Goal: Task Accomplishment & Management: Use online tool/utility

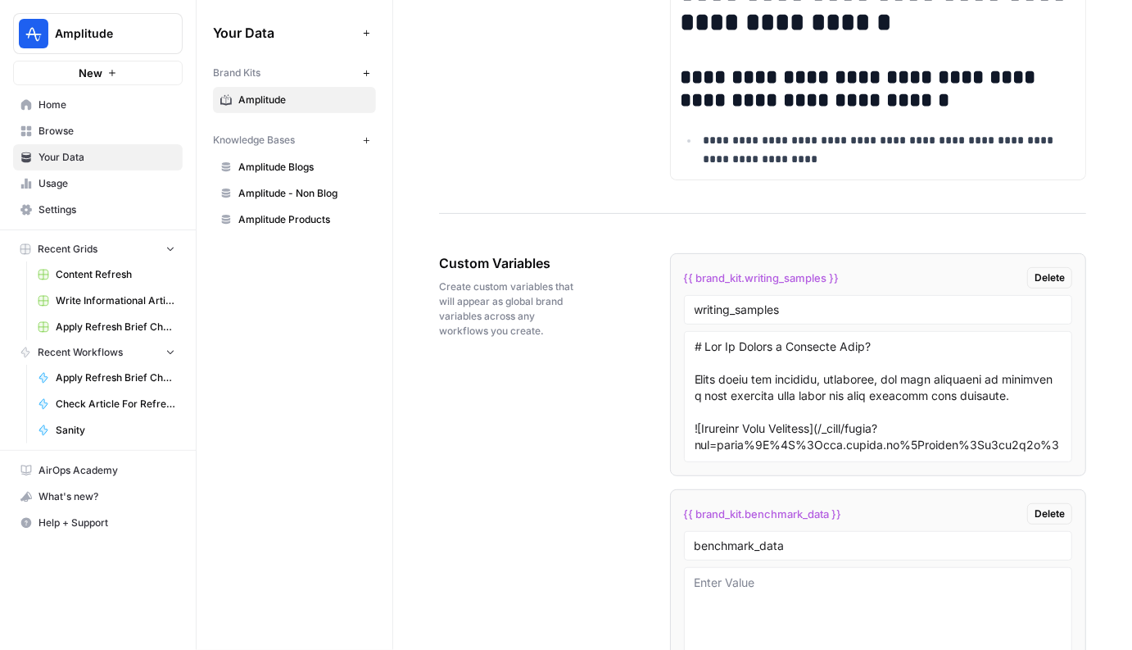
scroll to position [2930, 0]
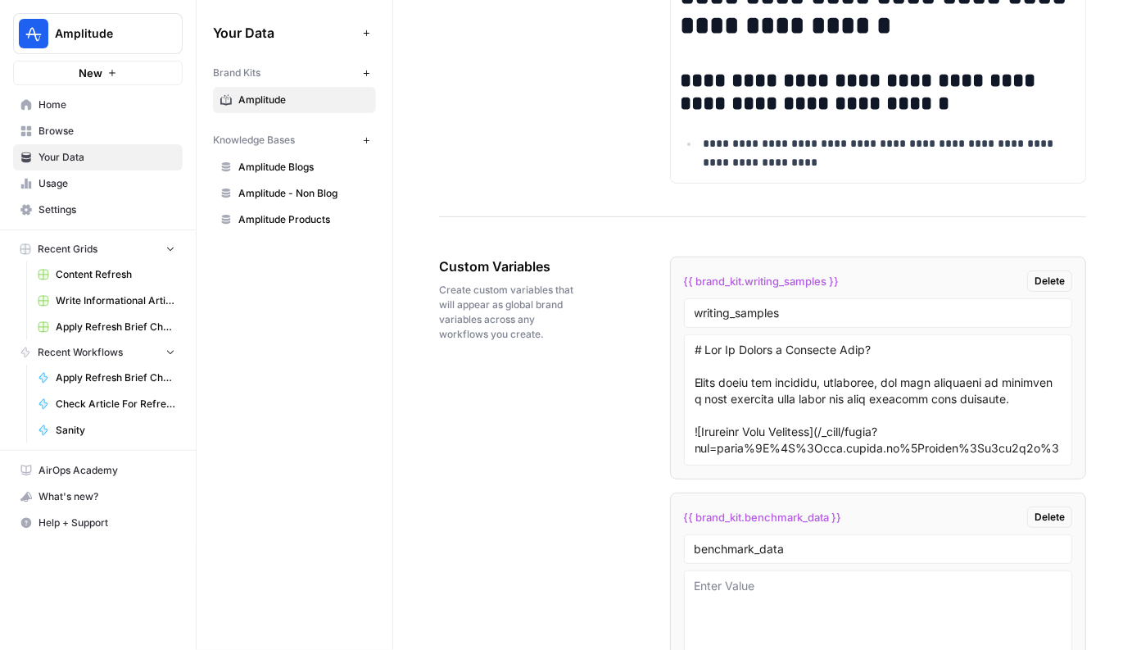
click at [79, 157] on span "Your Data" at bounding box center [106, 157] width 137 height 15
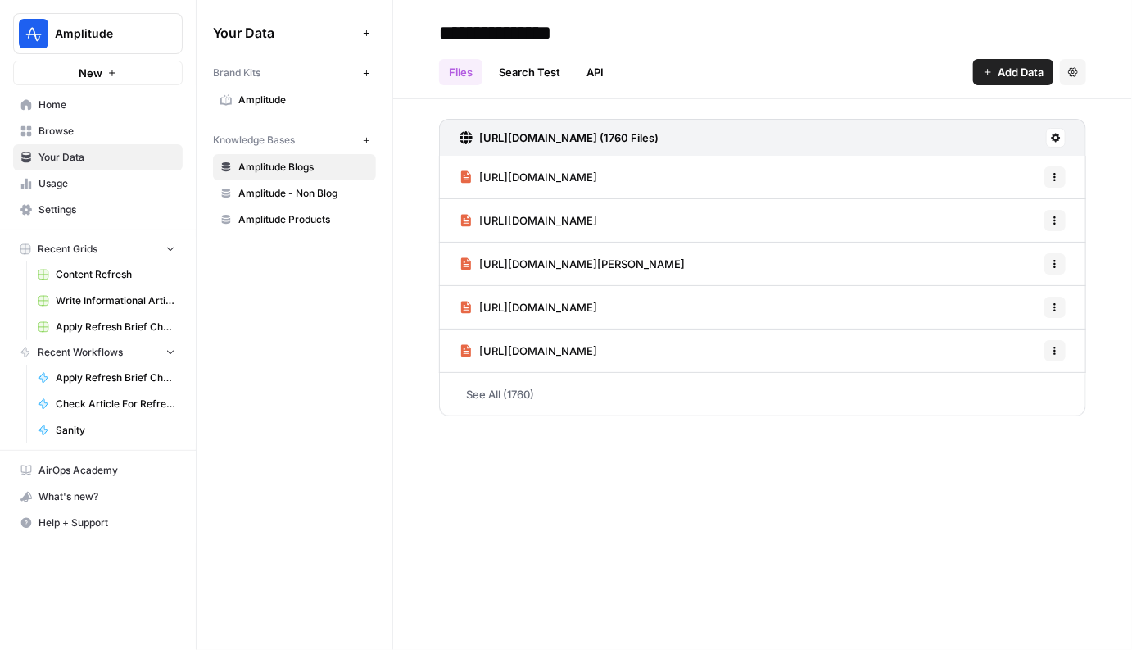
click at [324, 215] on span "Amplitude Products" at bounding box center [303, 219] width 130 height 15
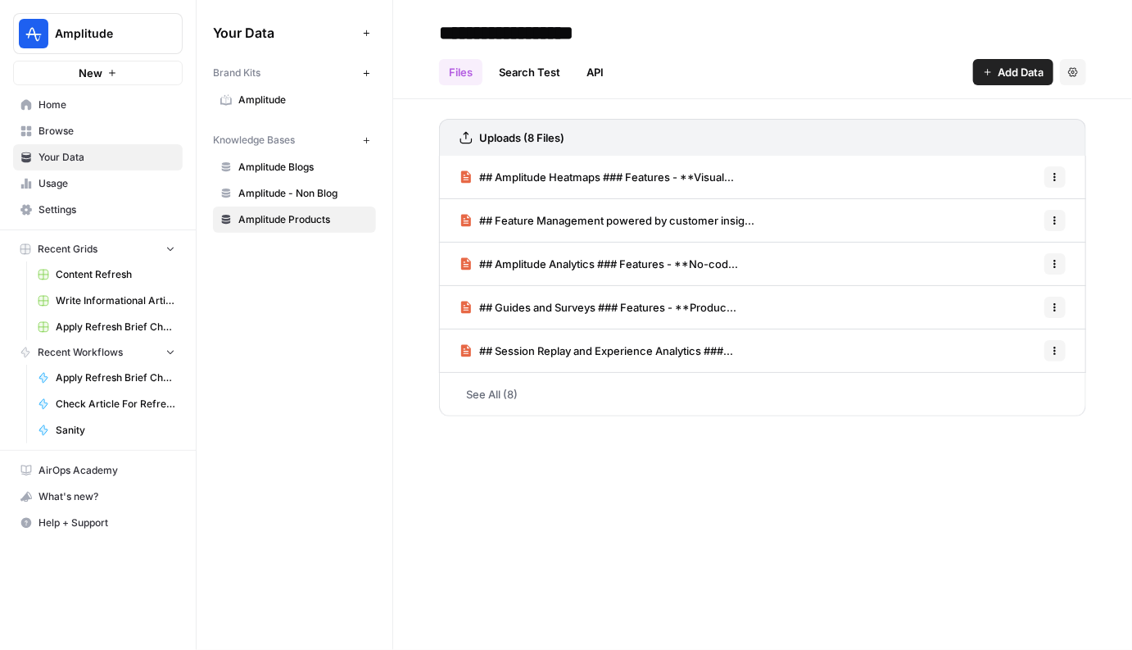
click at [575, 186] on link "## Amplitude Heatmaps ### Features - **Visual..." at bounding box center [597, 177] width 274 height 43
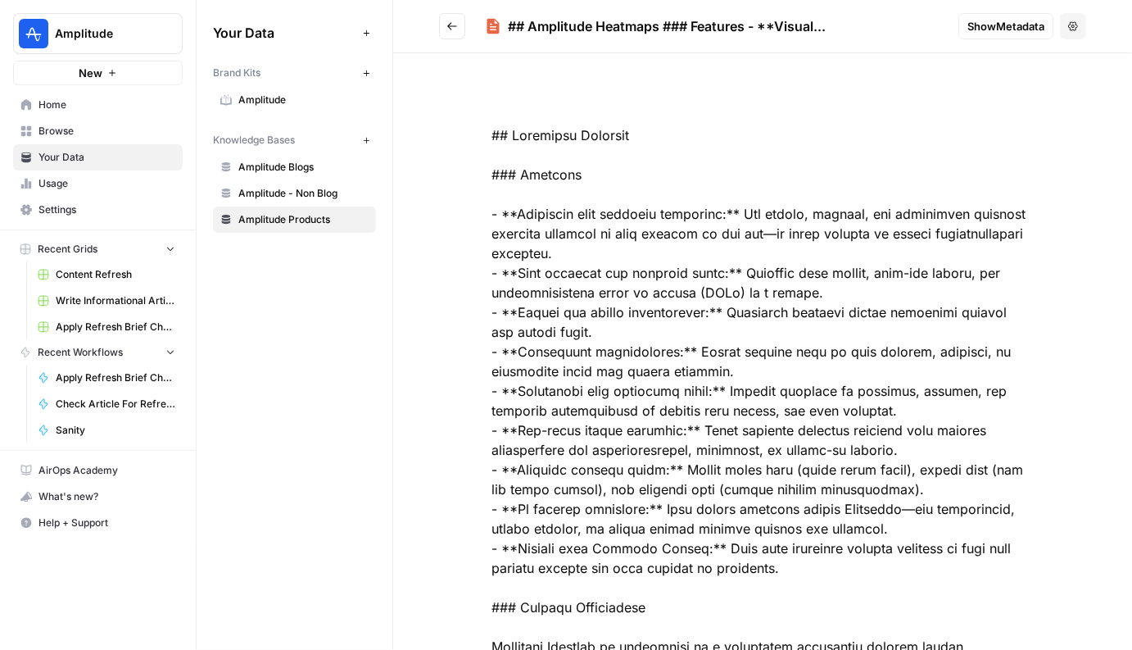
click at [56, 132] on span "Browse" at bounding box center [106, 131] width 137 height 15
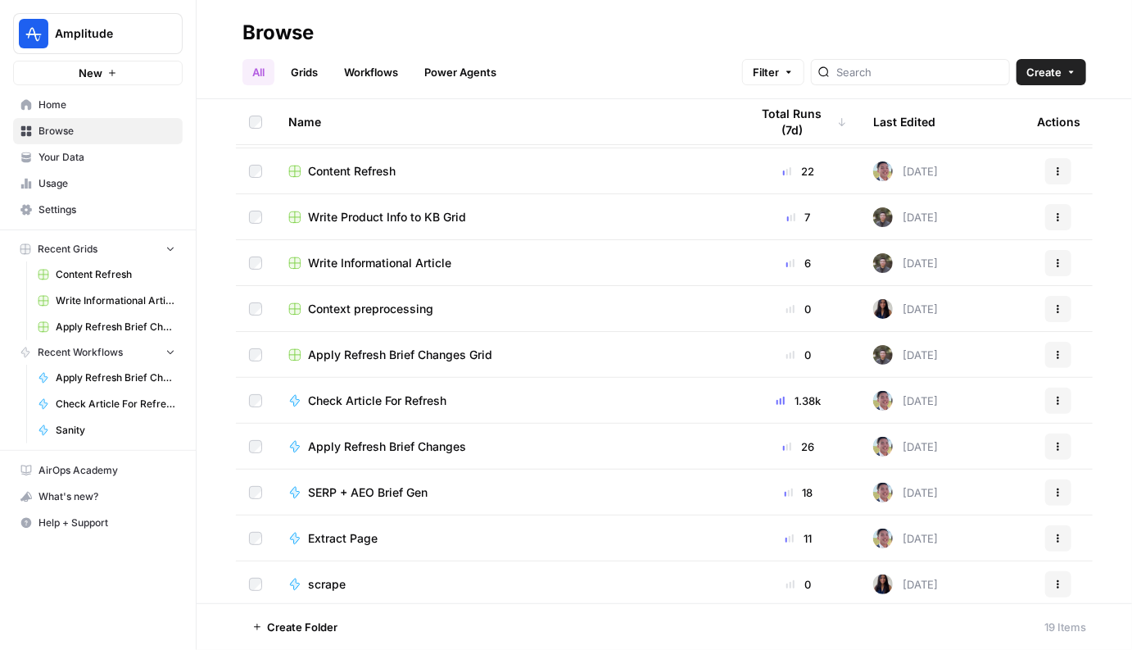
scroll to position [39, 0]
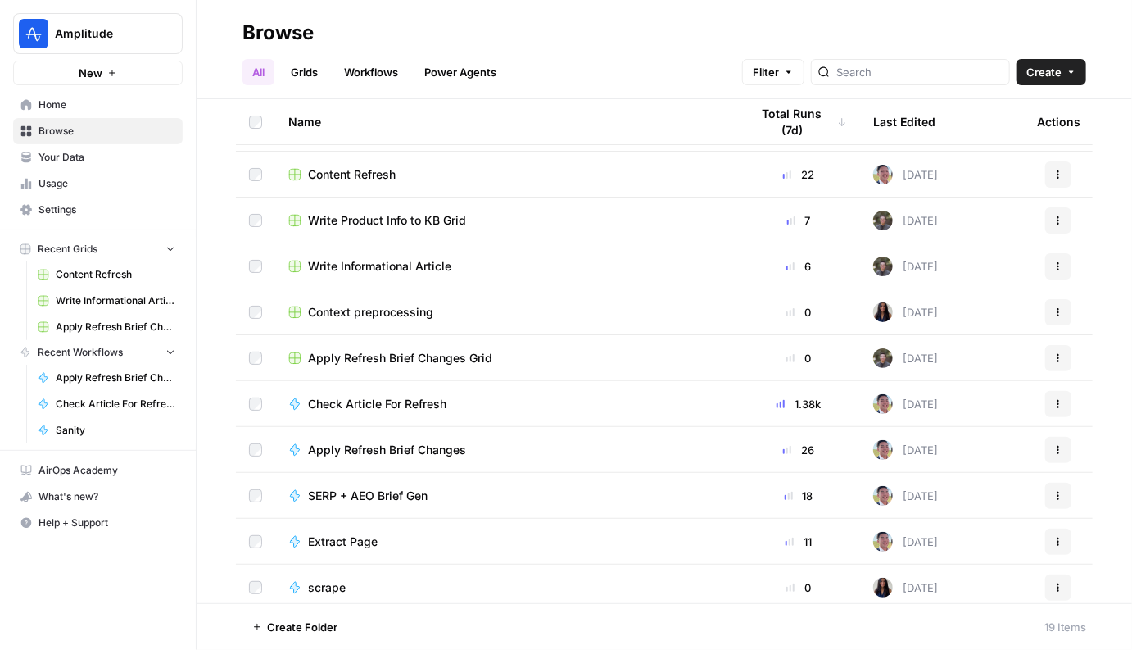
click at [407, 224] on span "Write Product Info to KB Grid" at bounding box center [387, 220] width 158 height 16
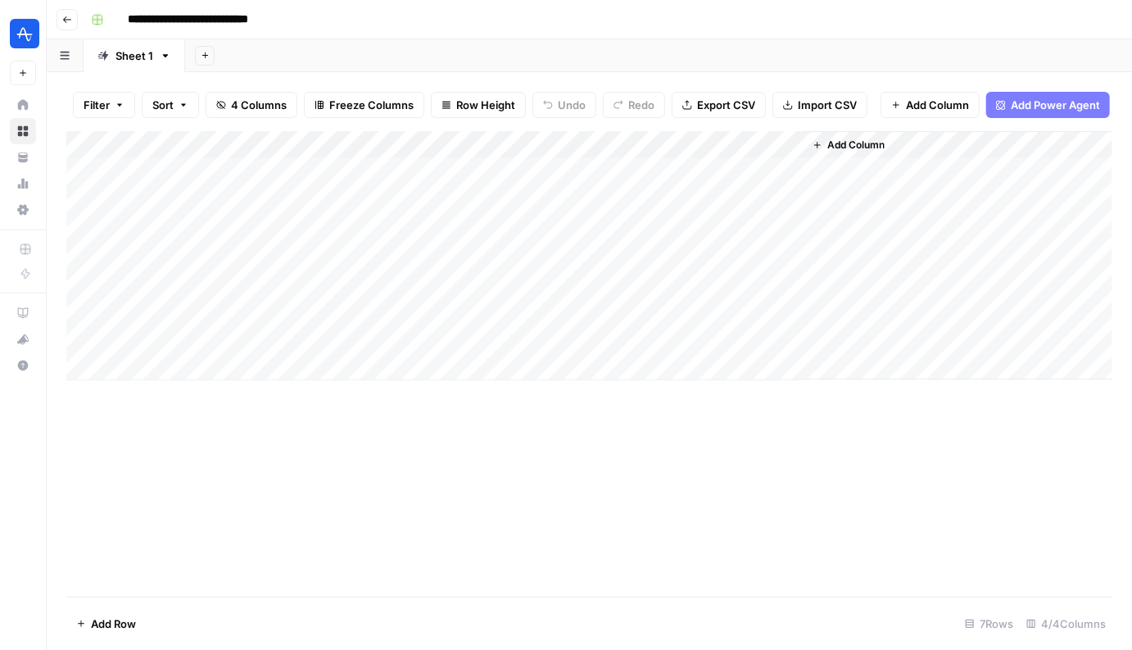
click at [598, 144] on div "Add Column" at bounding box center [589, 255] width 1046 height 249
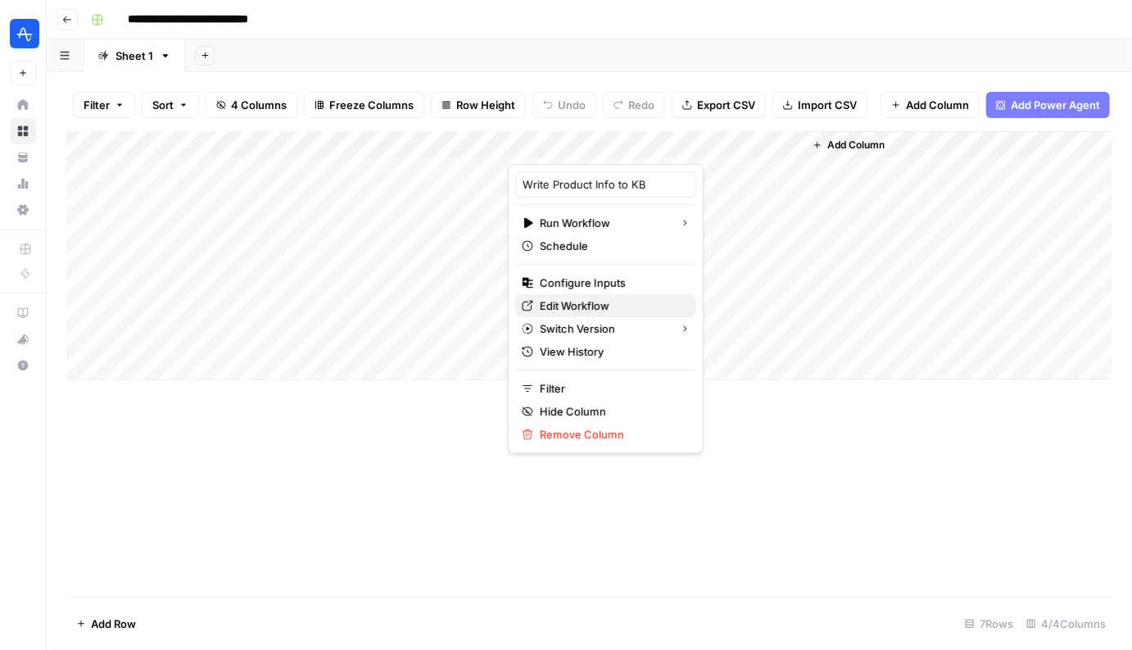
click at [570, 304] on span "Edit Workflow" at bounding box center [611, 305] width 143 height 16
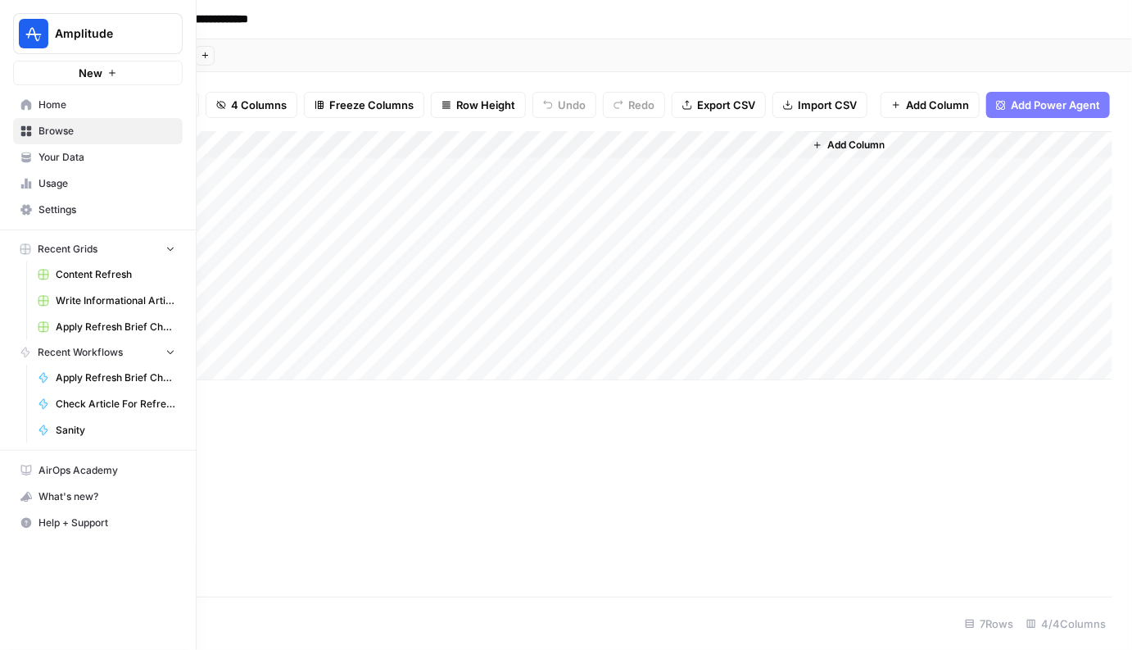
click at [61, 162] on span "Your Data" at bounding box center [106, 157] width 137 height 15
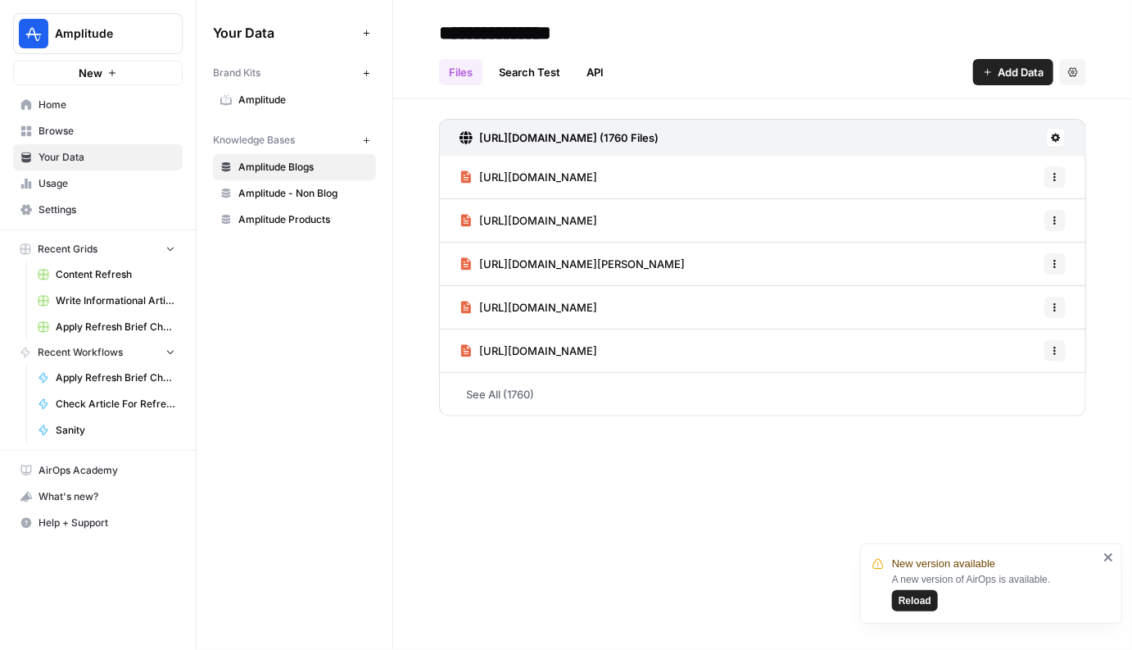
click at [266, 115] on div "Brand Kits New Amplitude Knowledge Bases New Amplitude Blogs Amplitude - Non Bl…" at bounding box center [294, 146] width 163 height 174
click at [266, 111] on link "Amplitude" at bounding box center [294, 100] width 163 height 26
click at [269, 106] on span "Amplitude" at bounding box center [303, 100] width 130 height 15
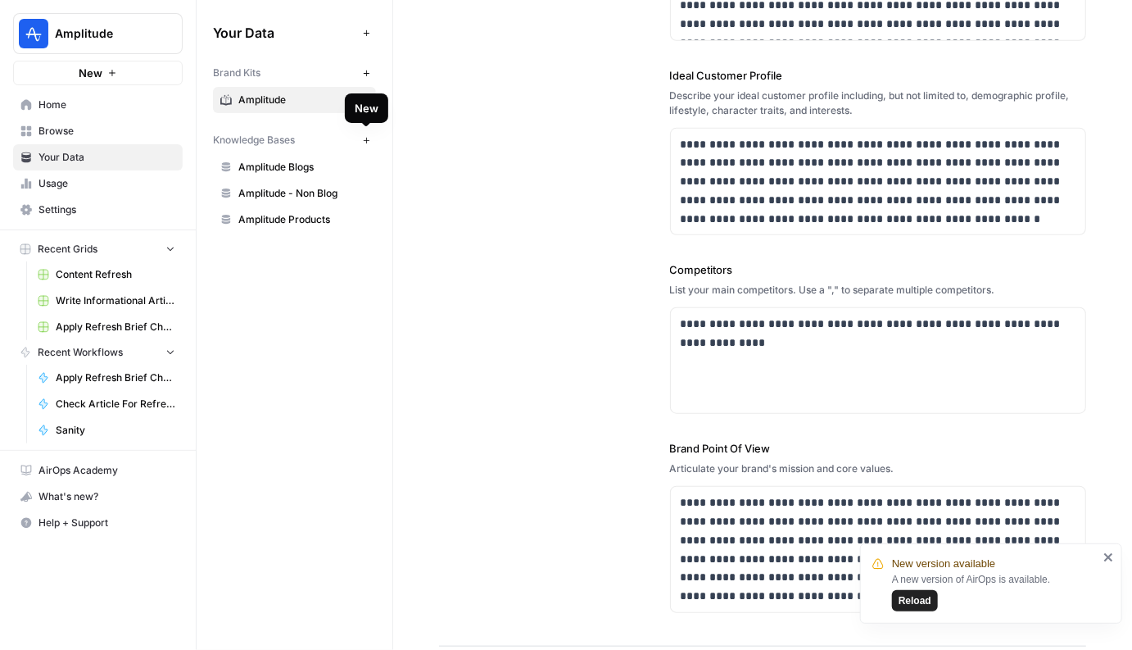
scroll to position [138, 0]
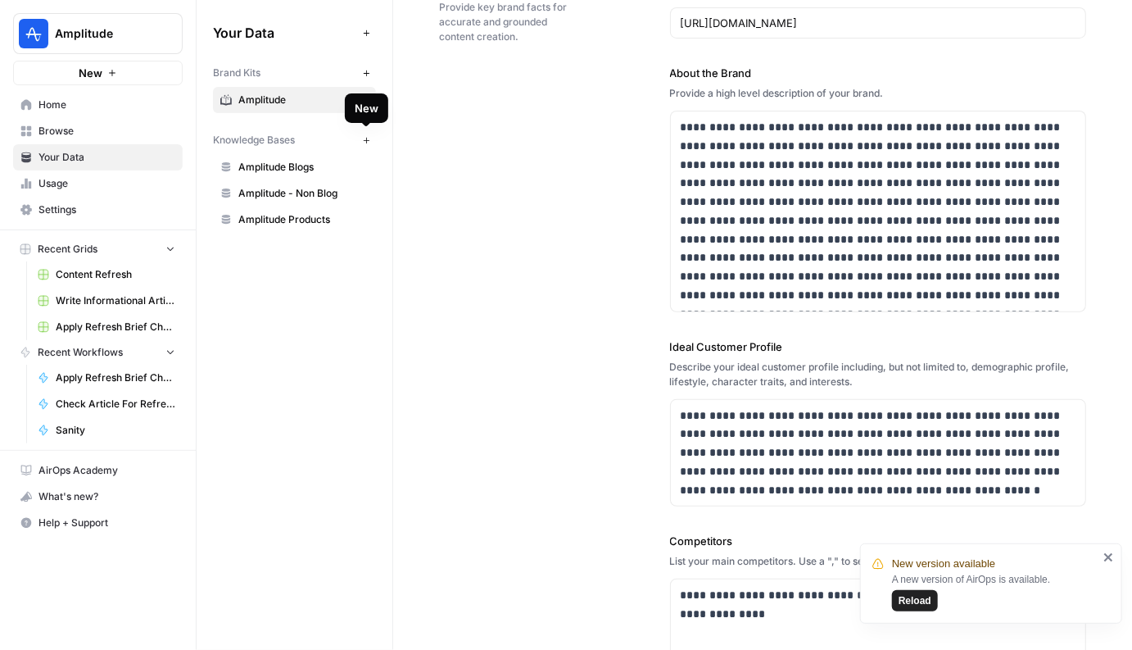
click at [53, 104] on span "Home" at bounding box center [106, 104] width 137 height 15
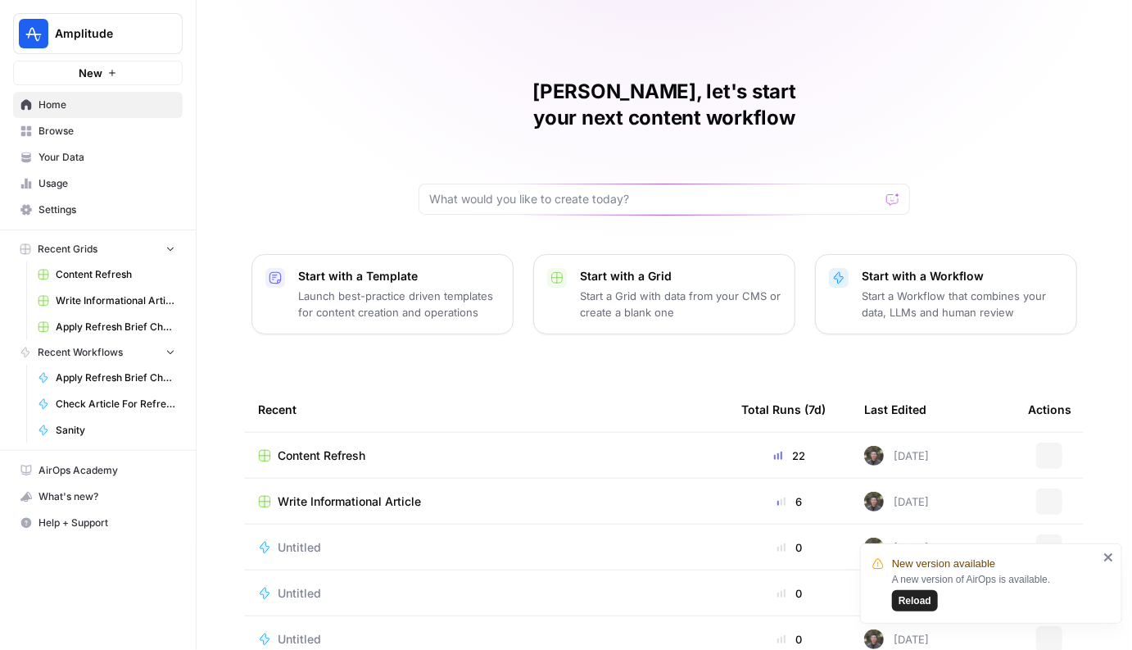
click at [71, 156] on span "Your Data" at bounding box center [106, 157] width 137 height 15
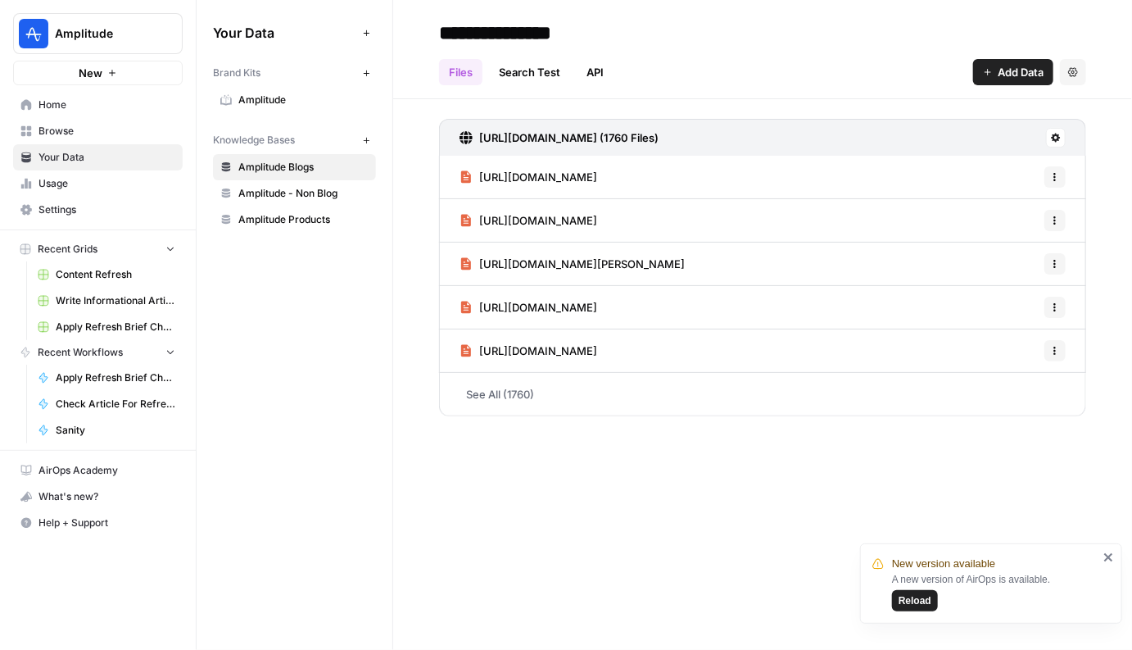
click at [268, 98] on span "Amplitude" at bounding box center [303, 100] width 130 height 15
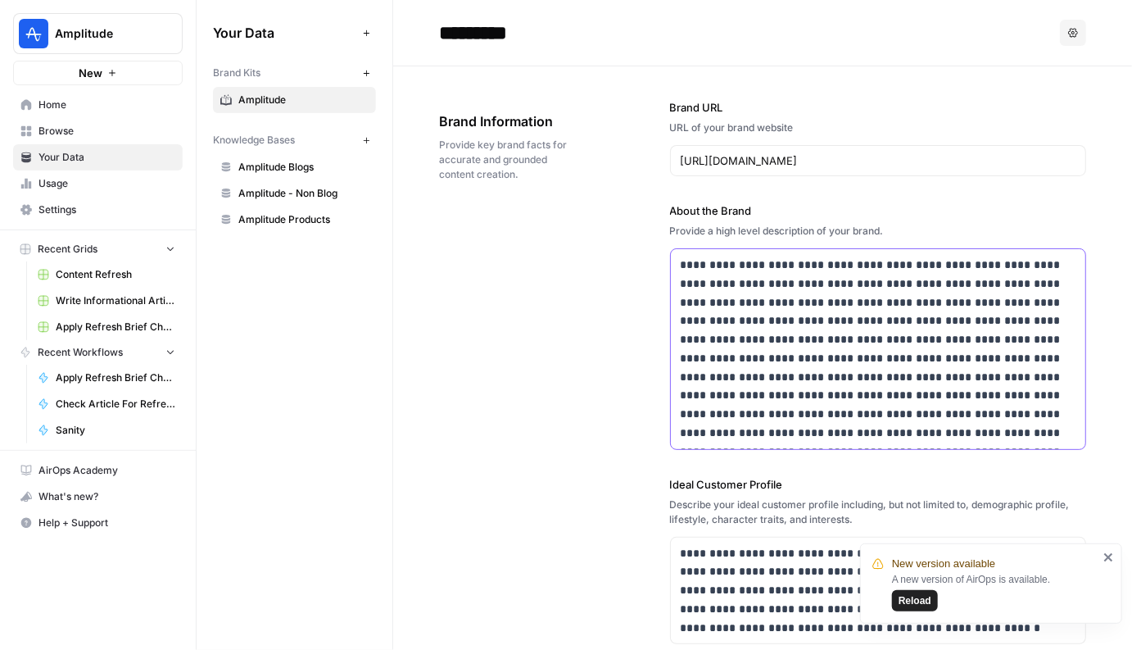
click at [759, 302] on p "**********" at bounding box center [879, 349] width 396 height 187
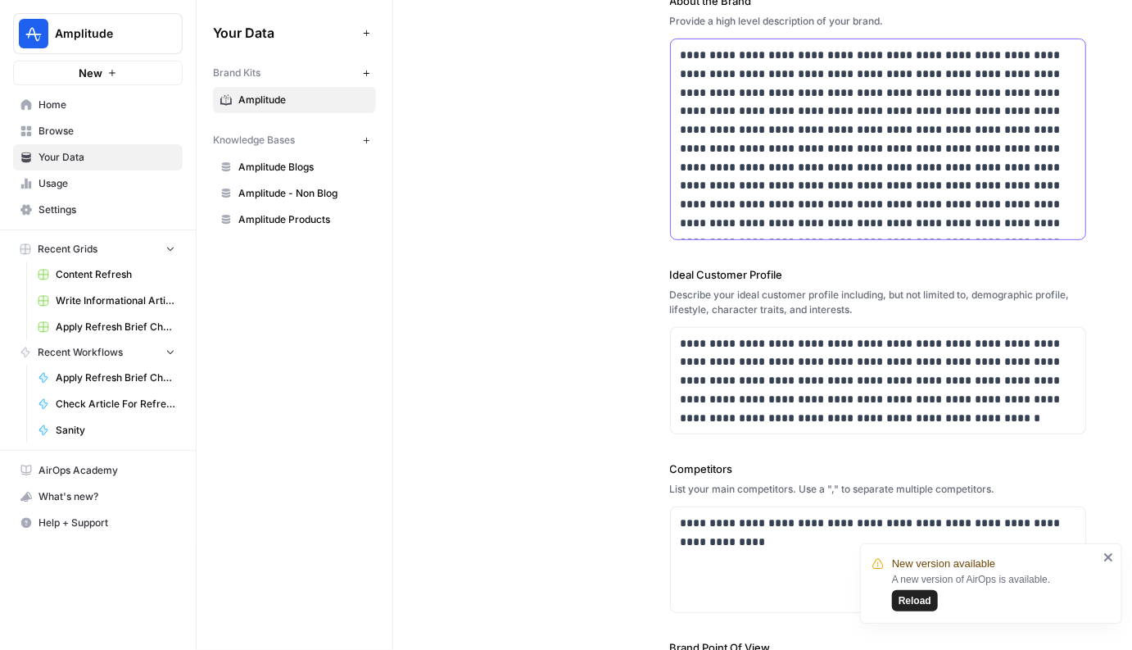
scroll to position [210, 0]
click at [759, 302] on div "Describe your ideal customer profile including, but not limited to, demographic…" at bounding box center [878, 302] width 417 height 29
click at [759, 301] on div "Describe your ideal customer profile including, but not limited to, demographic…" at bounding box center [878, 302] width 417 height 29
click at [740, 361] on p "**********" at bounding box center [879, 380] width 396 height 93
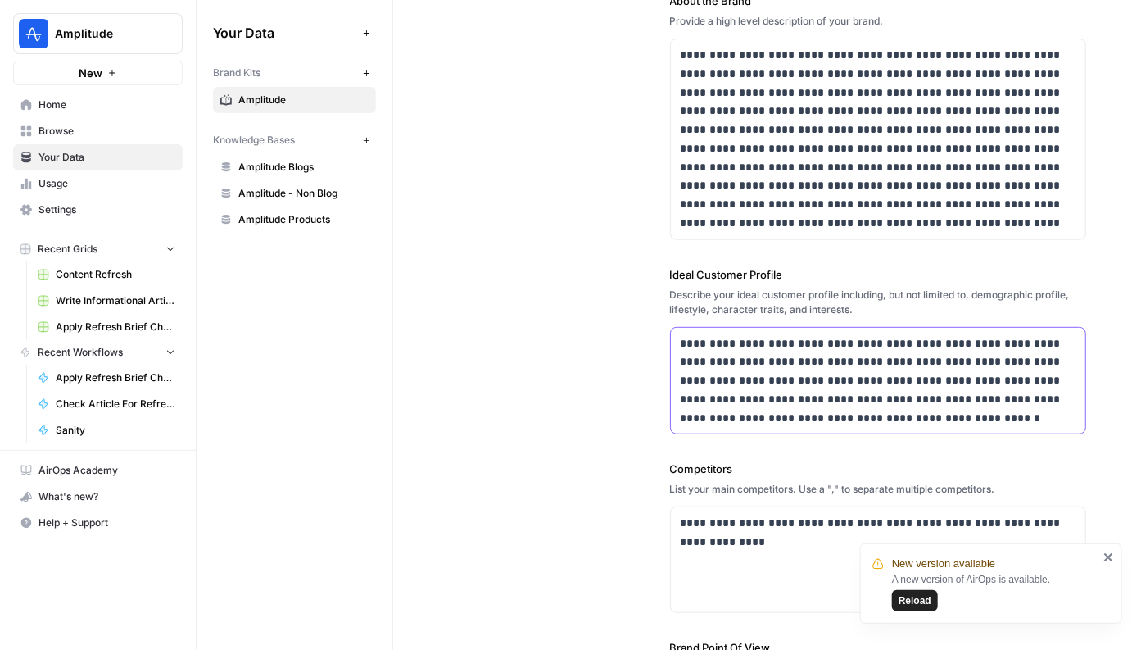
click at [740, 361] on p "**********" at bounding box center [879, 380] width 396 height 93
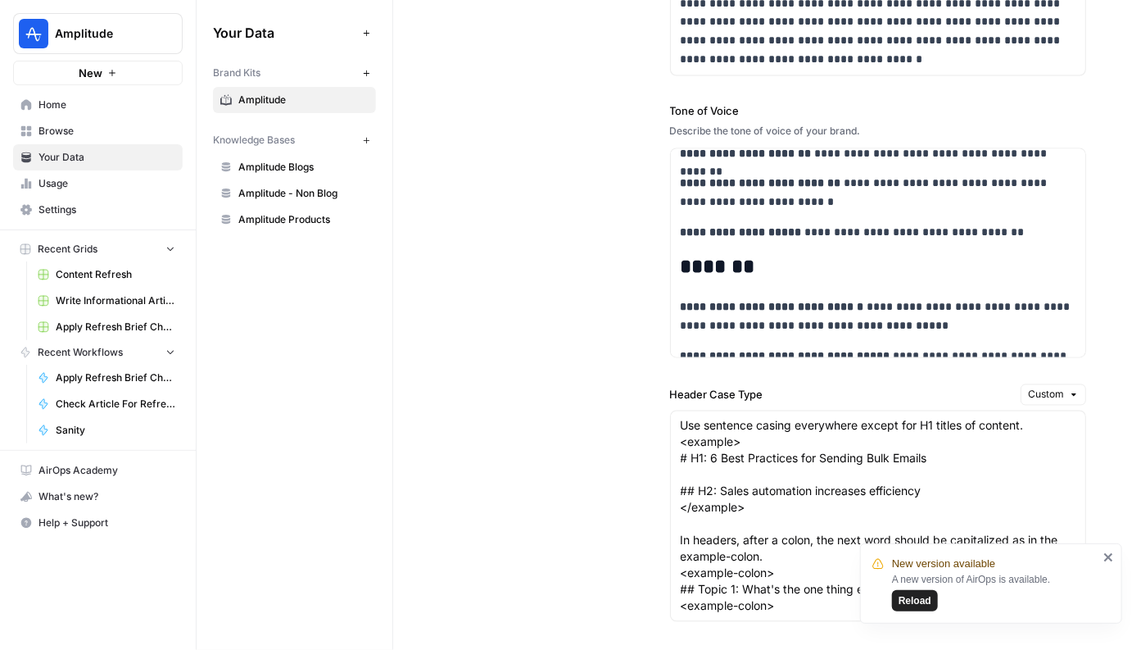
scroll to position [1066, 0]
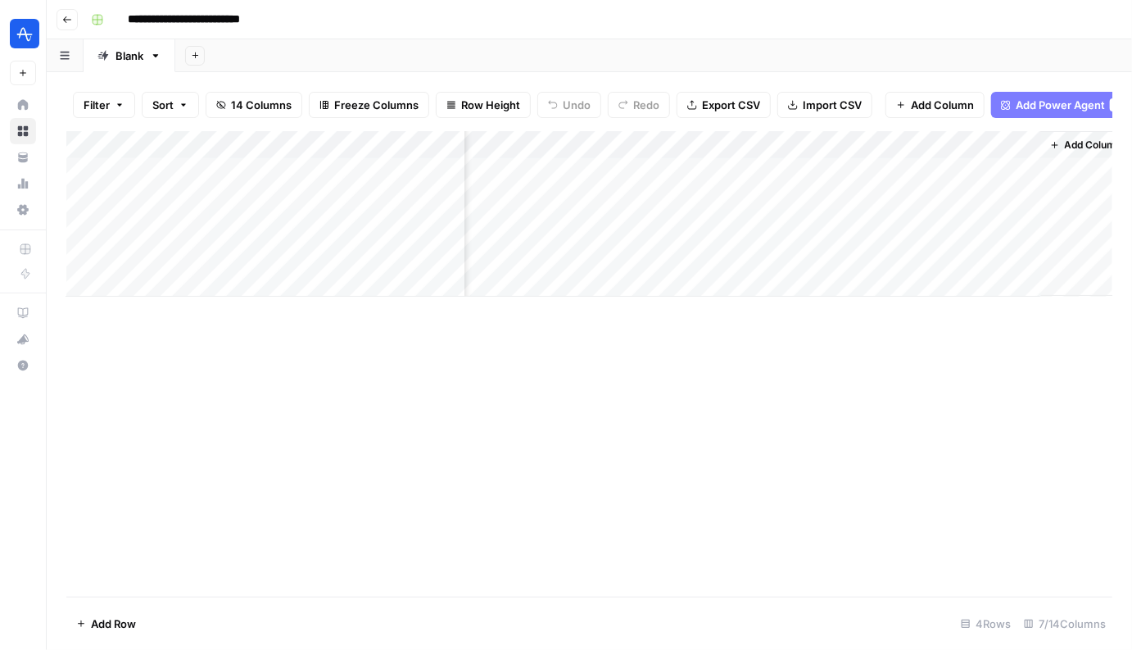
scroll to position [0, 564]
click at [69, 23] on icon "button" at bounding box center [67, 20] width 10 height 10
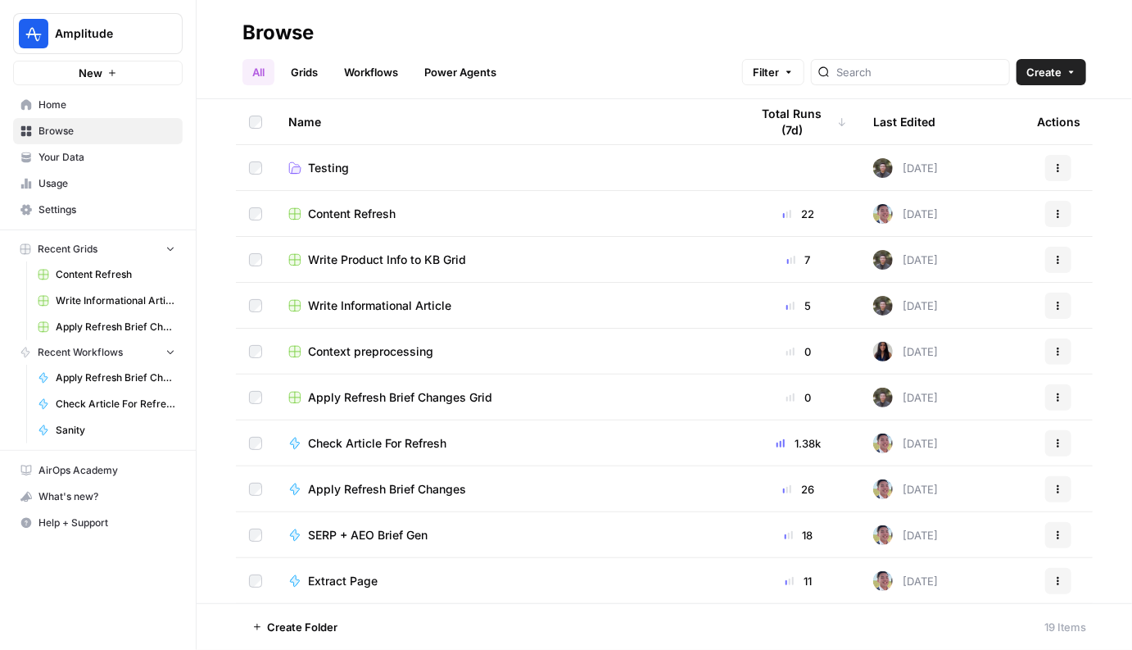
click at [362, 307] on span "Write Informational Article" at bounding box center [379, 305] width 143 height 16
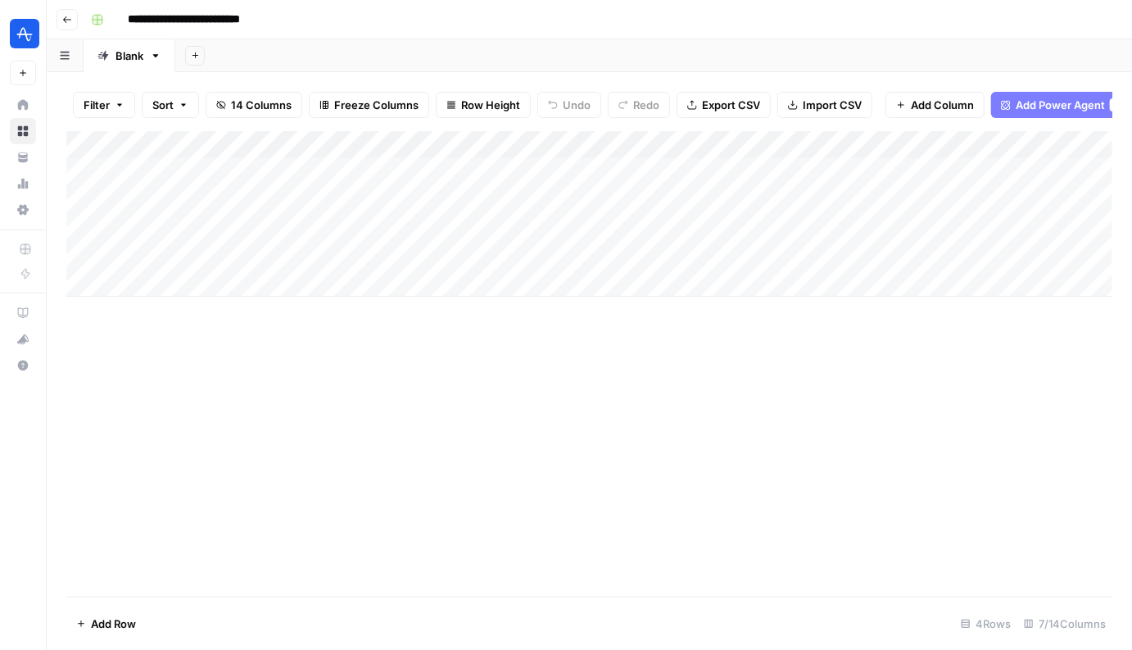
click at [671, 167] on div "Add Column" at bounding box center [589, 213] width 1046 height 165
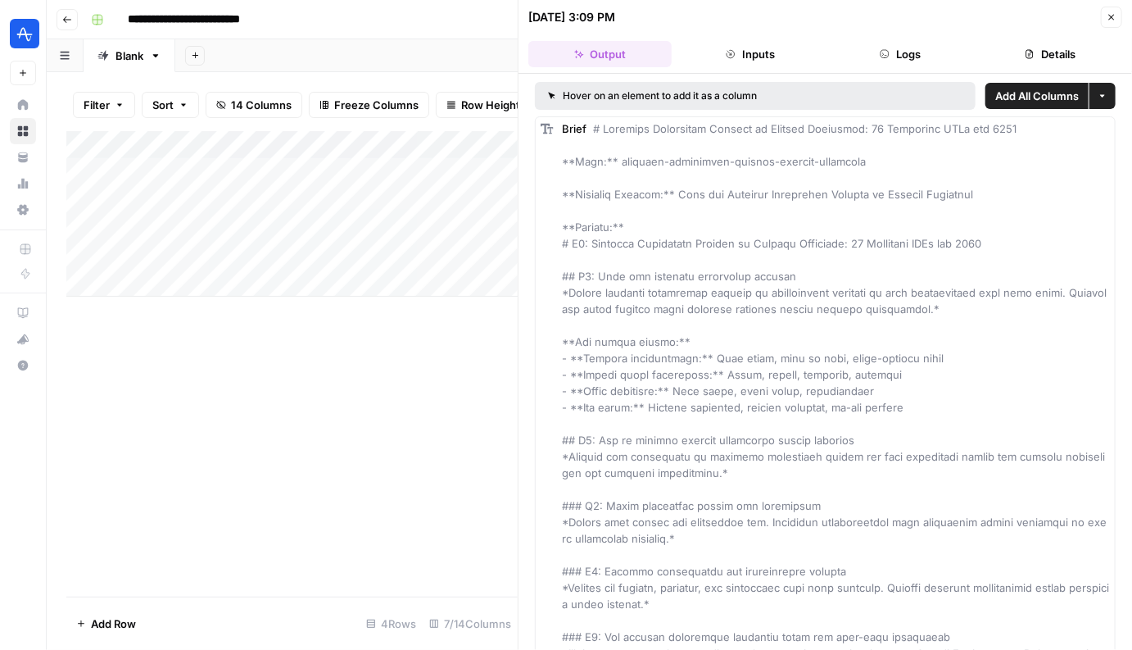
click at [386, 252] on div "Add Column" at bounding box center [291, 213] width 451 height 165
click at [489, 170] on div "Add Column" at bounding box center [291, 213] width 451 height 165
click at [1122, 19] on header "[DATE] 3:09 PM Close Output Inputs Logs Details" at bounding box center [825, 37] width 614 height 74
click at [1111, 19] on icon "button" at bounding box center [1112, 17] width 10 height 10
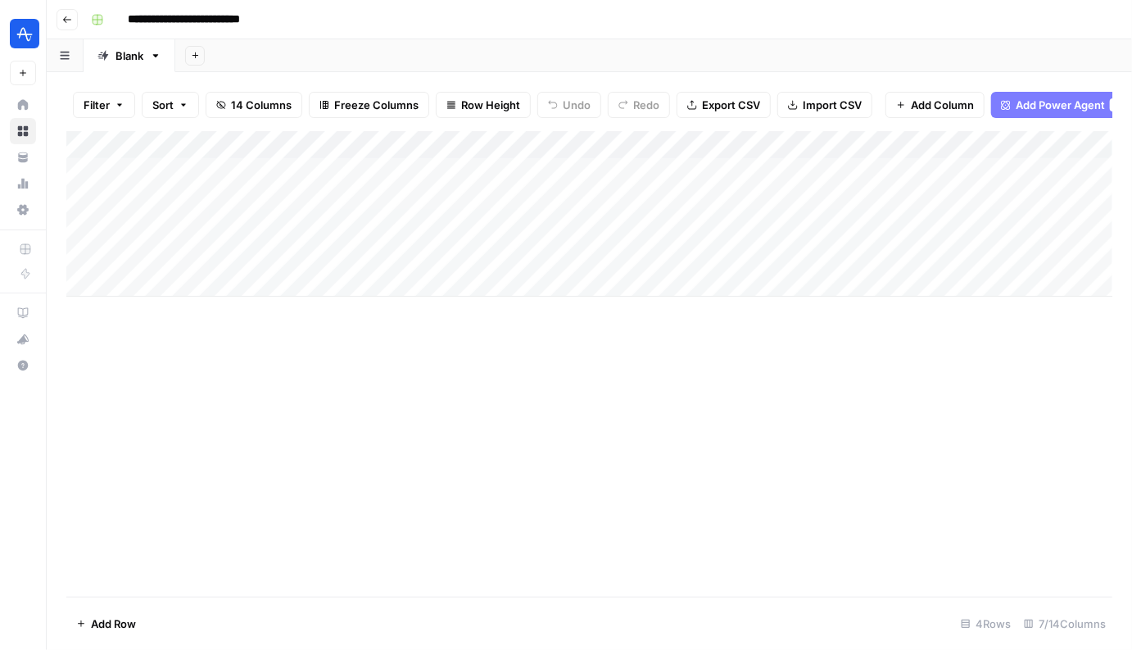
click at [677, 144] on div "Add Column" at bounding box center [589, 213] width 1046 height 165
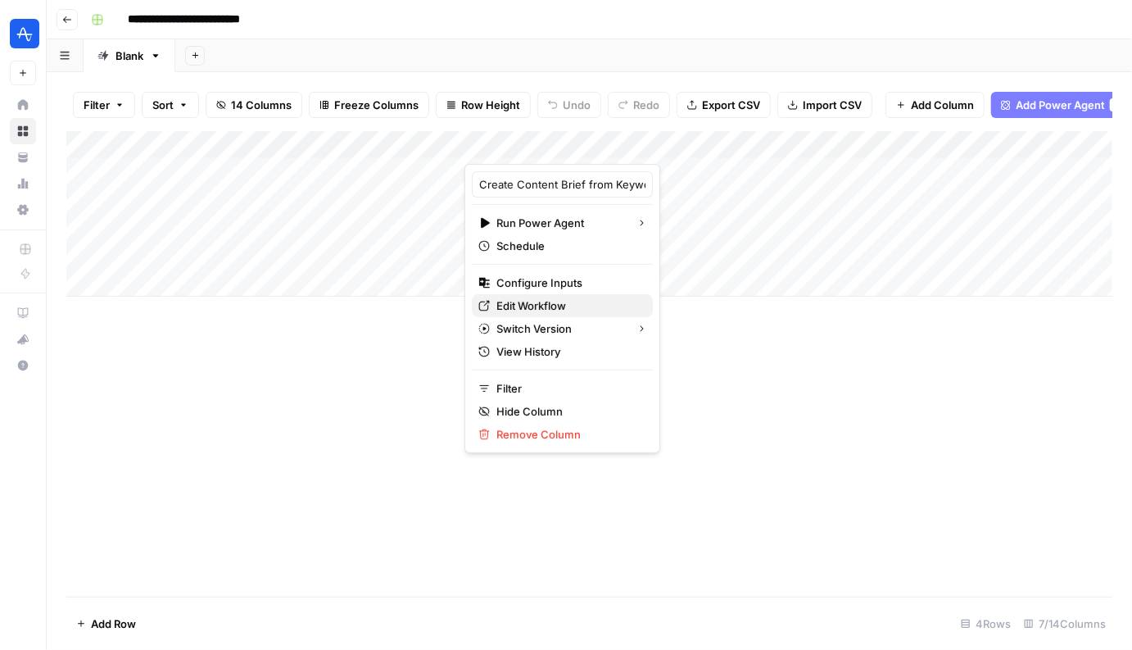
click at [544, 304] on span "Edit Workflow" at bounding box center [567, 305] width 143 height 16
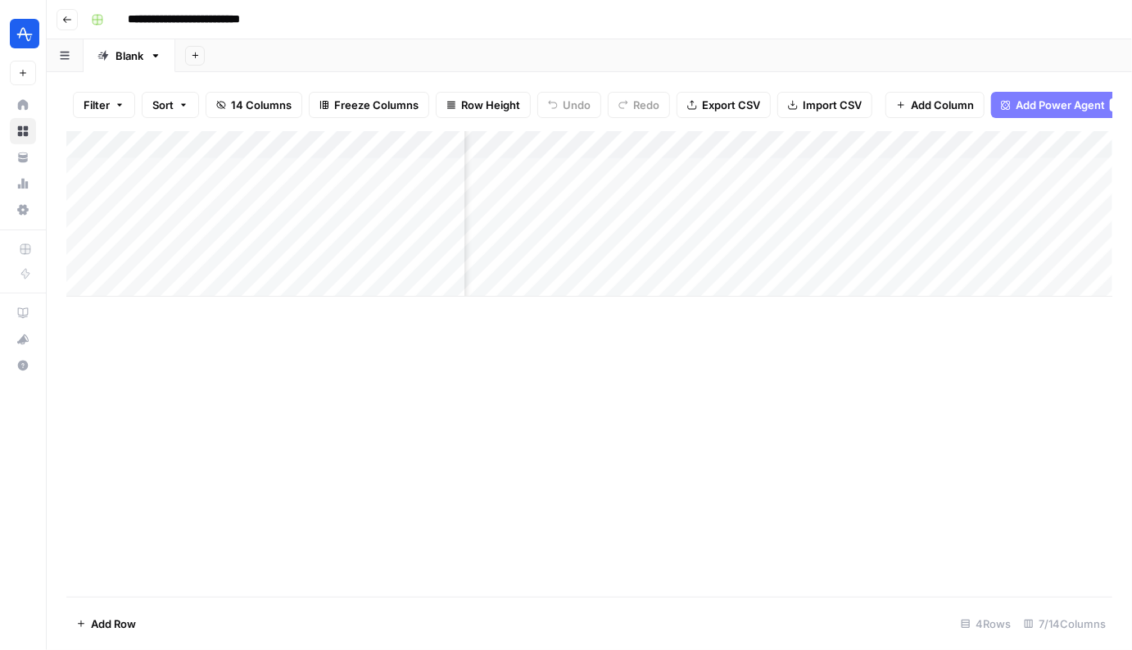
scroll to position [0, 564]
click at [839, 175] on div "Add Column" at bounding box center [589, 213] width 1046 height 165
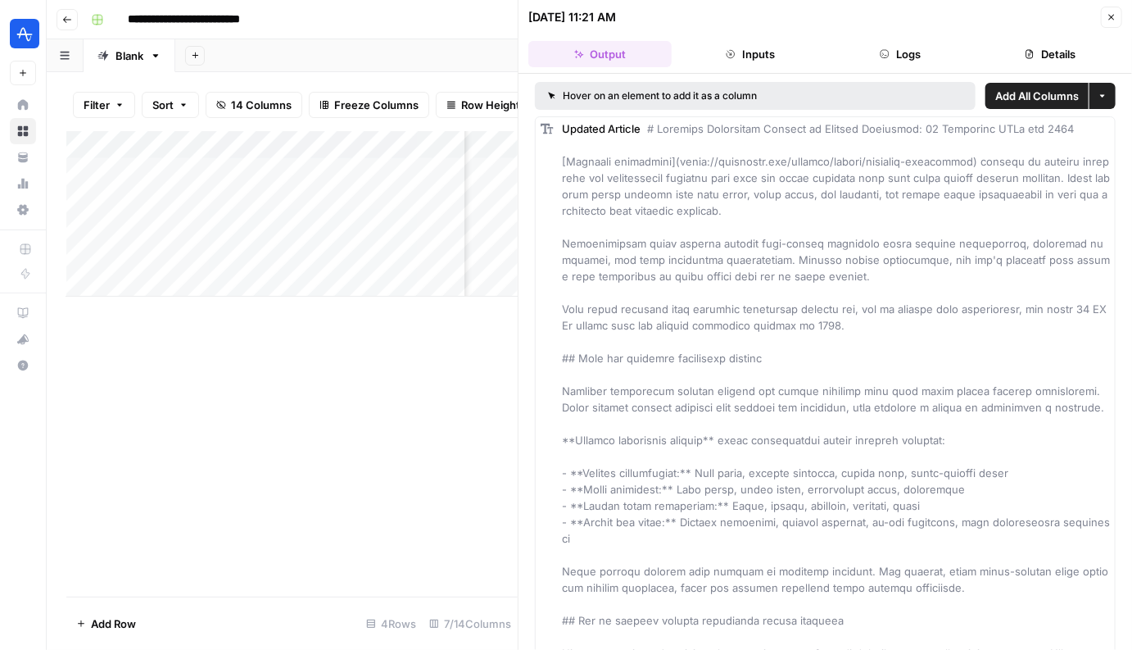
click at [1116, 12] on button "Close" at bounding box center [1111, 17] width 21 height 21
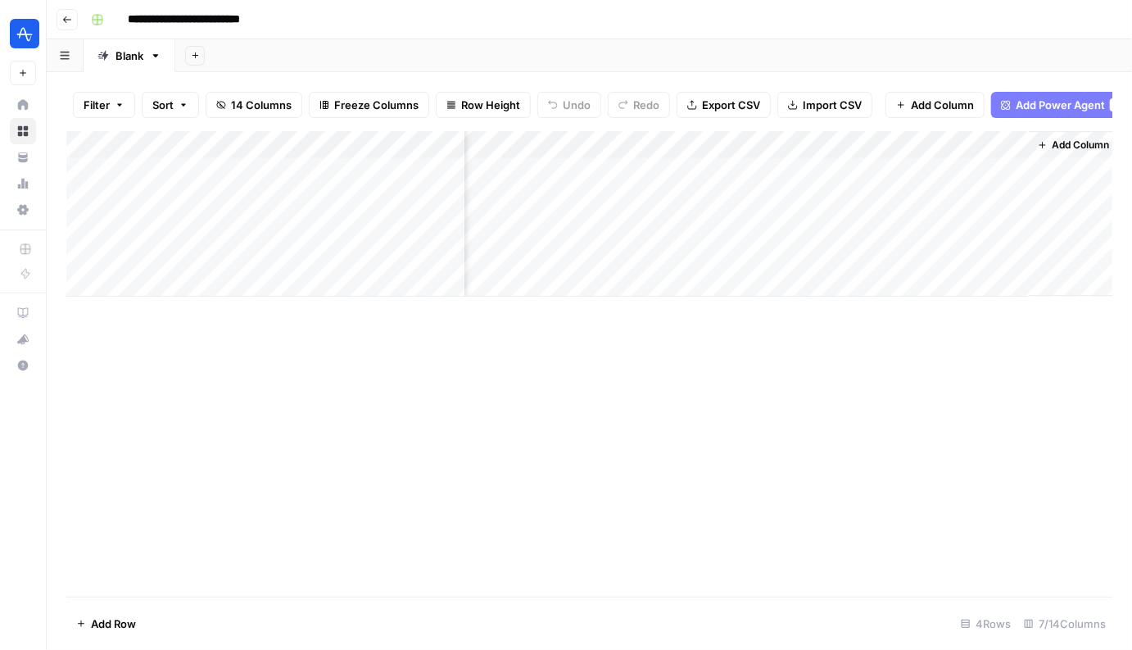
scroll to position [0, 544]
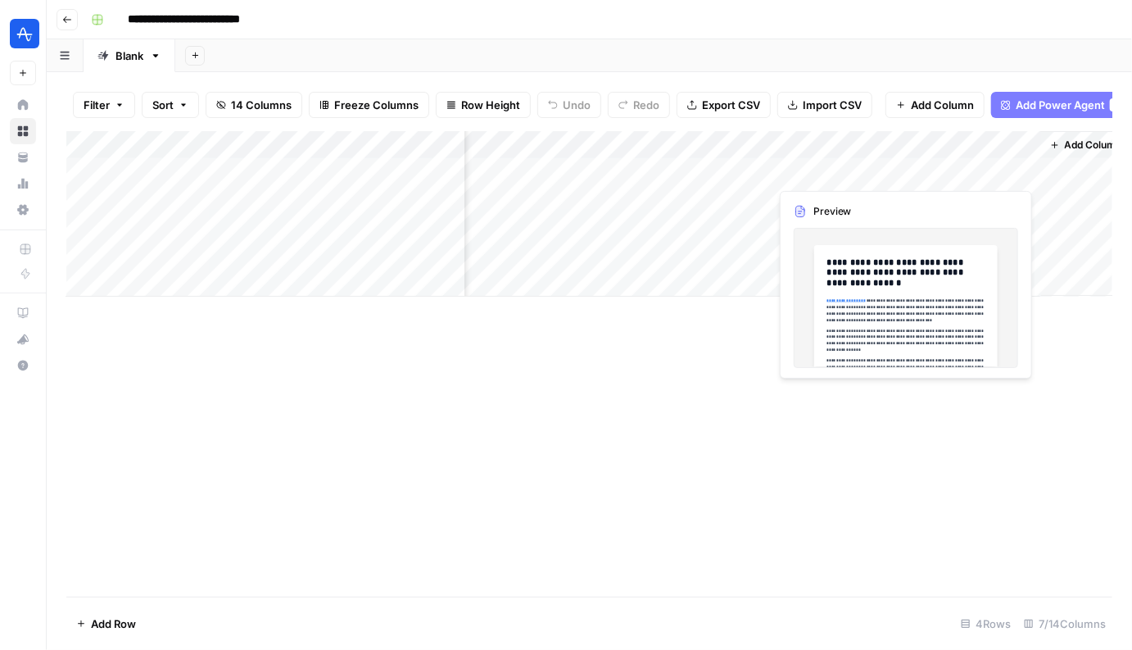
click at [1010, 170] on div "Add Column" at bounding box center [589, 213] width 1046 height 165
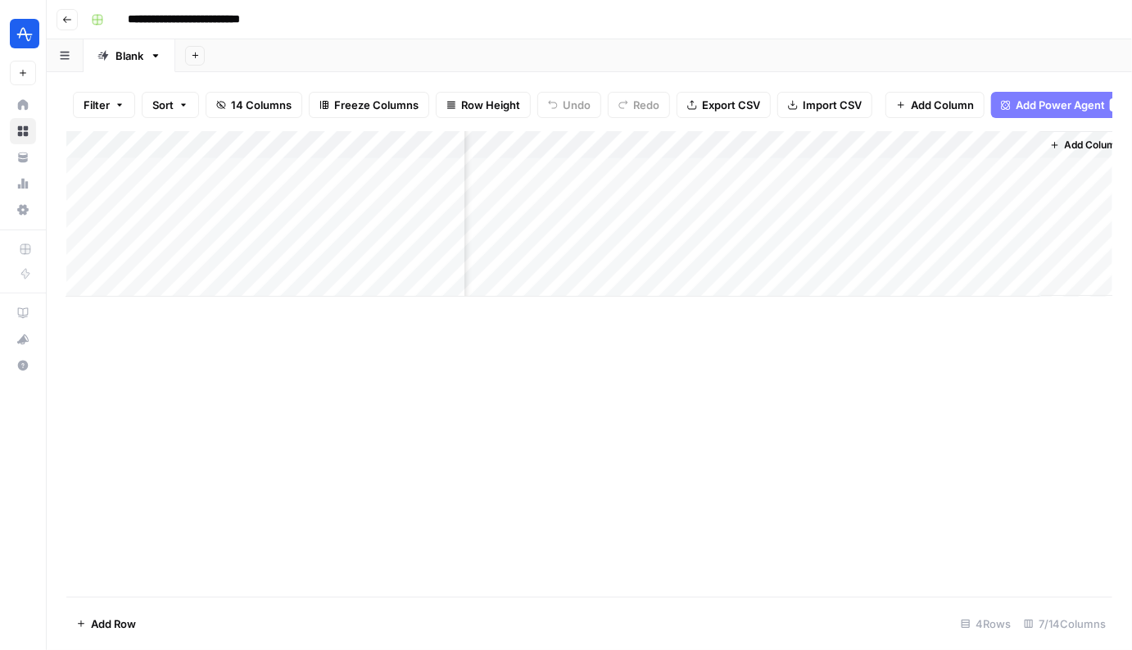
click at [1021, 179] on div "Add Column" at bounding box center [589, 213] width 1046 height 165
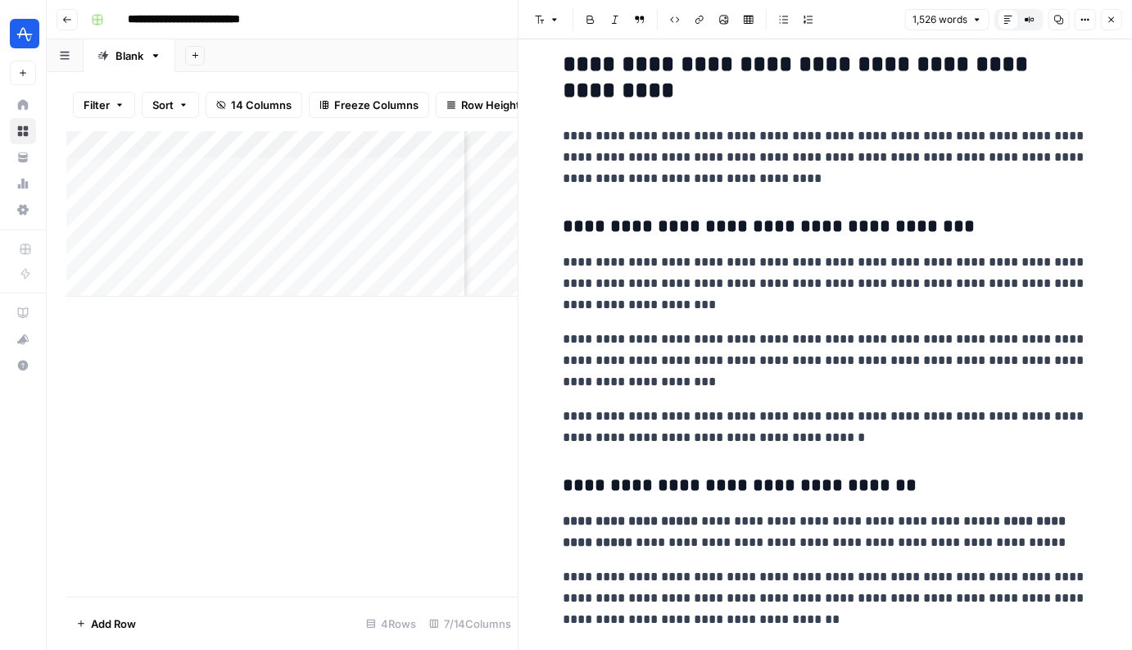
scroll to position [847, 0]
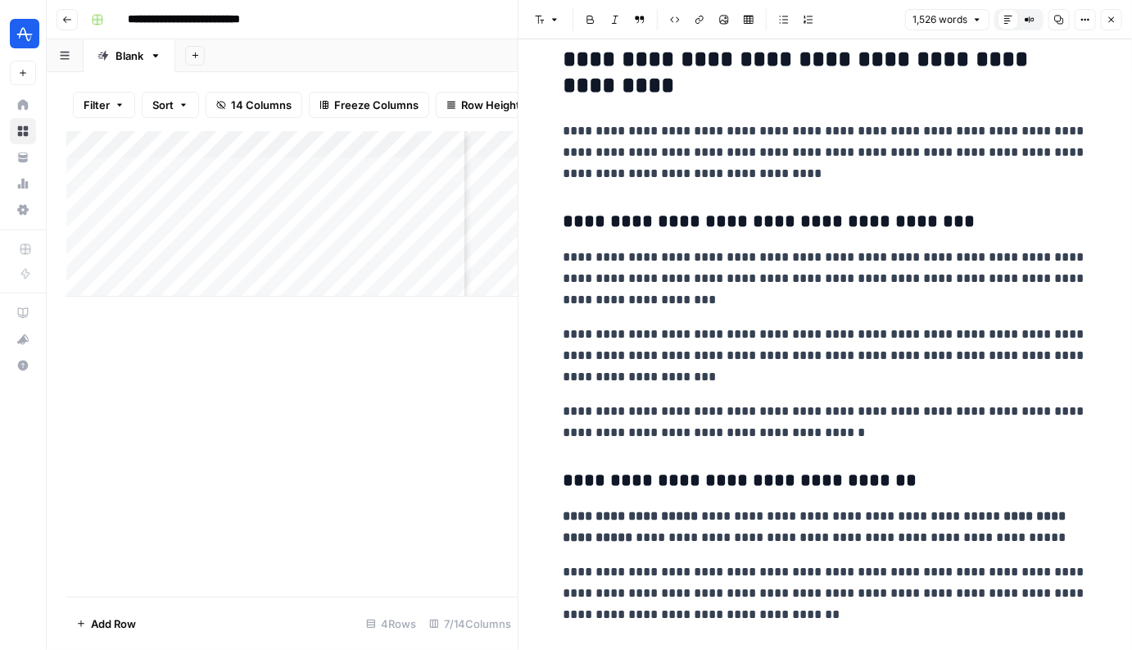
click at [491, 328] on div "Add Column" at bounding box center [291, 363] width 451 height 465
click at [1113, 20] on icon "button" at bounding box center [1112, 20] width 10 height 10
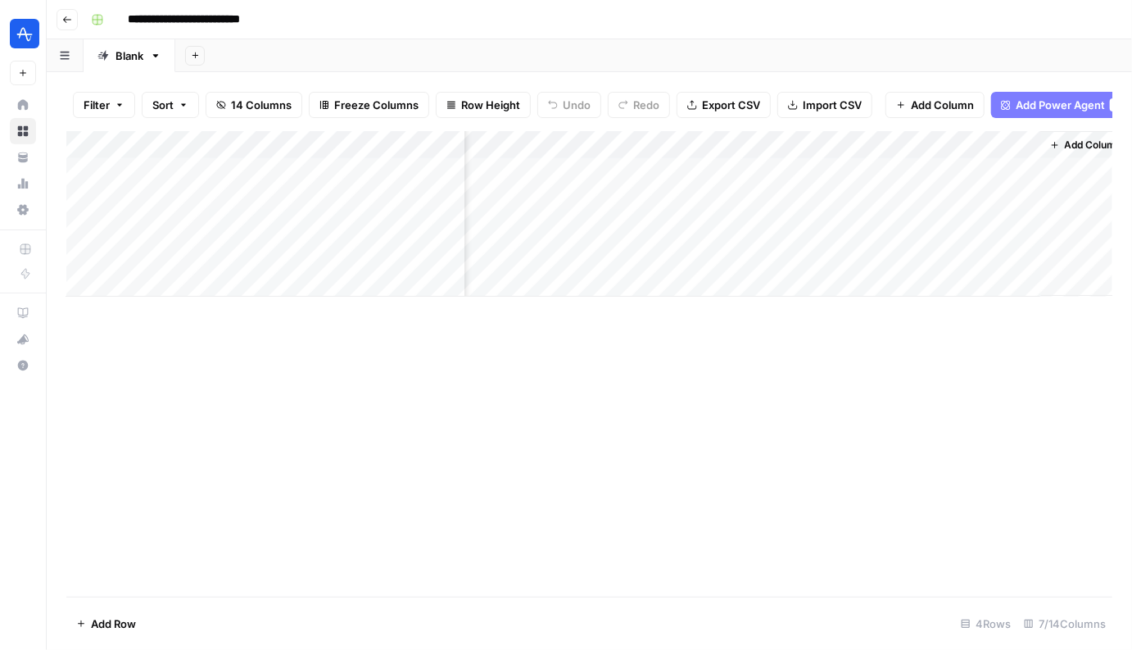
click at [821, 174] on div "Add Column" at bounding box center [589, 213] width 1046 height 165
click at [858, 147] on div "Add Column" at bounding box center [589, 213] width 1046 height 165
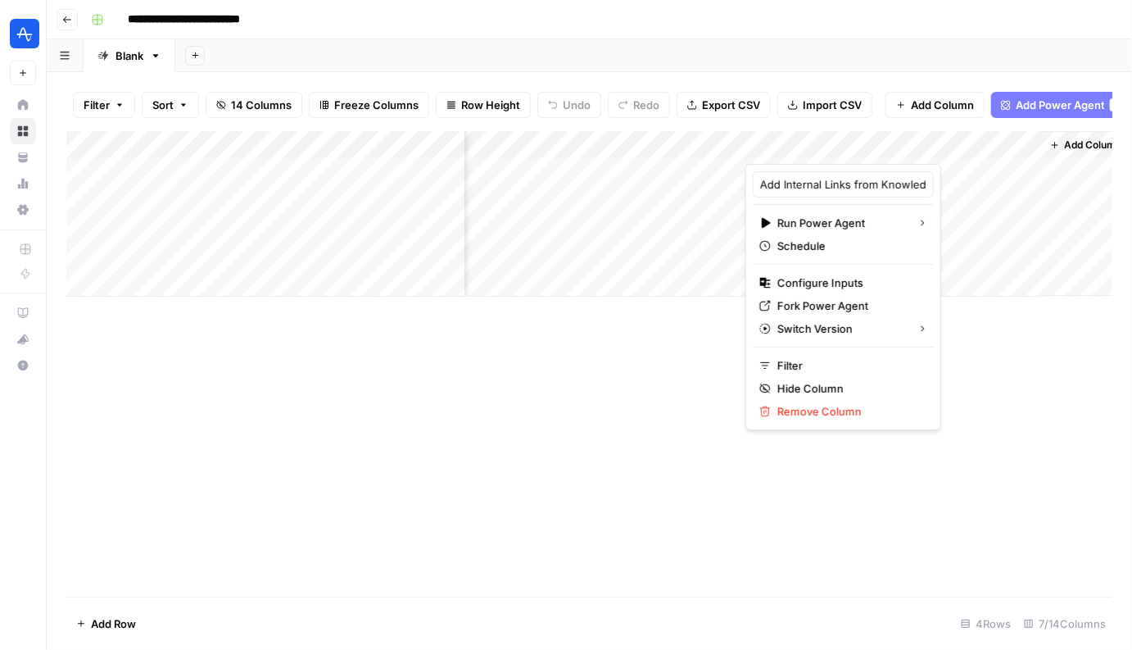
click at [930, 261] on div "Add Column" at bounding box center [589, 213] width 1046 height 165
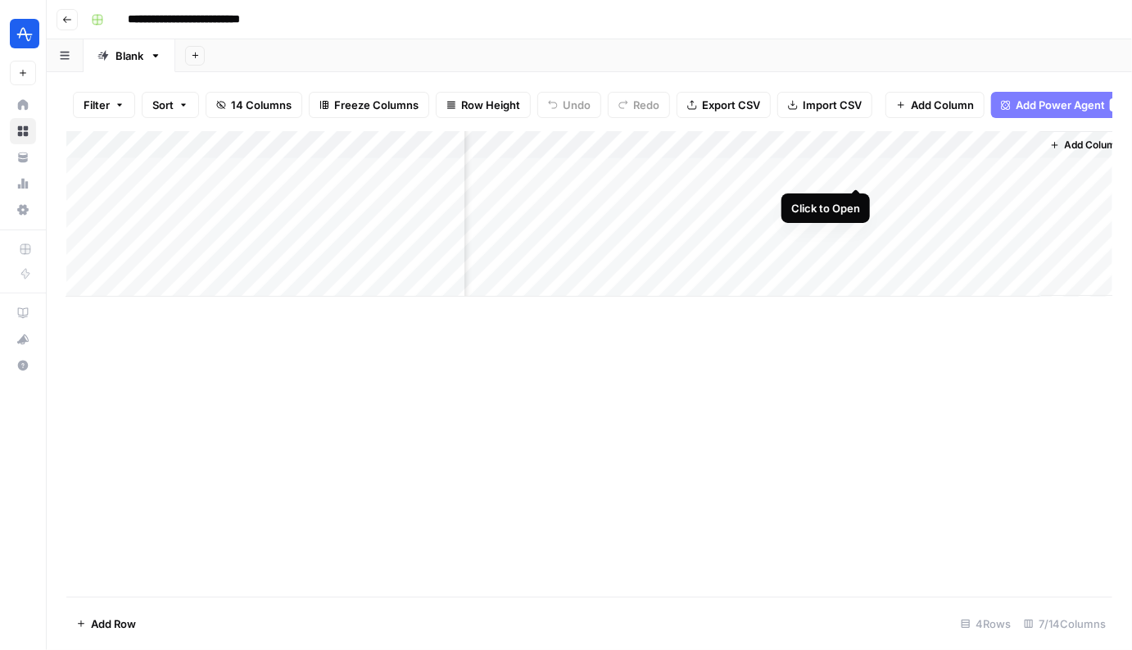
click at [852, 170] on div "Add Column" at bounding box center [589, 213] width 1046 height 165
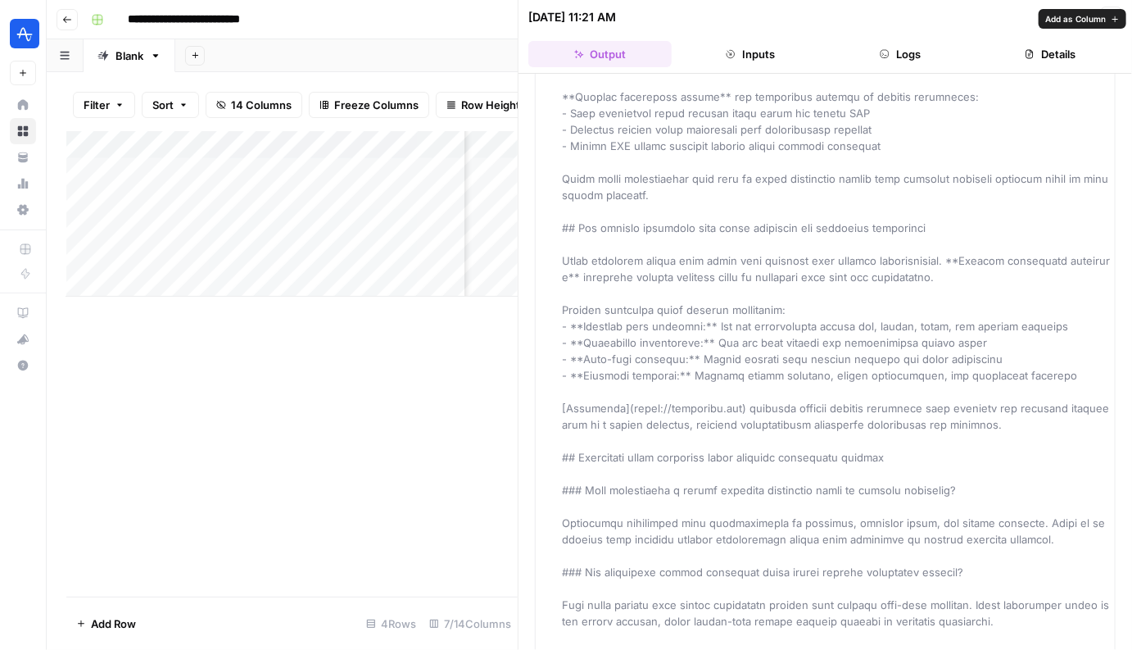
scroll to position [3742, 0]
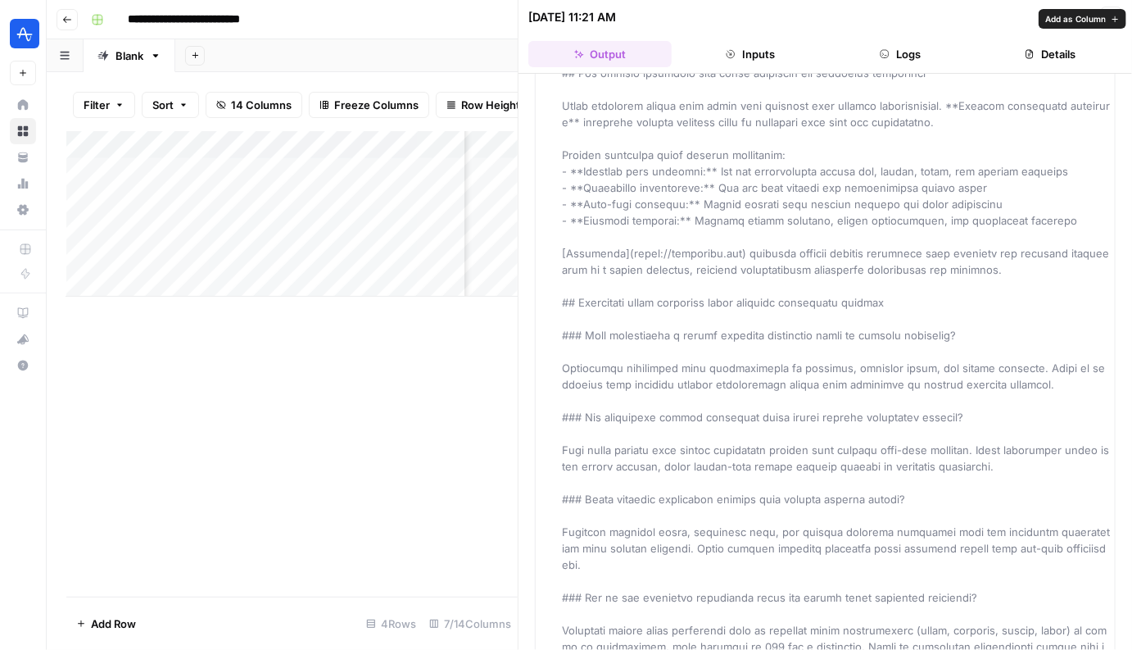
click at [749, 57] on button "Inputs" at bounding box center [749, 54] width 143 height 26
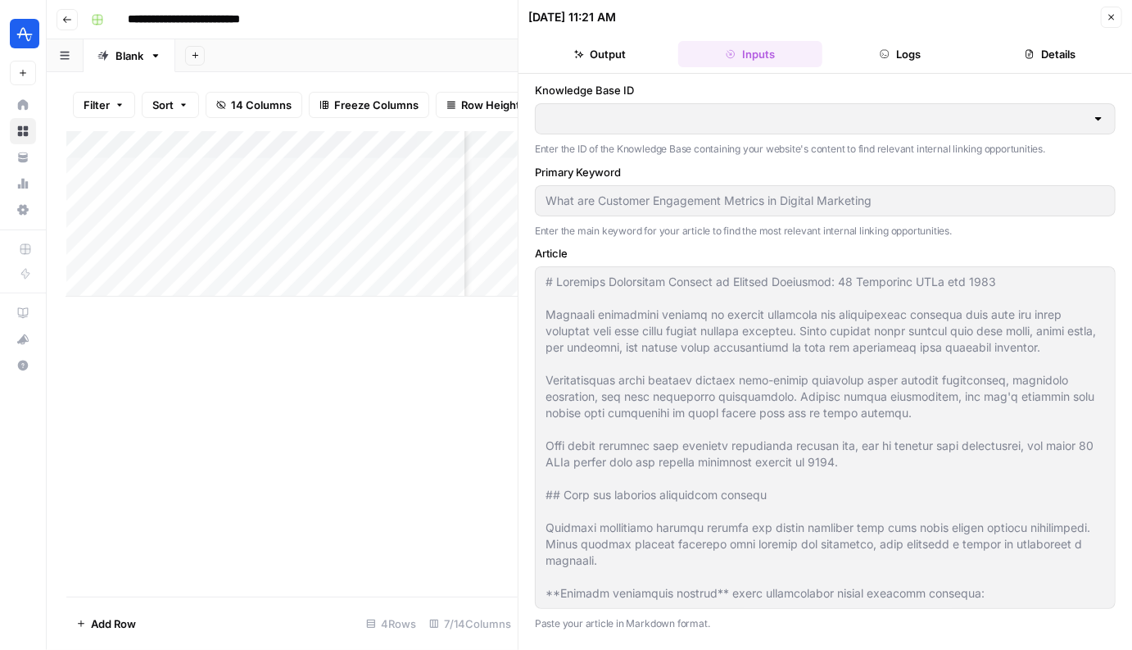
type input "Amplitude - Non Blog"
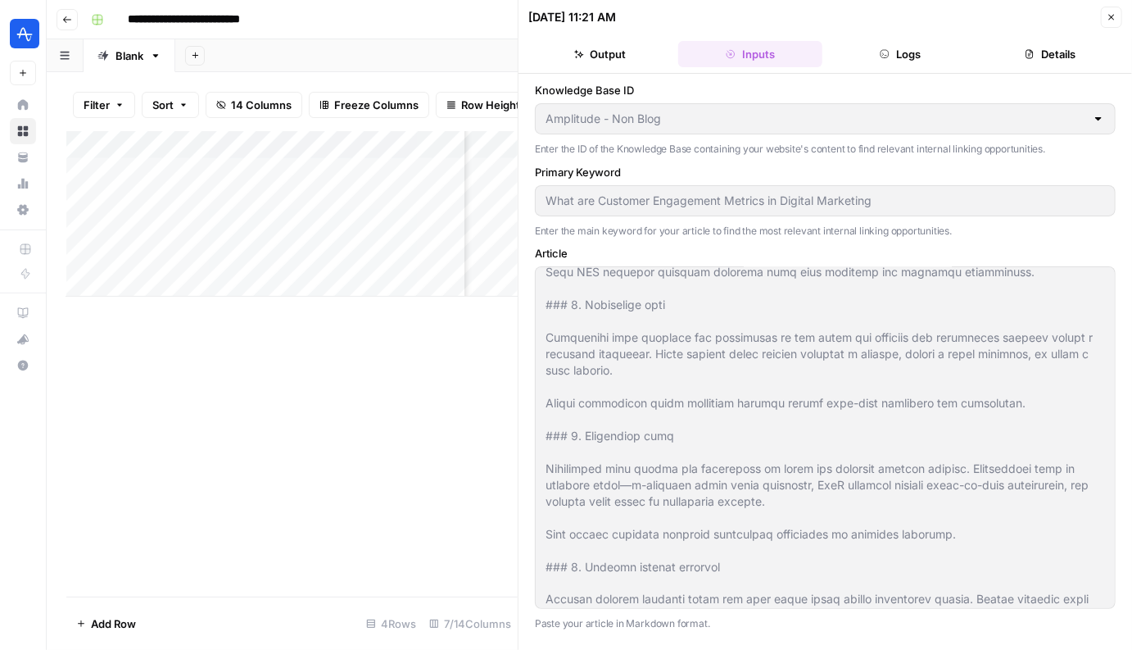
scroll to position [1229, 0]
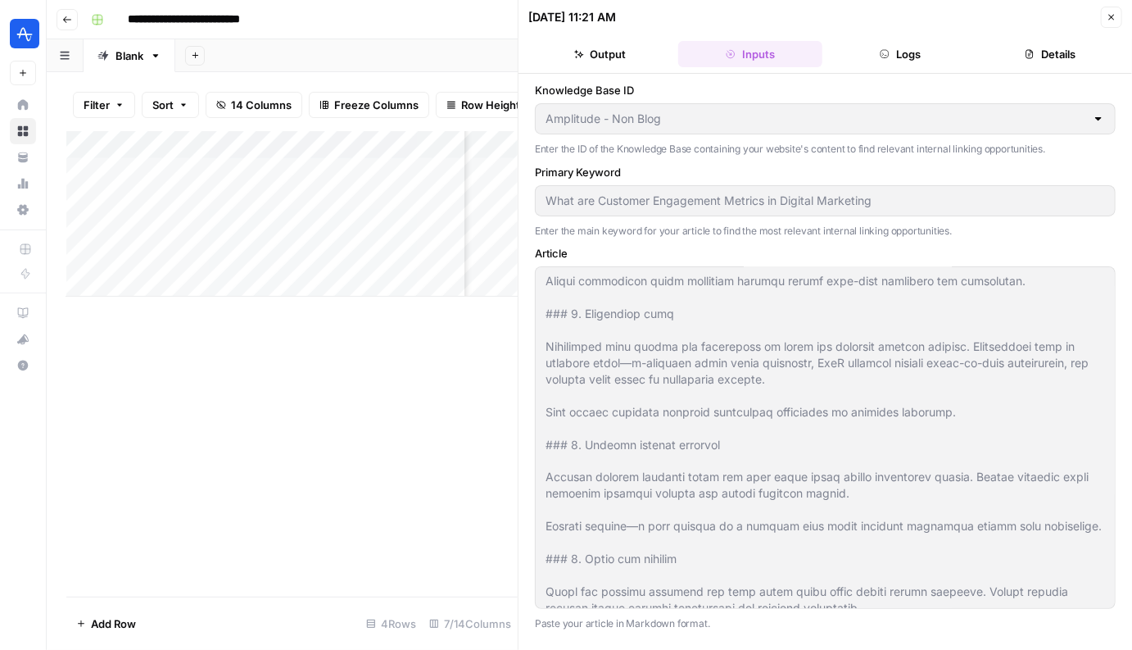
click at [1106, 16] on button "Close" at bounding box center [1111, 17] width 21 height 21
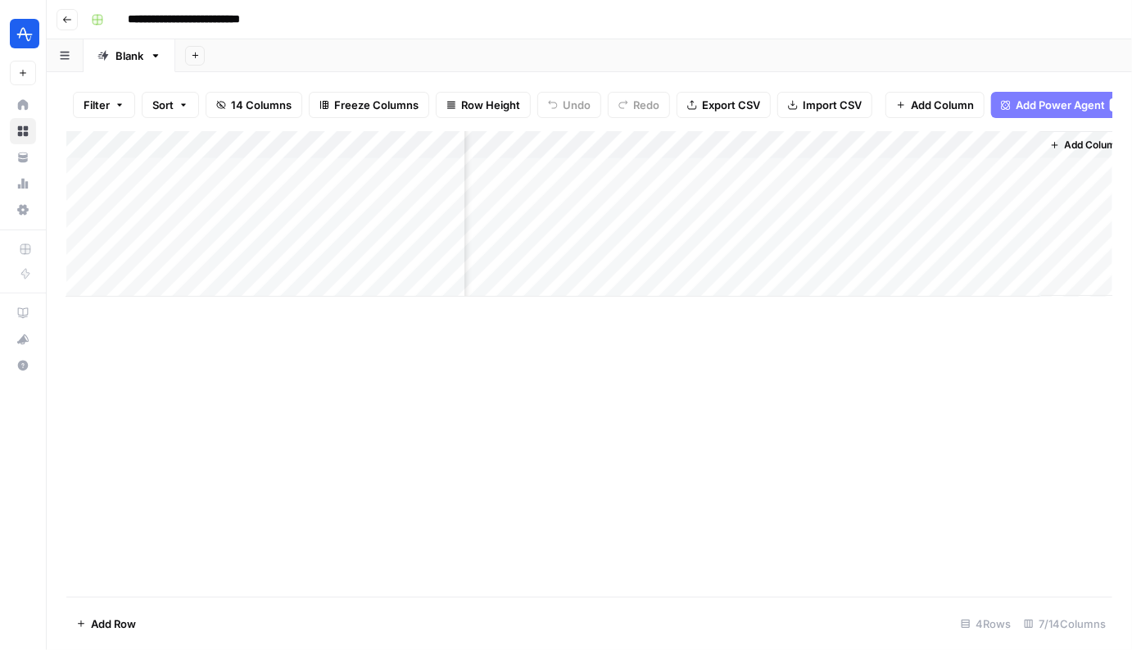
click at [859, 149] on div "Add Column" at bounding box center [589, 213] width 1046 height 165
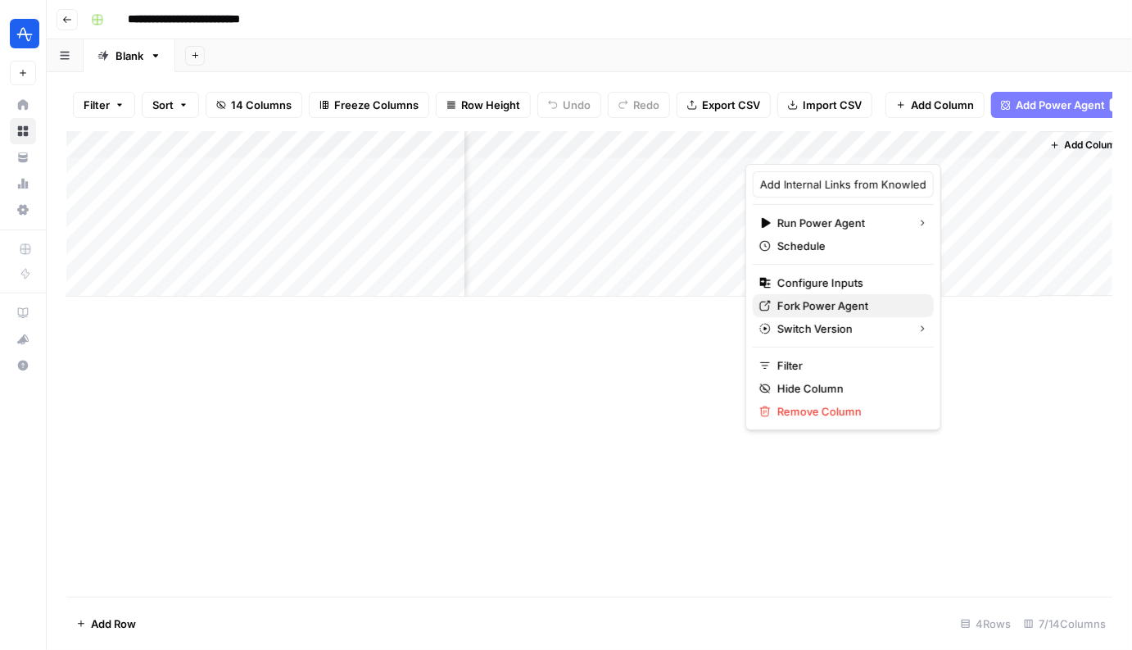
click at [829, 299] on span "Fork Power Agent" at bounding box center [848, 305] width 143 height 16
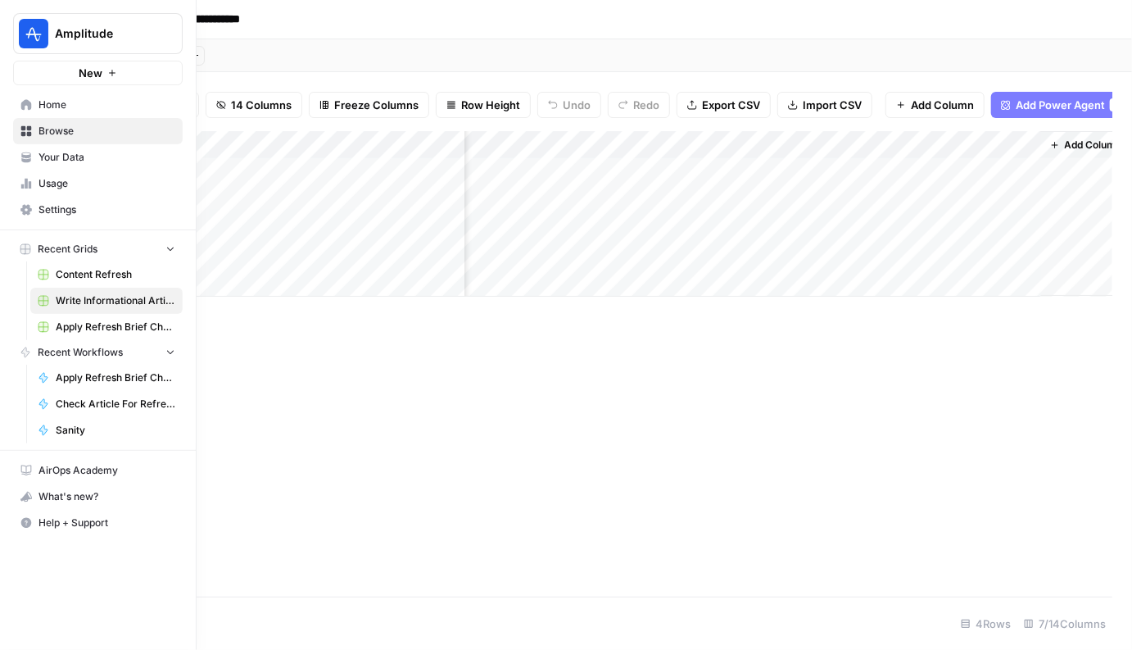
click at [66, 156] on span "Your Data" at bounding box center [106, 157] width 137 height 15
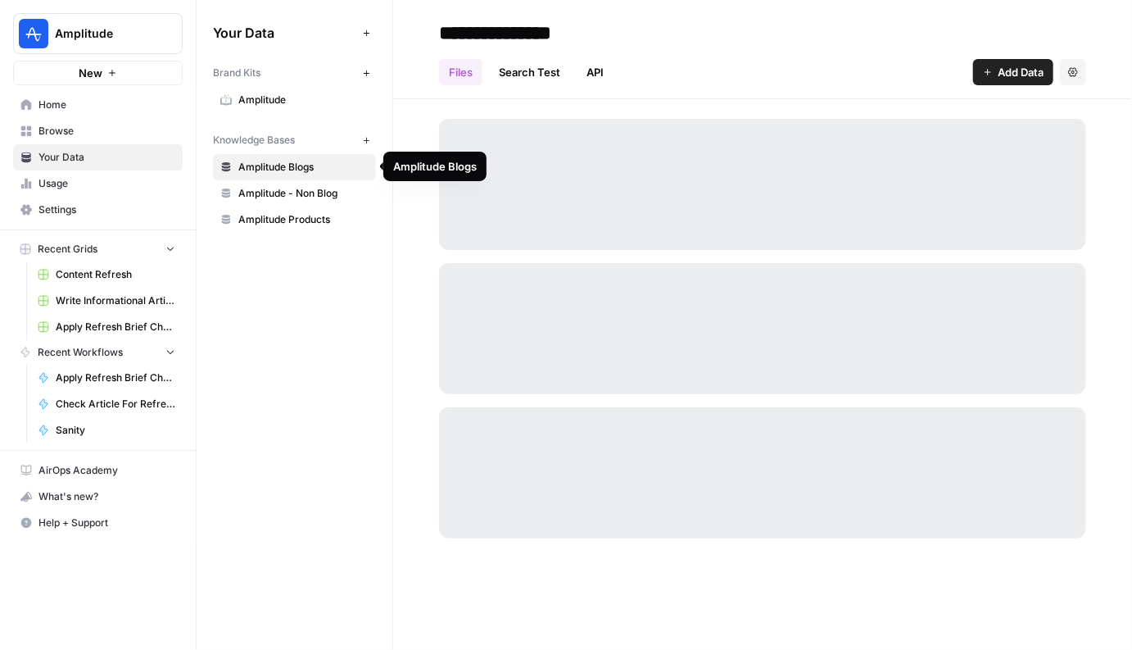
click at [294, 196] on span "Amplitude - Non Blog" at bounding box center [303, 193] width 130 height 15
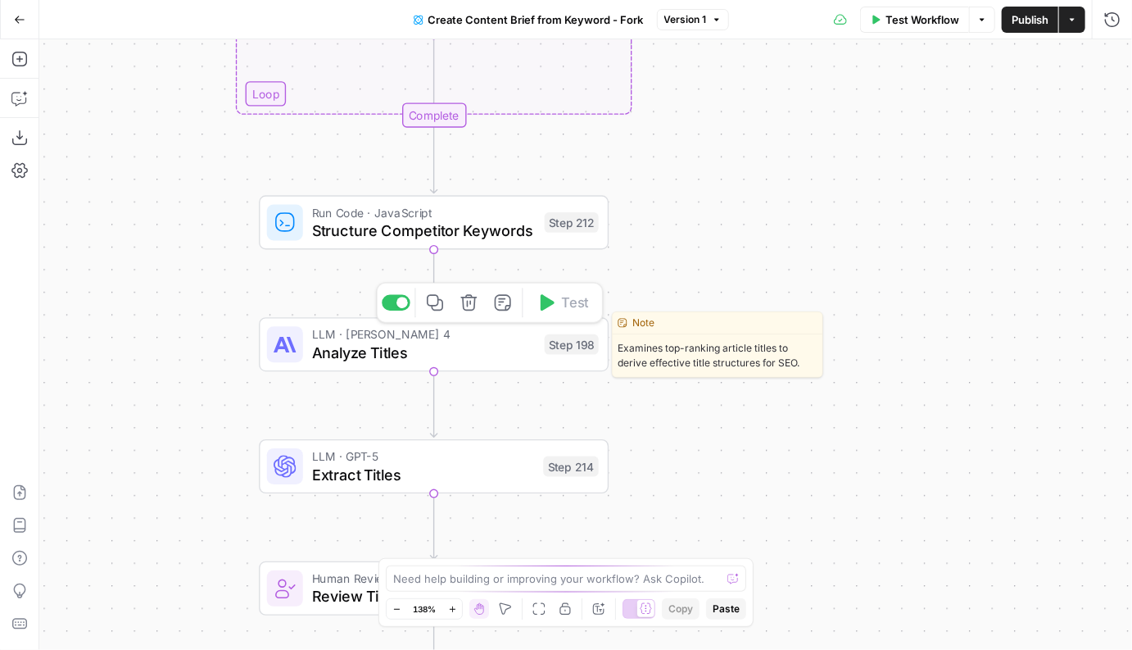
click at [462, 360] on span "Analyze Titles" at bounding box center [424, 352] width 224 height 23
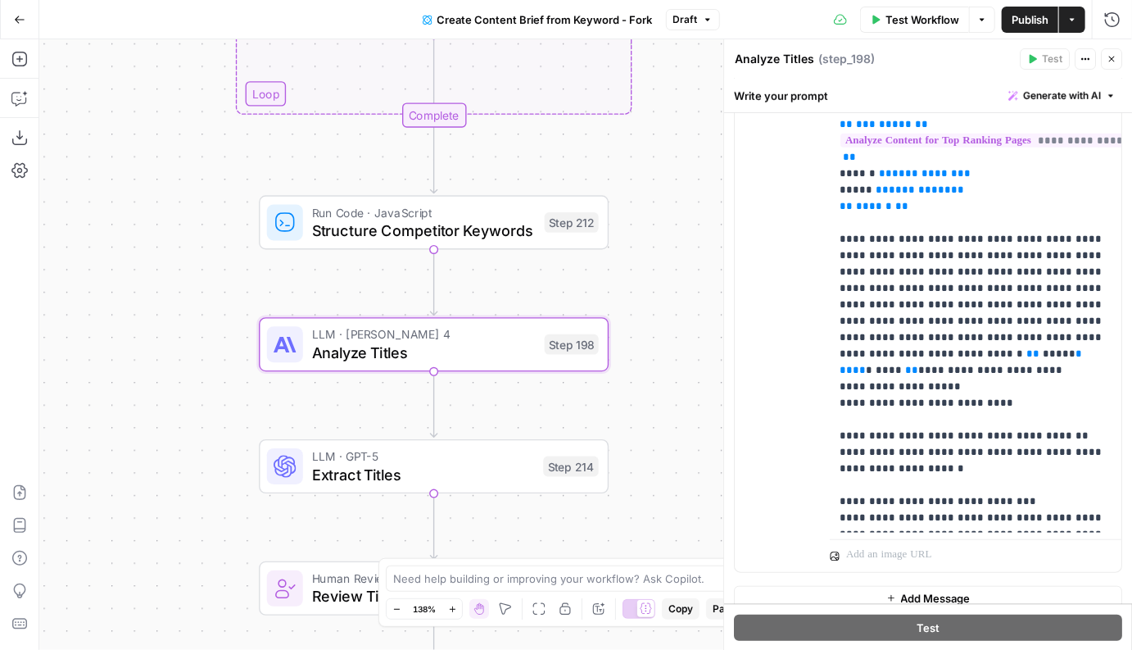
scroll to position [463, 0]
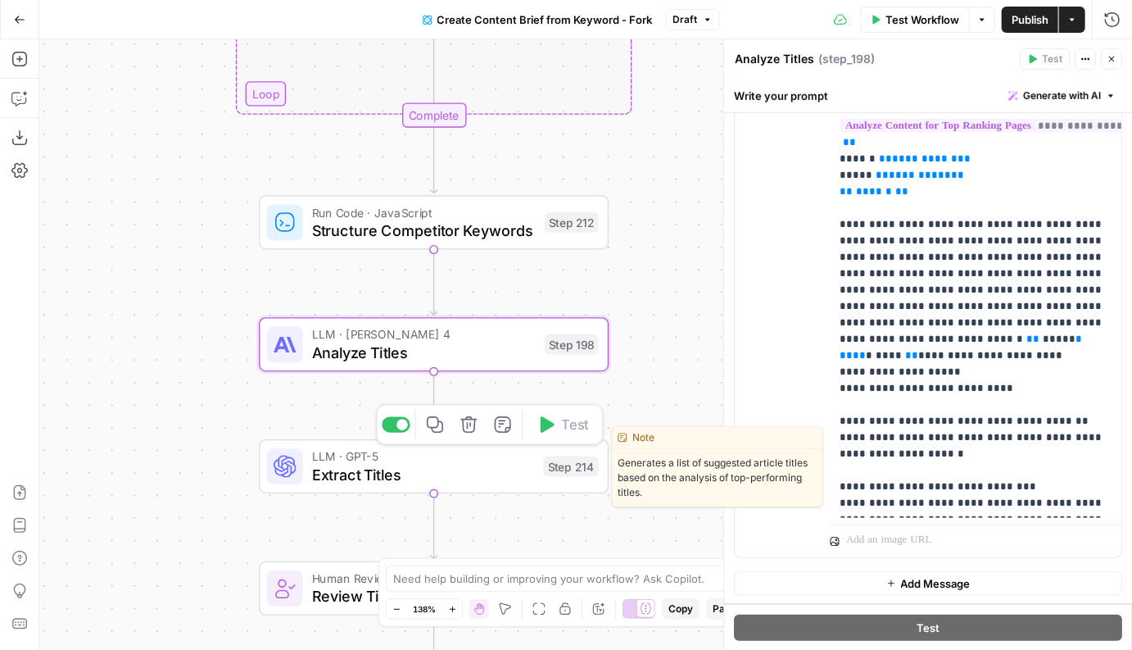
click at [433, 460] on span "LLM · GPT-5" at bounding box center [423, 456] width 222 height 18
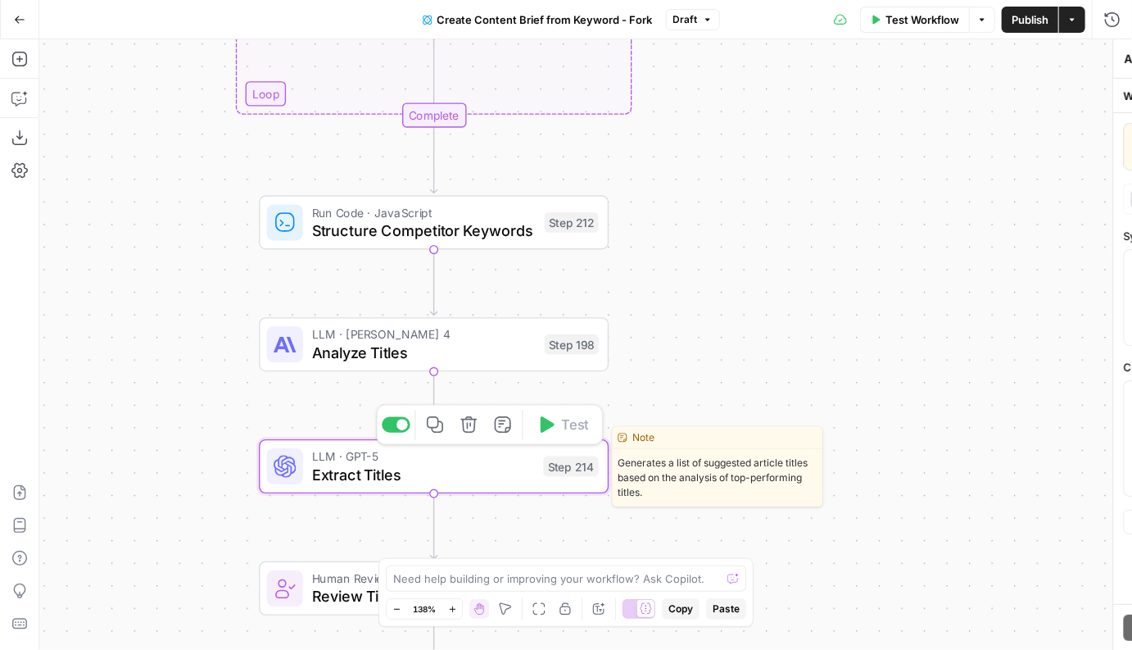
type textarea "Extract Titles"
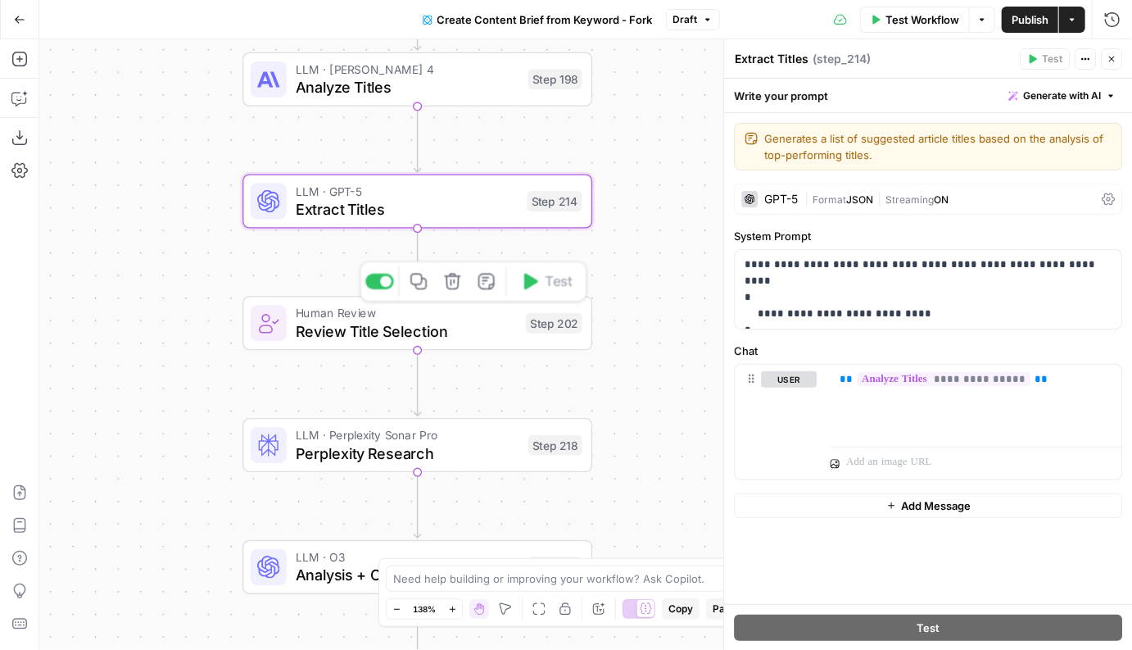
click at [442, 335] on span "Review Title Selection" at bounding box center [406, 330] width 221 height 23
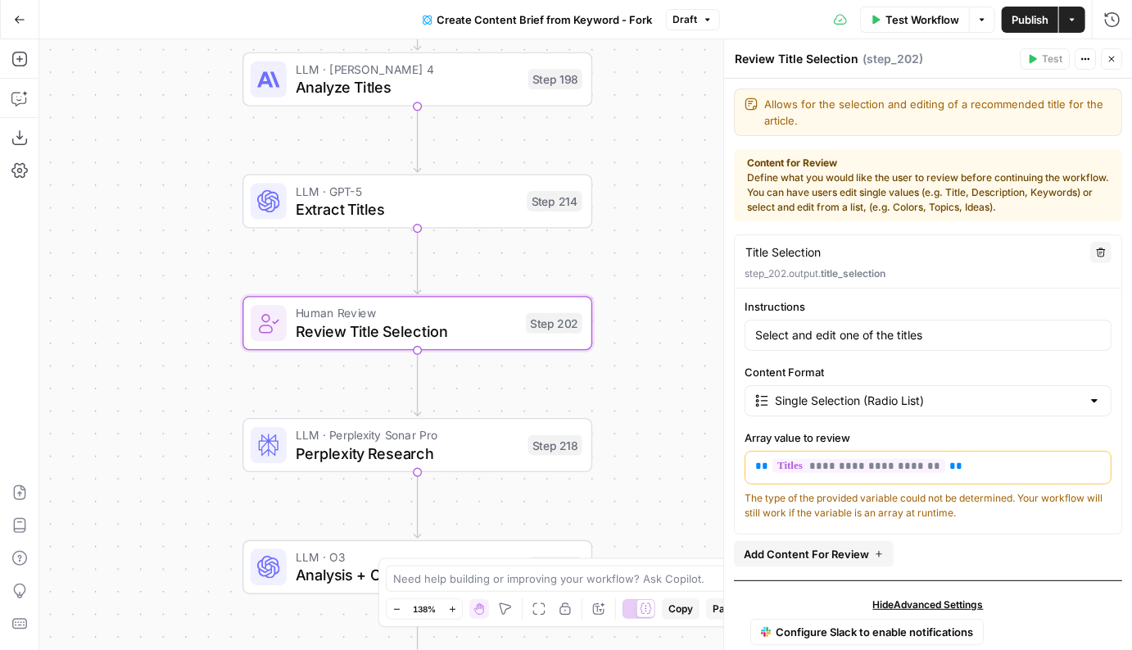
scroll to position [25, 0]
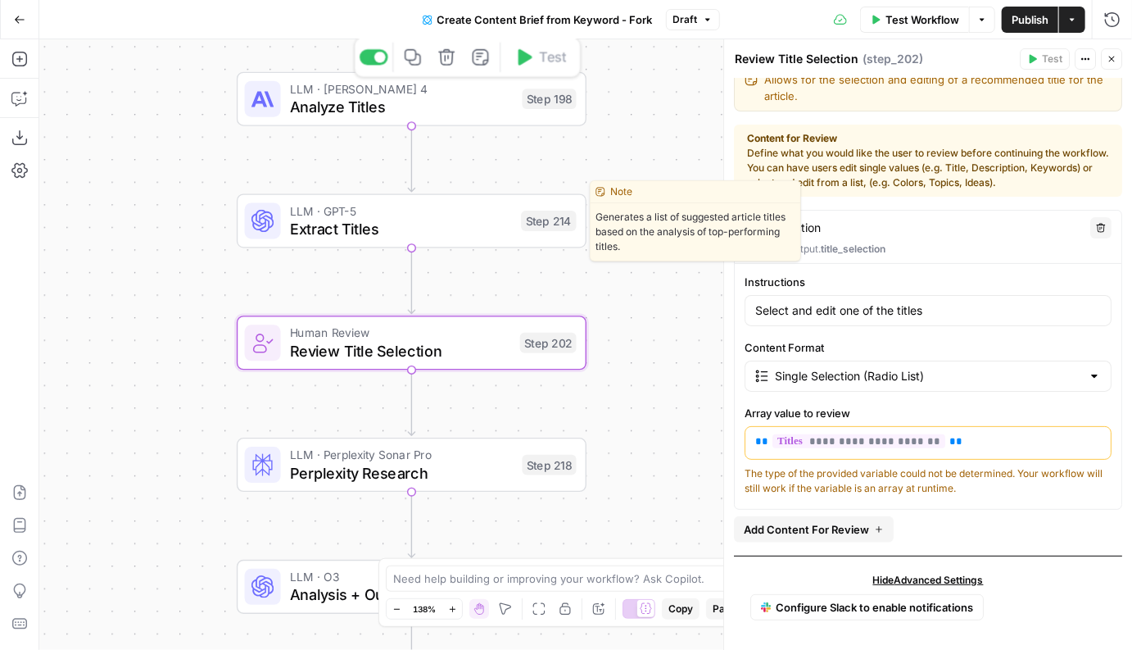
click at [380, 109] on span "Analyze Titles" at bounding box center [402, 107] width 224 height 23
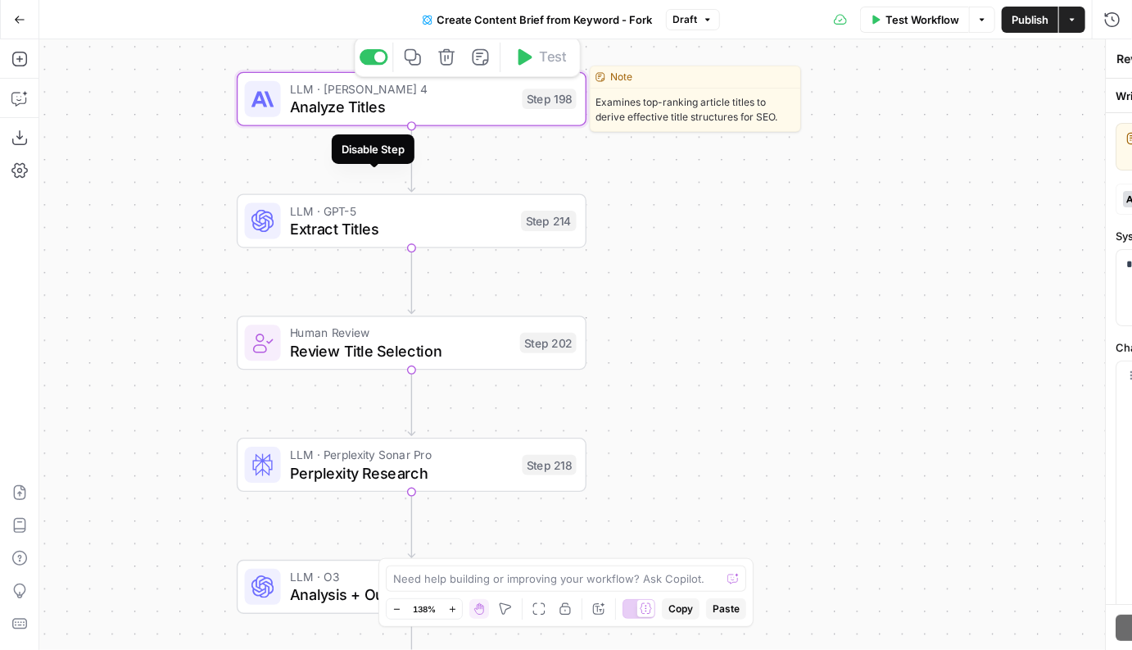
type textarea "Analyze Titles"
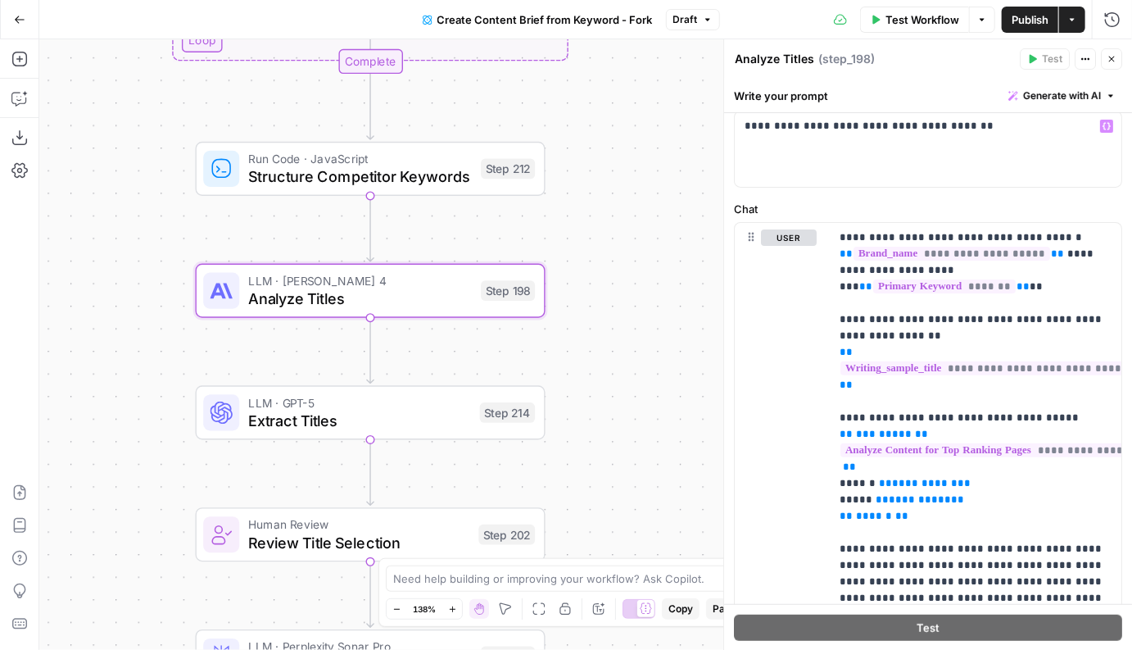
scroll to position [139, 0]
click at [938, 251] on span "**********" at bounding box center [952, 253] width 197 height 14
click at [955, 287] on p "**********" at bounding box center [976, 532] width 273 height 606
click at [981, 278] on span "*******" at bounding box center [944, 285] width 143 height 14
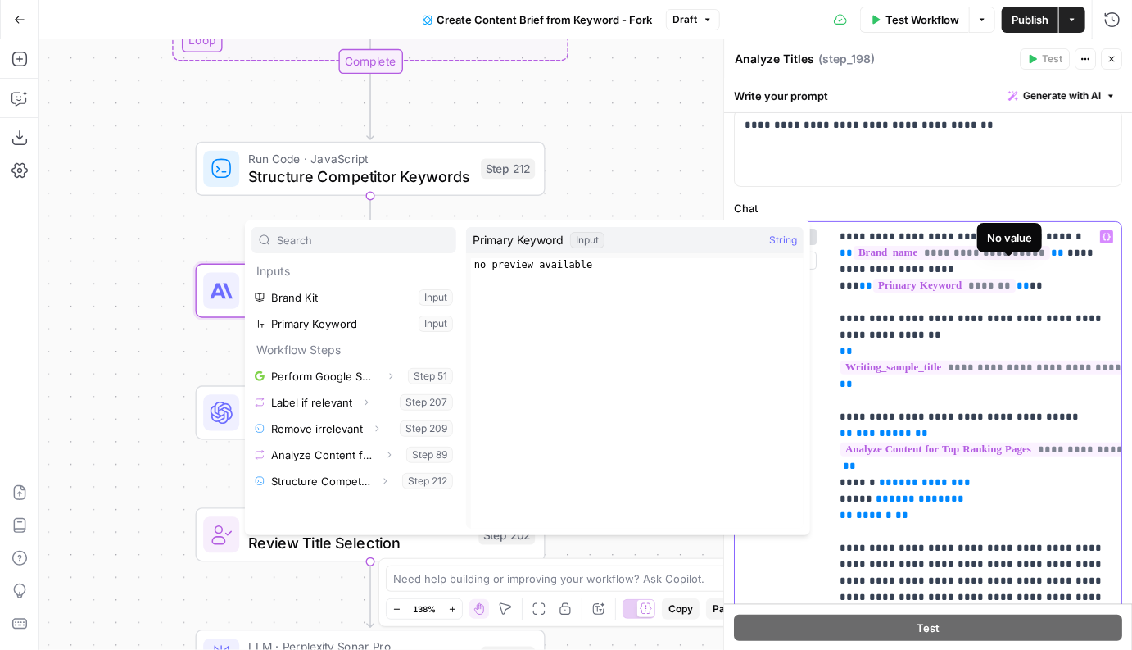
click at [951, 296] on p "**********" at bounding box center [976, 532] width 273 height 606
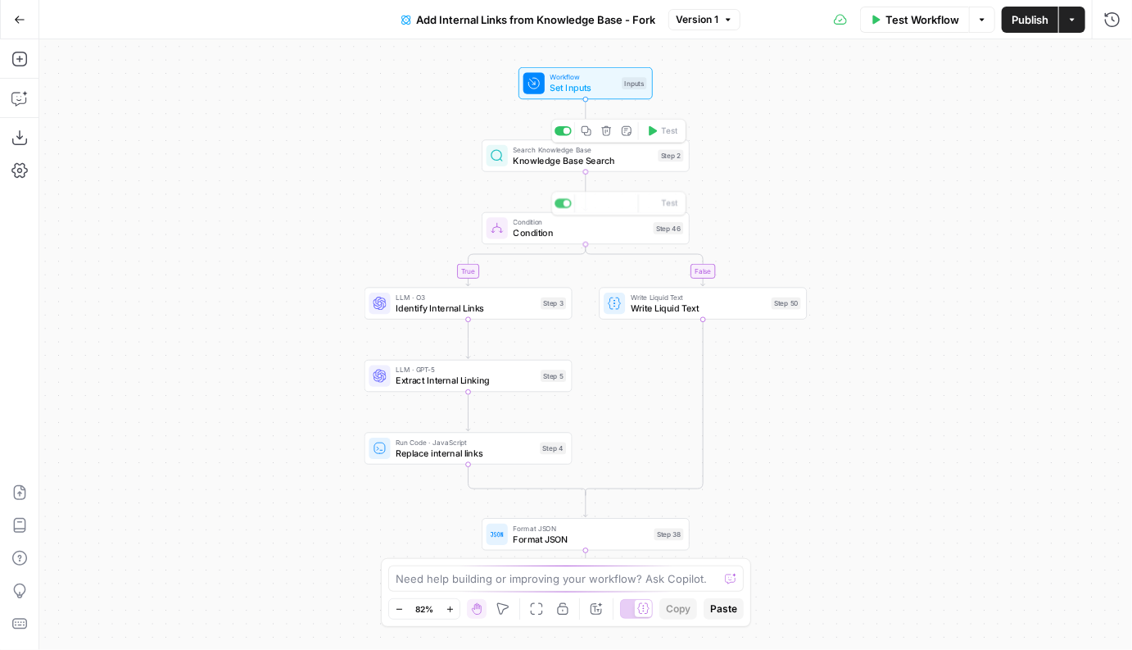
click at [560, 161] on span "Knowledge Base Search" at bounding box center [583, 160] width 139 height 13
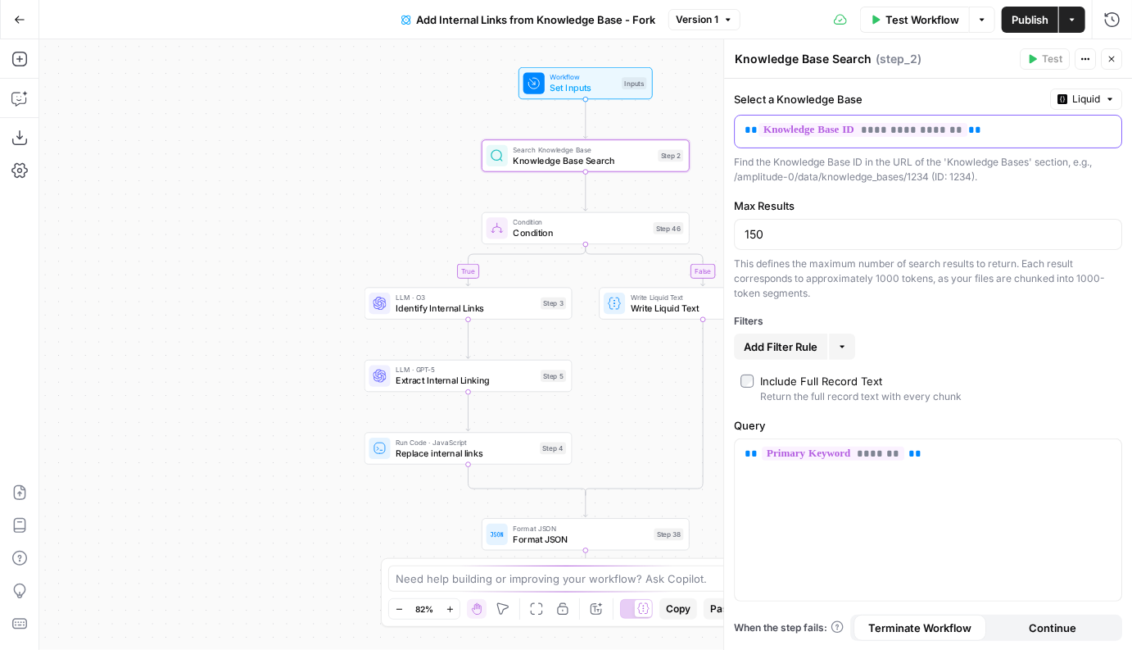
click at [942, 127] on span "**********" at bounding box center [862, 130] width 209 height 14
click at [442, 105] on div "true false Workflow Set Inputs Inputs Search Knowledge Base Knowledge Base Sear…" at bounding box center [585, 344] width 1093 height 610
click at [1017, 130] on p "**********" at bounding box center [915, 130] width 341 height 16
click at [883, 129] on span "**********" at bounding box center [862, 130] width 209 height 14
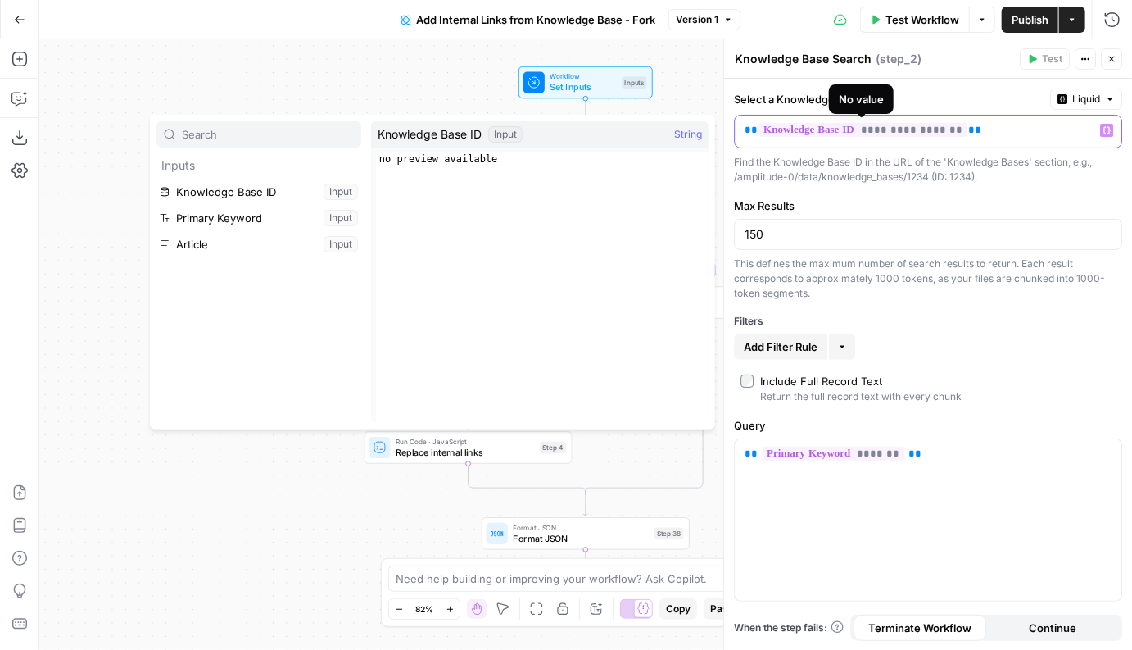
click at [1019, 129] on p "**********" at bounding box center [915, 130] width 341 height 16
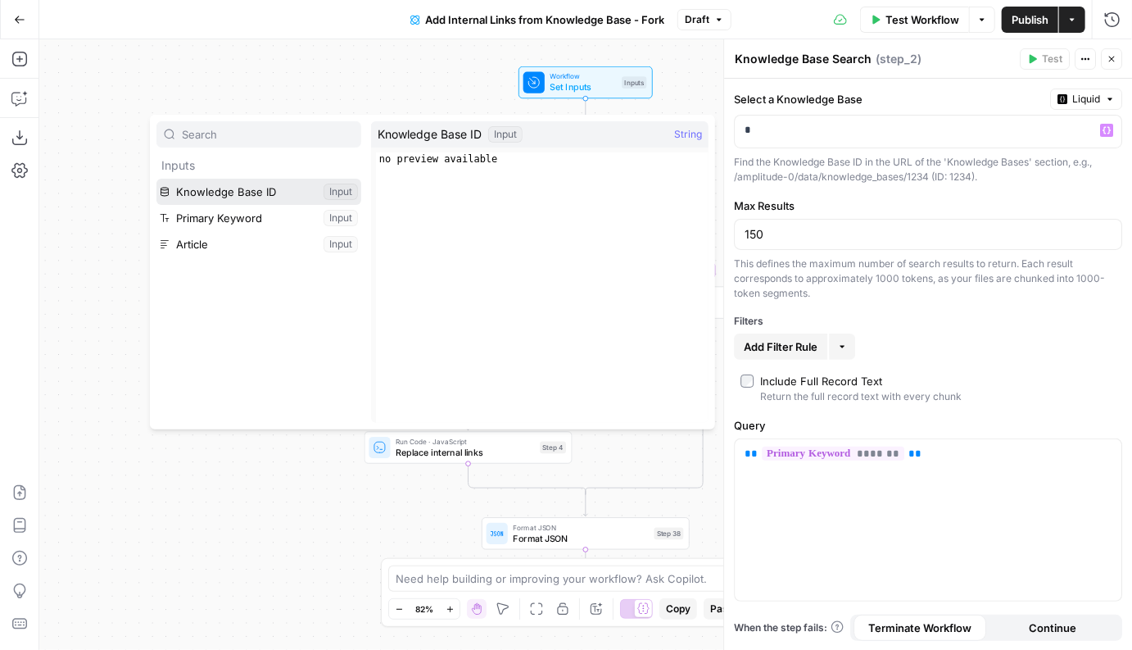
click at [309, 185] on button "Select variable Knowledge Base ID" at bounding box center [258, 192] width 205 height 26
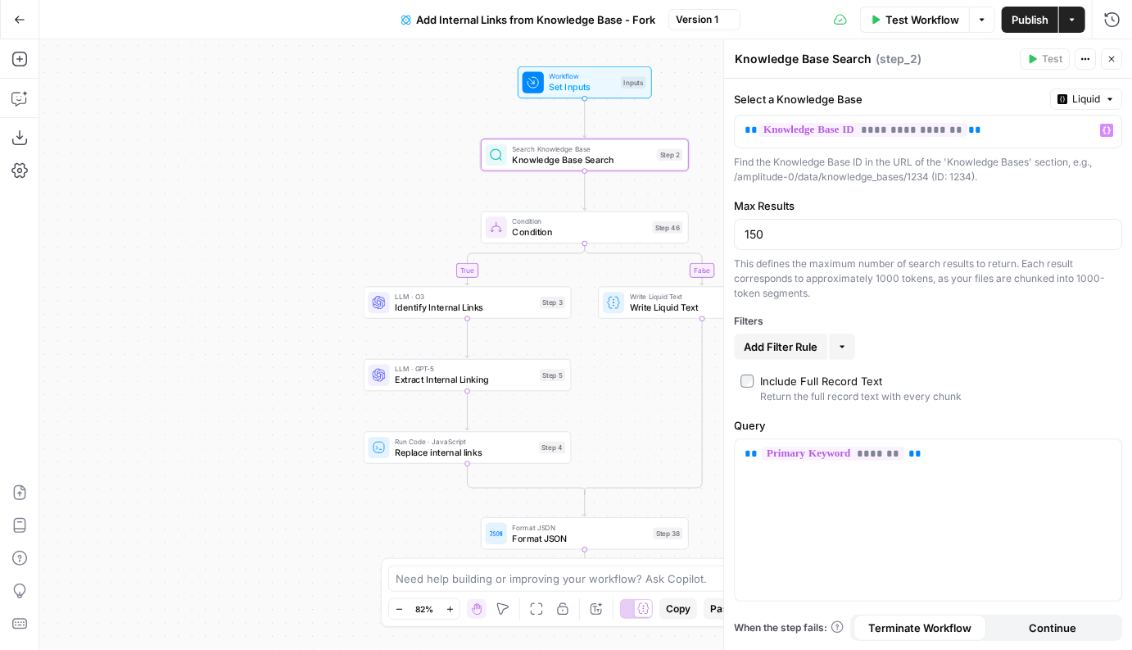
click at [603, 85] on span "Set Inputs" at bounding box center [583, 86] width 66 height 13
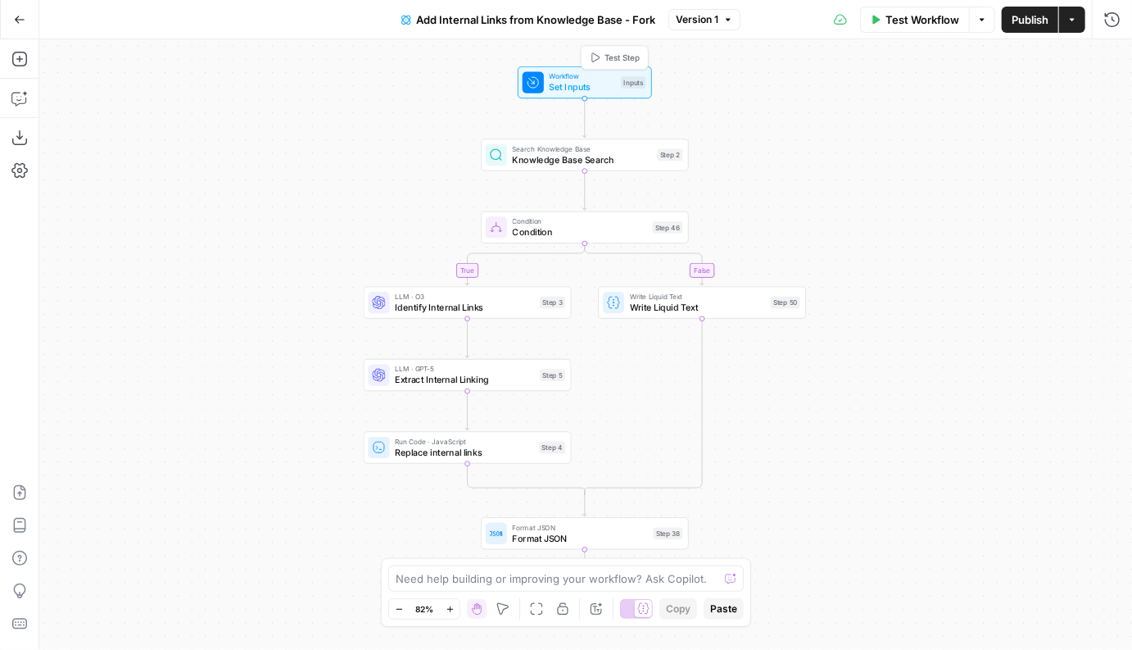
click at [603, 85] on span "Set Inputs" at bounding box center [583, 86] width 66 height 13
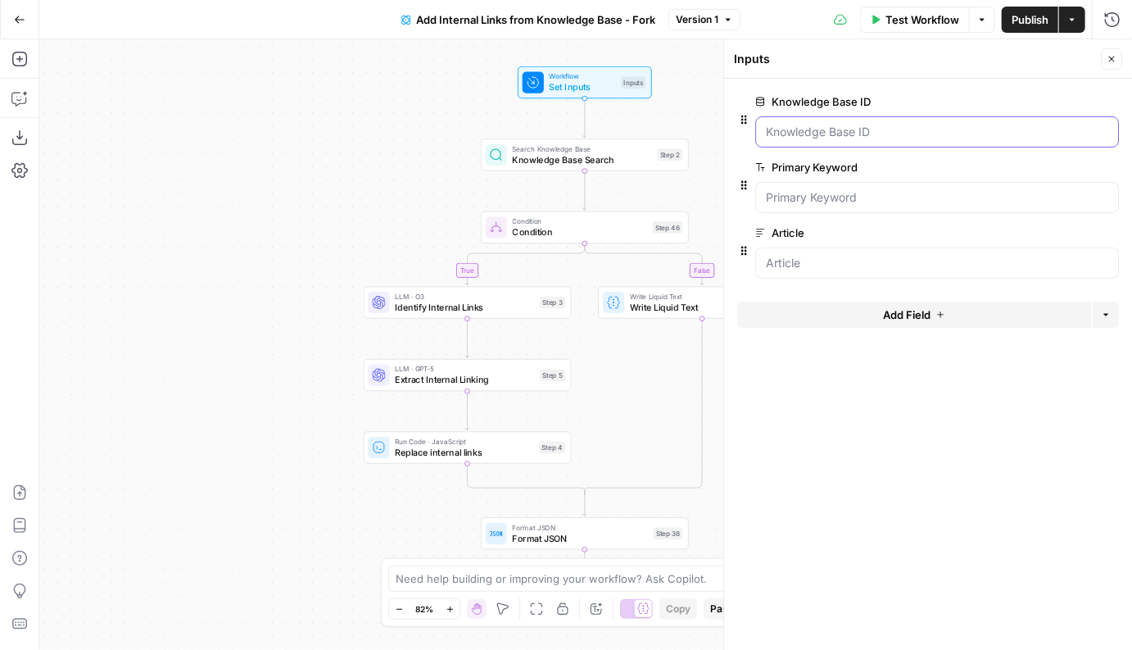
click at [885, 134] on ID "Knowledge Base ID" at bounding box center [937, 132] width 342 height 16
click at [912, 15] on span "Test Workflow" at bounding box center [922, 19] width 74 height 16
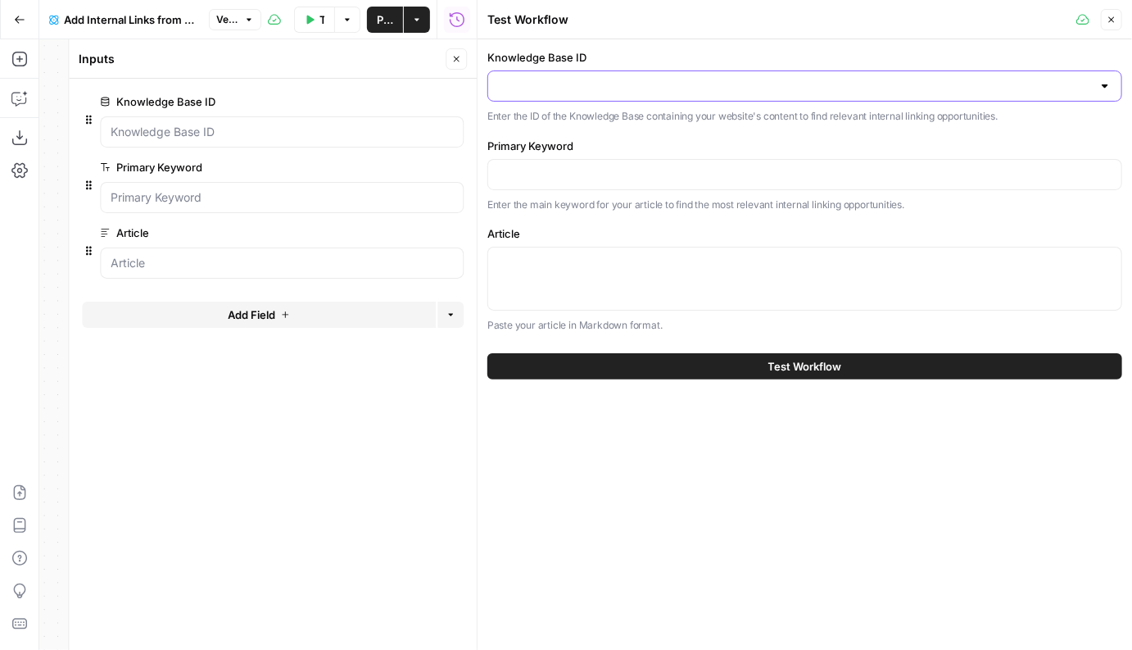
click at [629, 79] on input "Knowledge Base ID" at bounding box center [795, 86] width 594 height 16
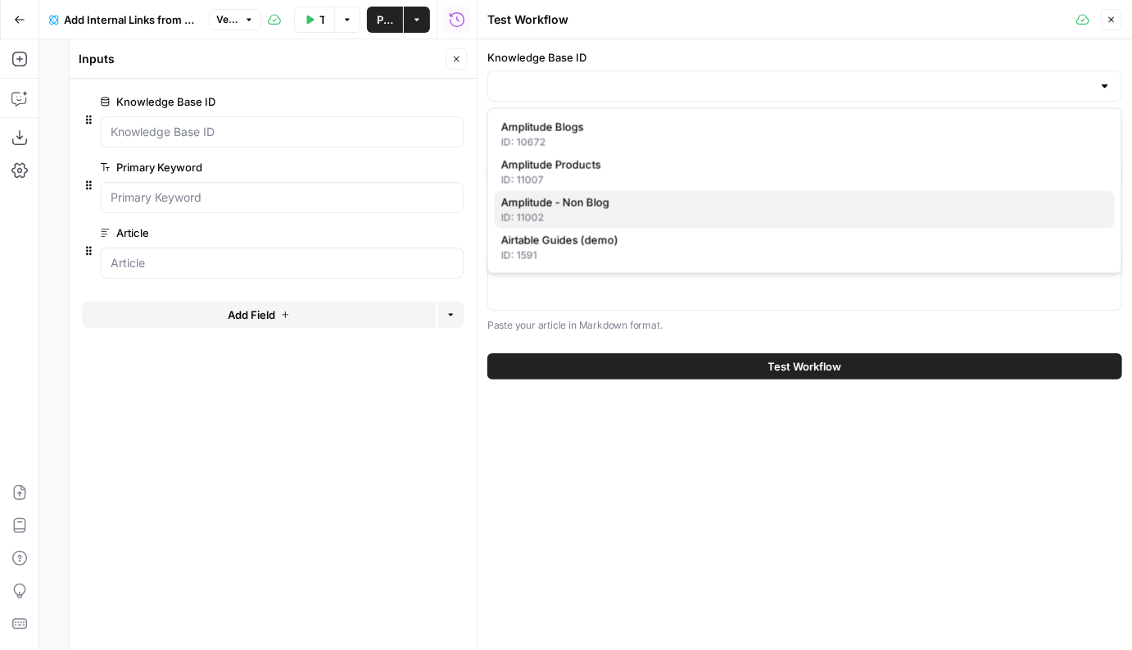
click at [655, 204] on span "Amplitude - Non Blog" at bounding box center [801, 202] width 600 height 16
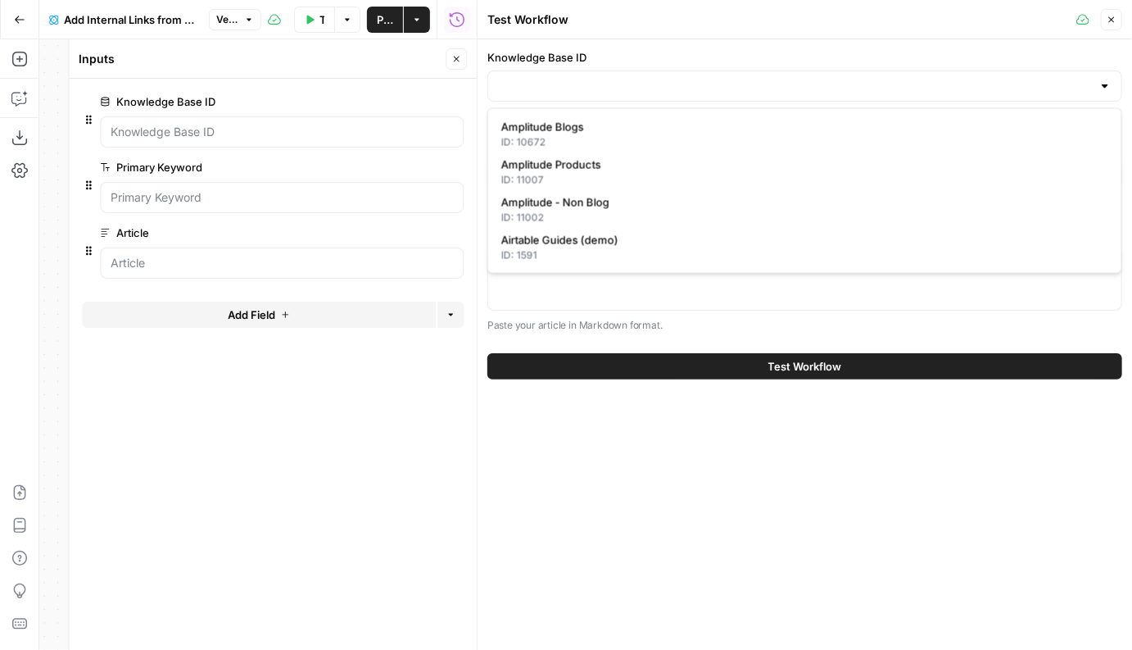
type input "Amplitude - Non Blog"
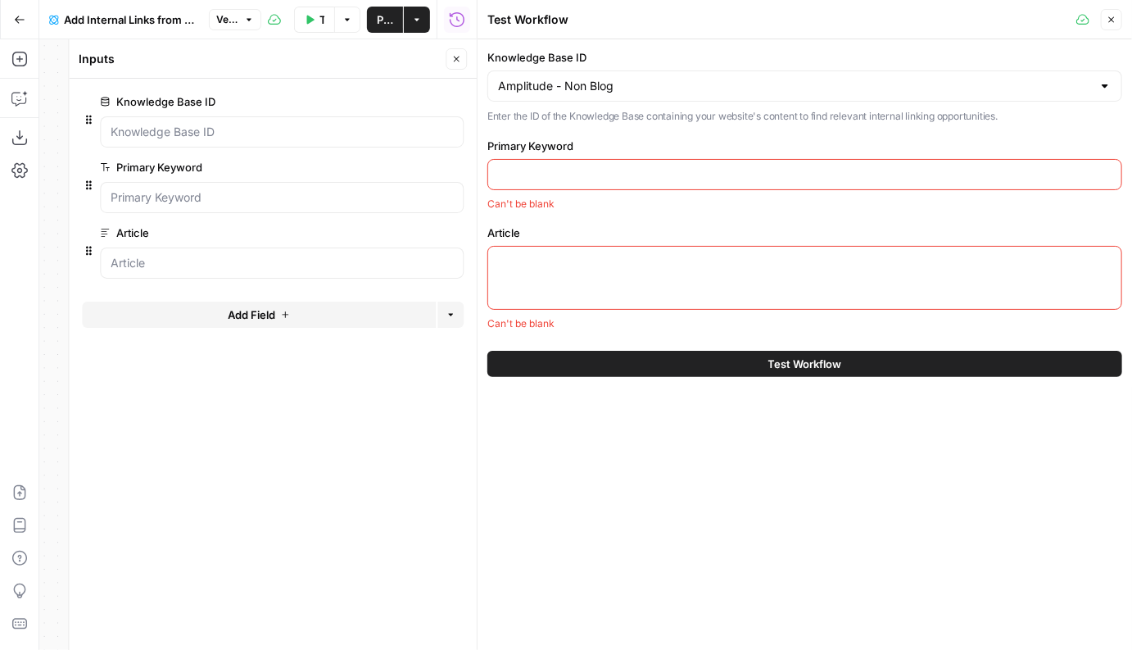
click at [565, 182] on div at bounding box center [804, 174] width 635 height 31
click at [11, 23] on button "Go Back" at bounding box center [19, 19] width 29 height 29
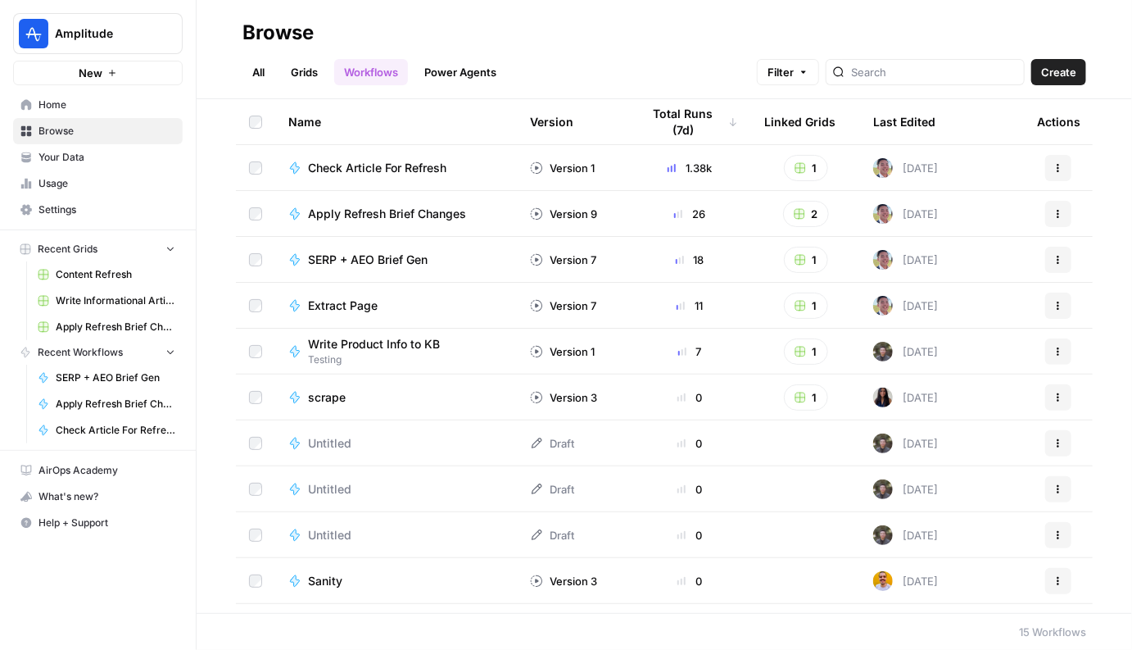
click at [76, 124] on span "Browse" at bounding box center [106, 131] width 137 height 15
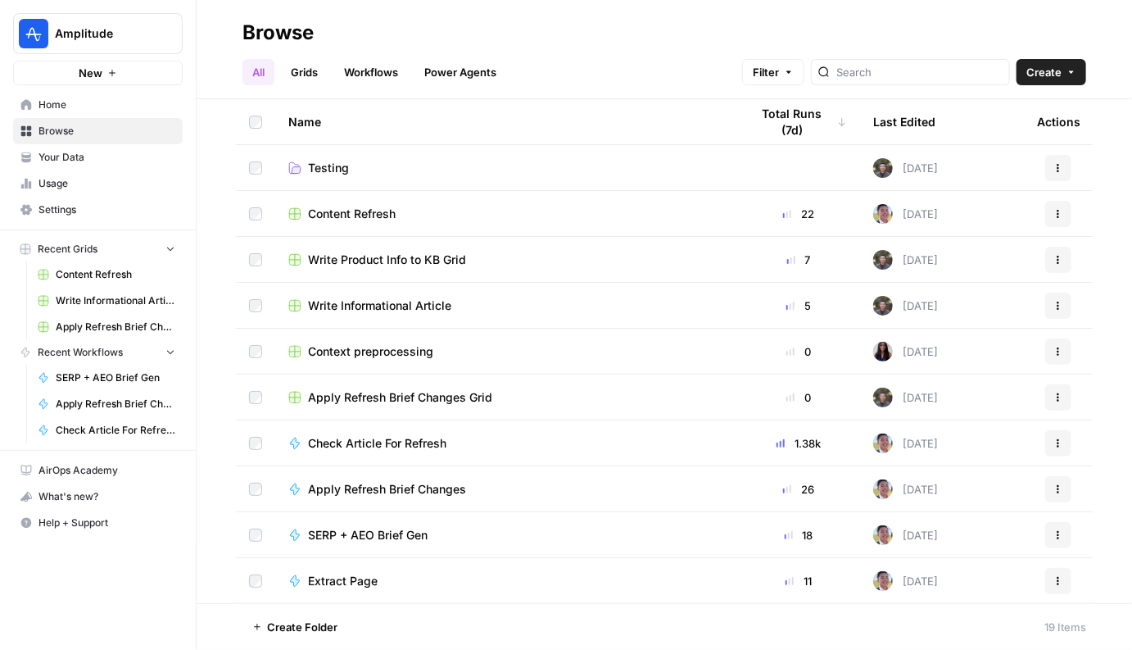
click at [413, 312] on span "Write Informational Article" at bounding box center [379, 305] width 143 height 16
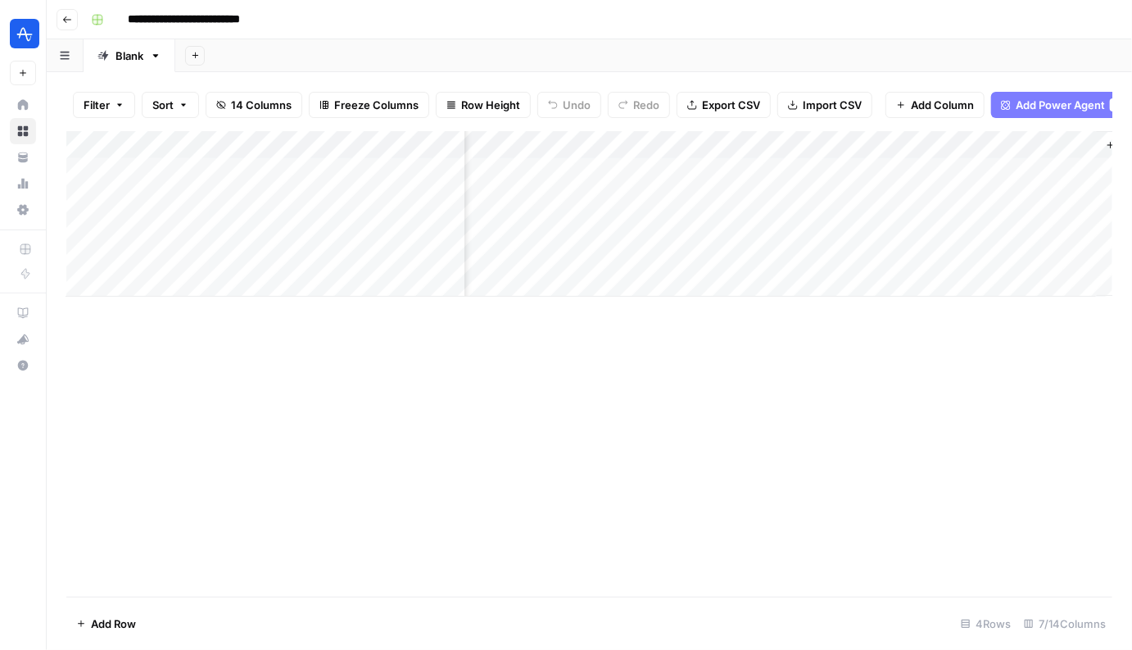
scroll to position [0, 491]
click at [841, 173] on div "Add Column" at bounding box center [589, 213] width 1046 height 165
click at [912, 146] on div "Add Column" at bounding box center [589, 213] width 1046 height 165
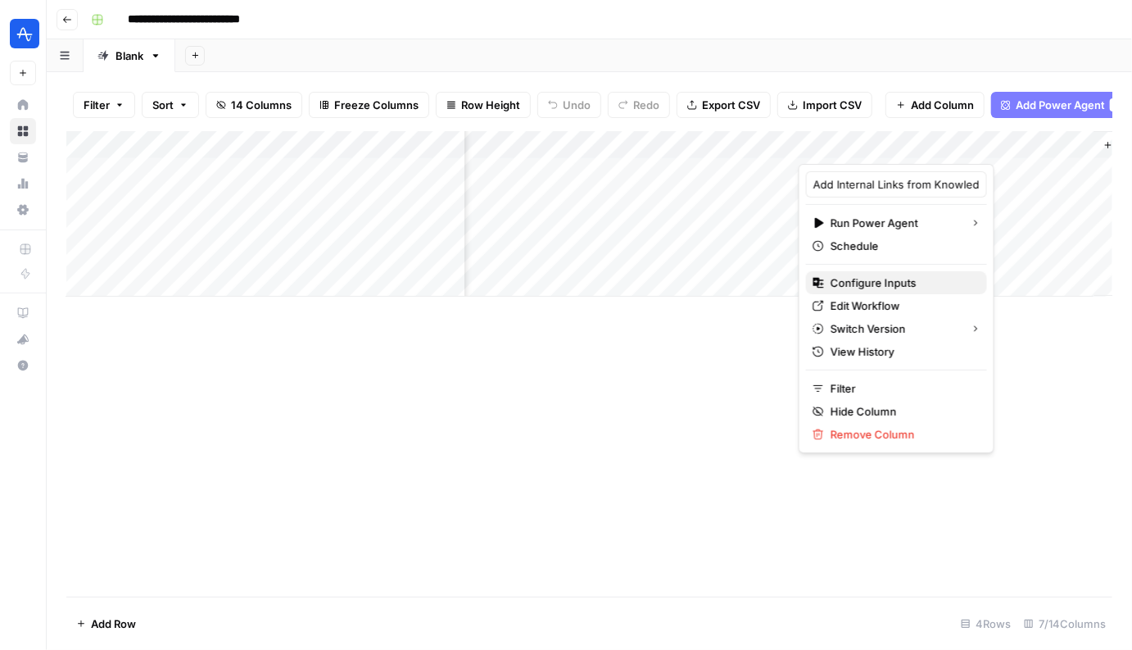
click at [898, 285] on span "Configure Inputs" at bounding box center [902, 282] width 143 height 16
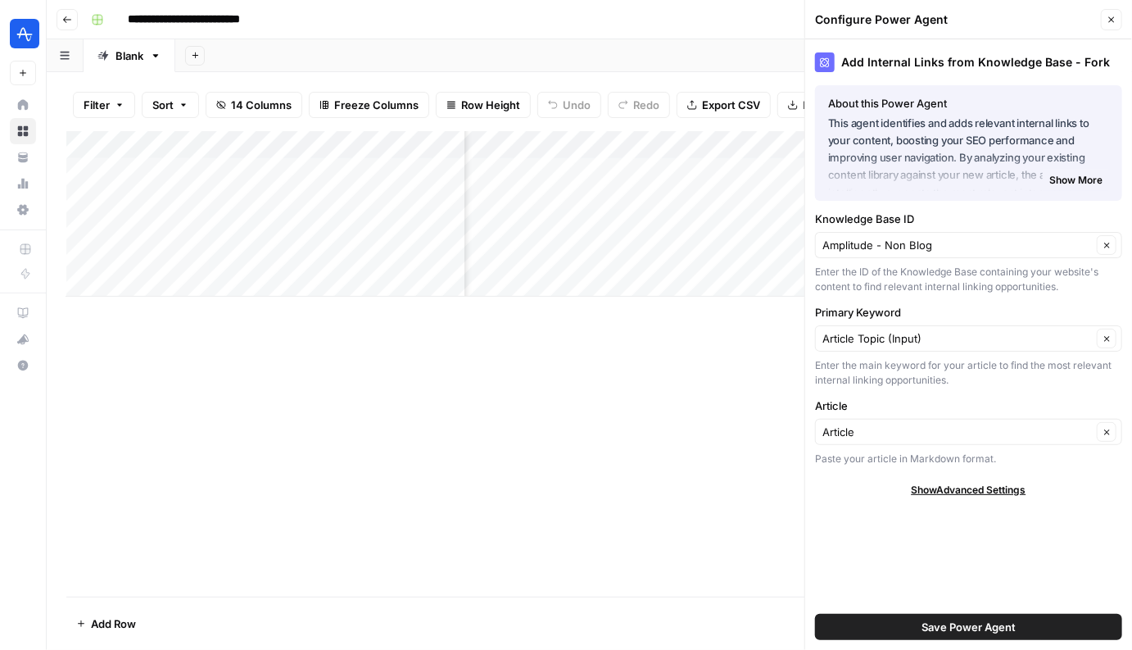
click at [666, 355] on div "Add Column" at bounding box center [589, 363] width 1046 height 465
click at [1119, 23] on button "Close" at bounding box center [1111, 19] width 21 height 21
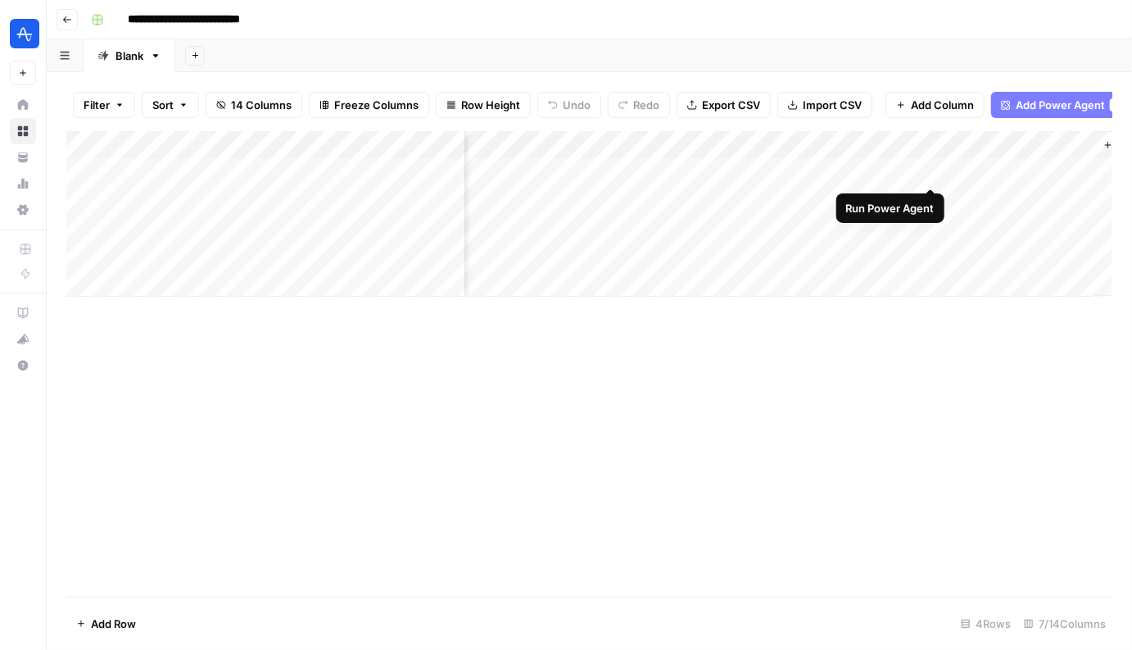
click at [935, 170] on div "Add Column" at bounding box center [589, 213] width 1046 height 165
click at [250, 201] on div "Add Column" at bounding box center [589, 213] width 1046 height 165
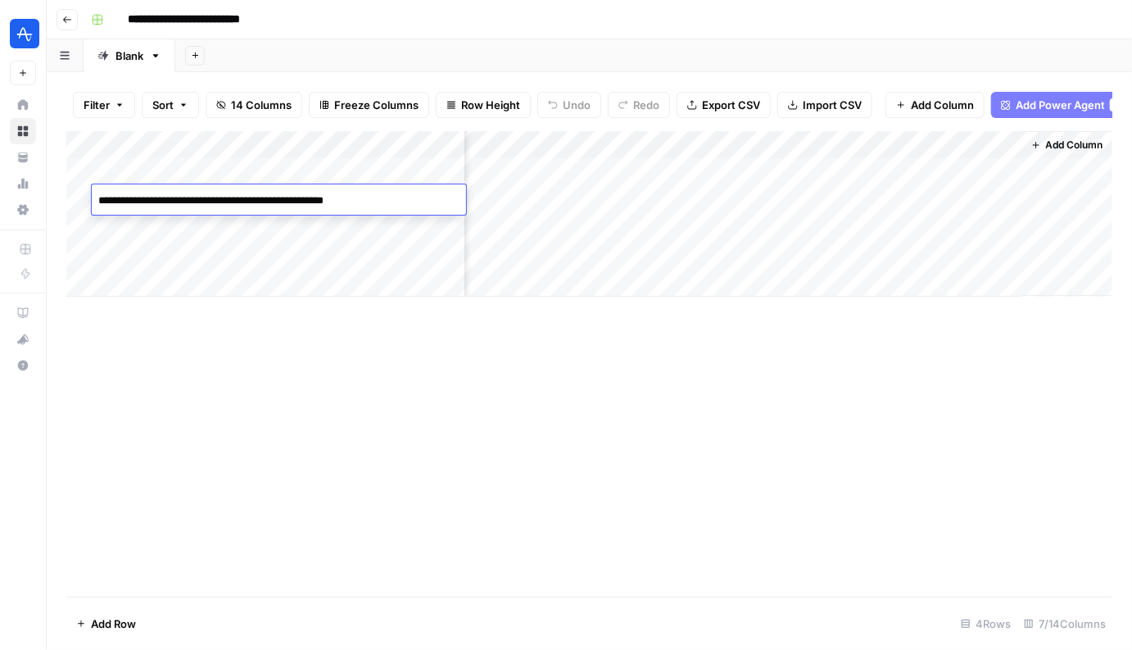
click at [250, 201] on textarea "**********" at bounding box center [279, 200] width 374 height 23
type textarea "**********"
click at [538, 352] on div "Add Column" at bounding box center [589, 363] width 1046 height 465
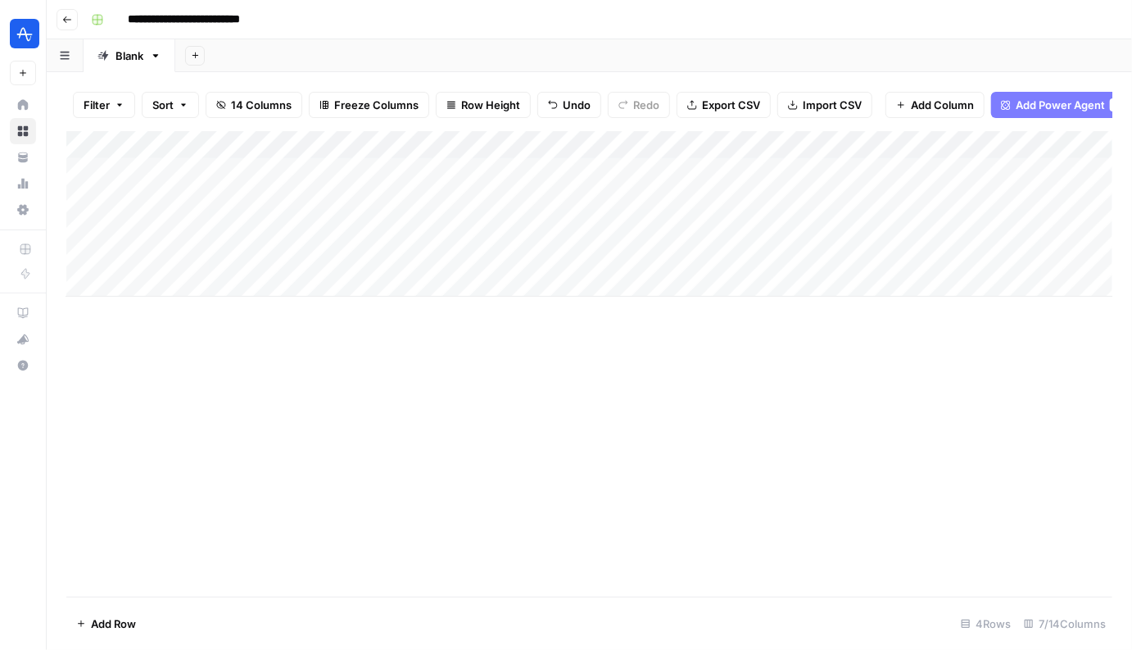
scroll to position [0, 0]
click at [506, 198] on div "Add Column" at bounding box center [589, 213] width 1046 height 165
click at [502, 201] on div "Add Column" at bounding box center [589, 213] width 1046 height 165
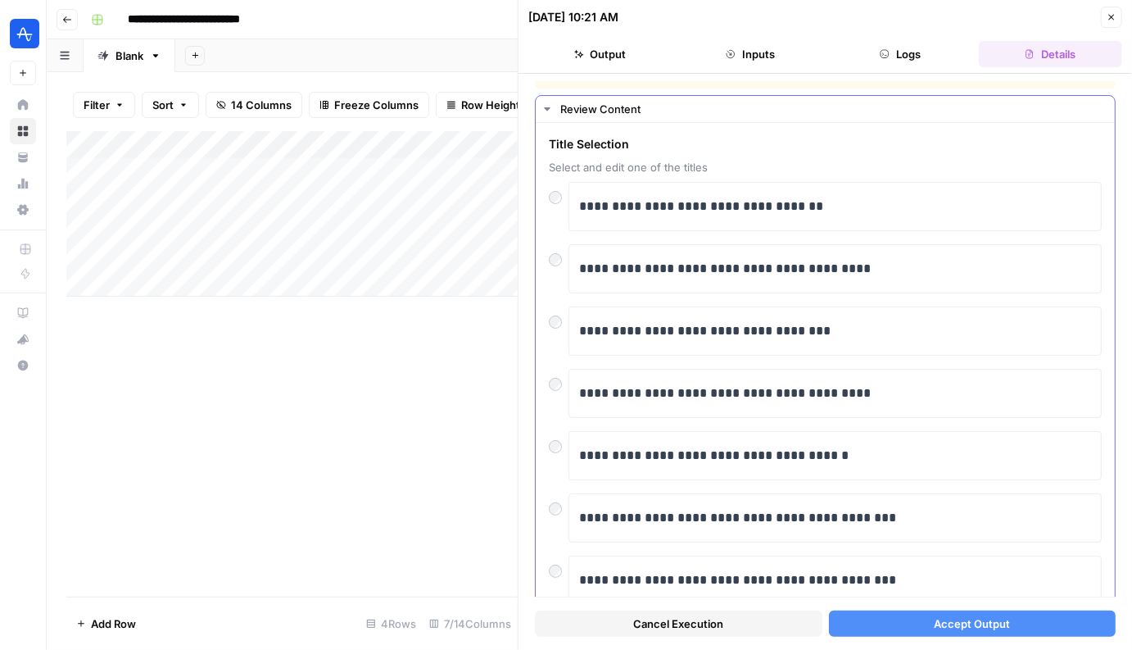
scroll to position [33, 0]
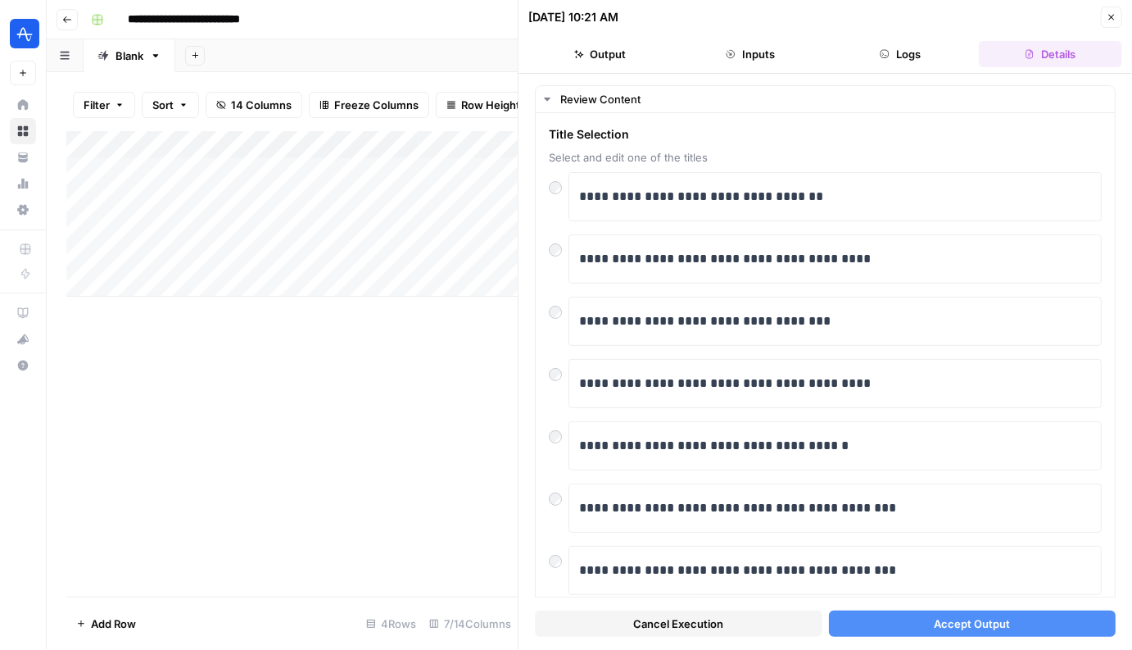
click at [903, 621] on button "Accept Output" at bounding box center [973, 623] width 288 height 26
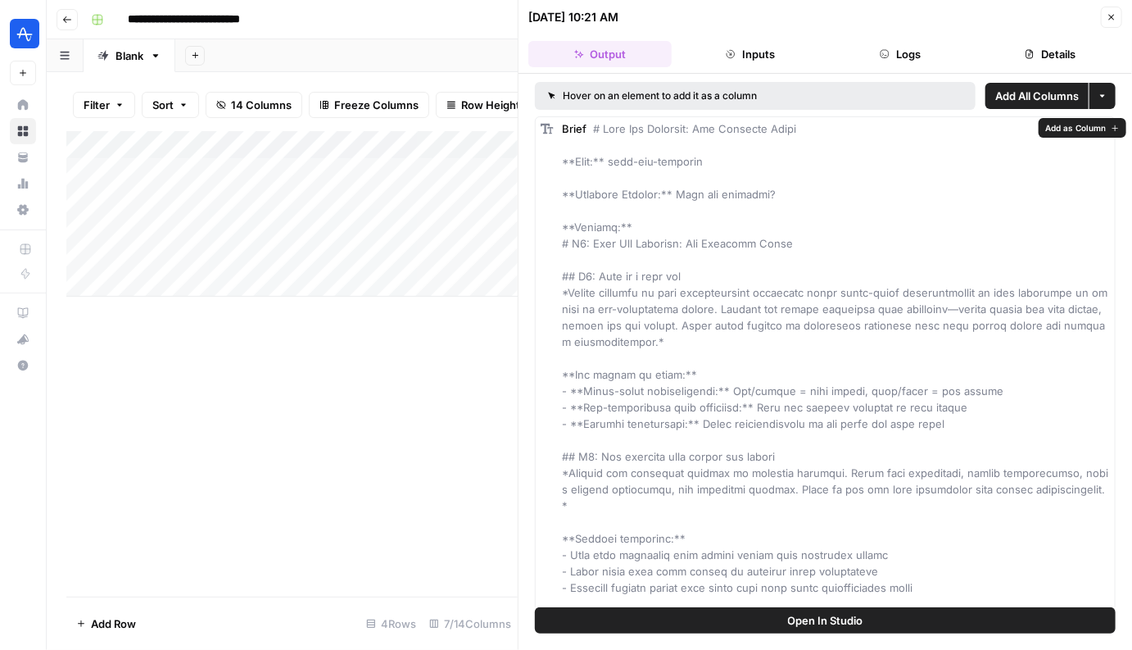
scroll to position [111, 0]
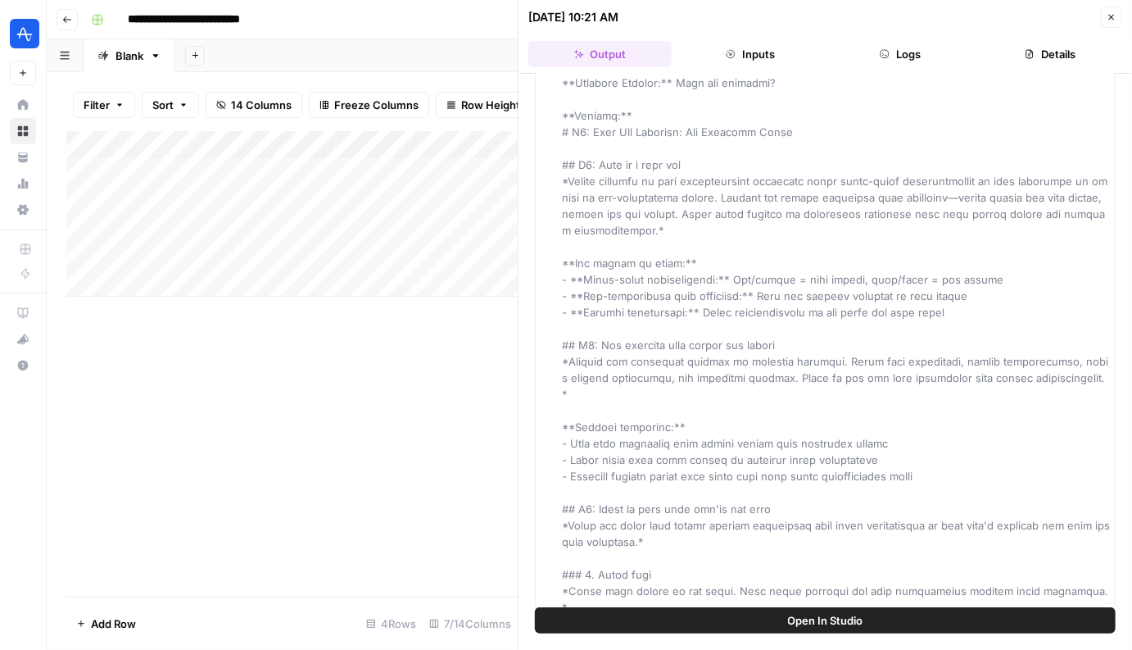
click at [1115, 16] on icon "button" at bounding box center [1112, 17] width 10 height 10
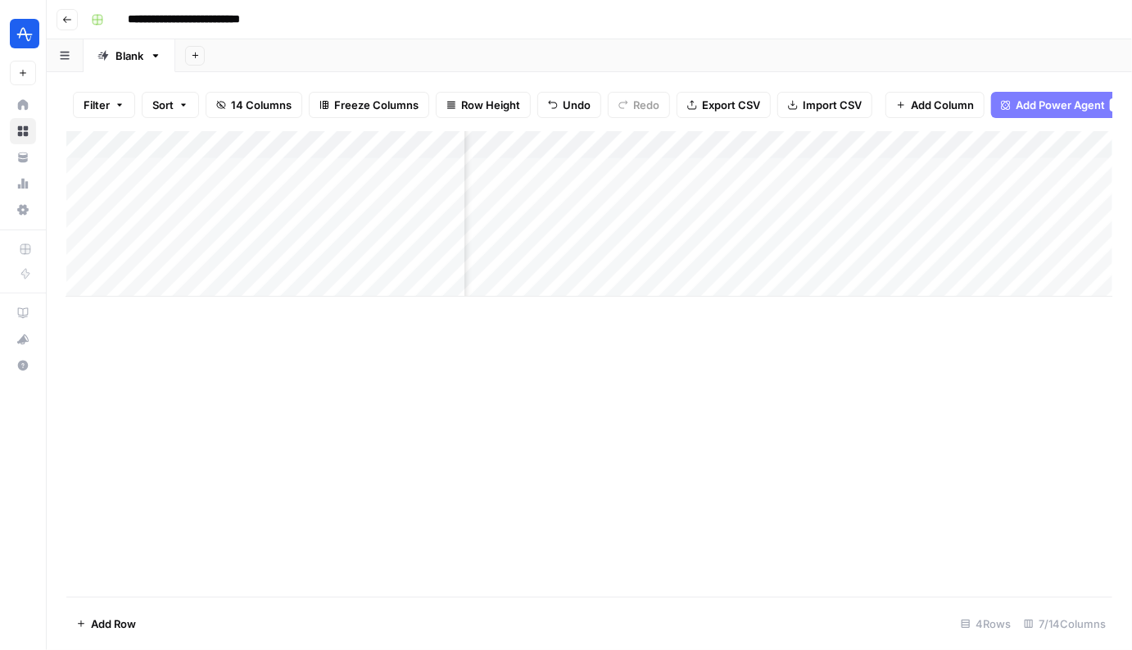
scroll to position [0, 166]
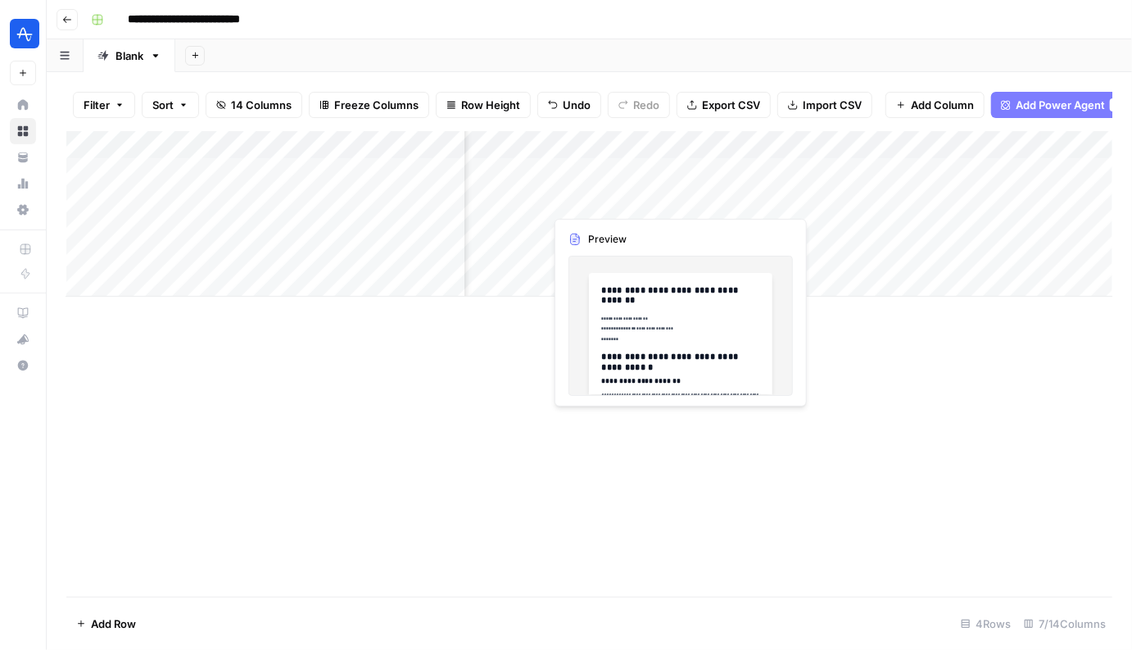
click at [645, 192] on div "Add Column" at bounding box center [589, 213] width 1046 height 165
click at [673, 197] on div "Add Column" at bounding box center [589, 213] width 1046 height 165
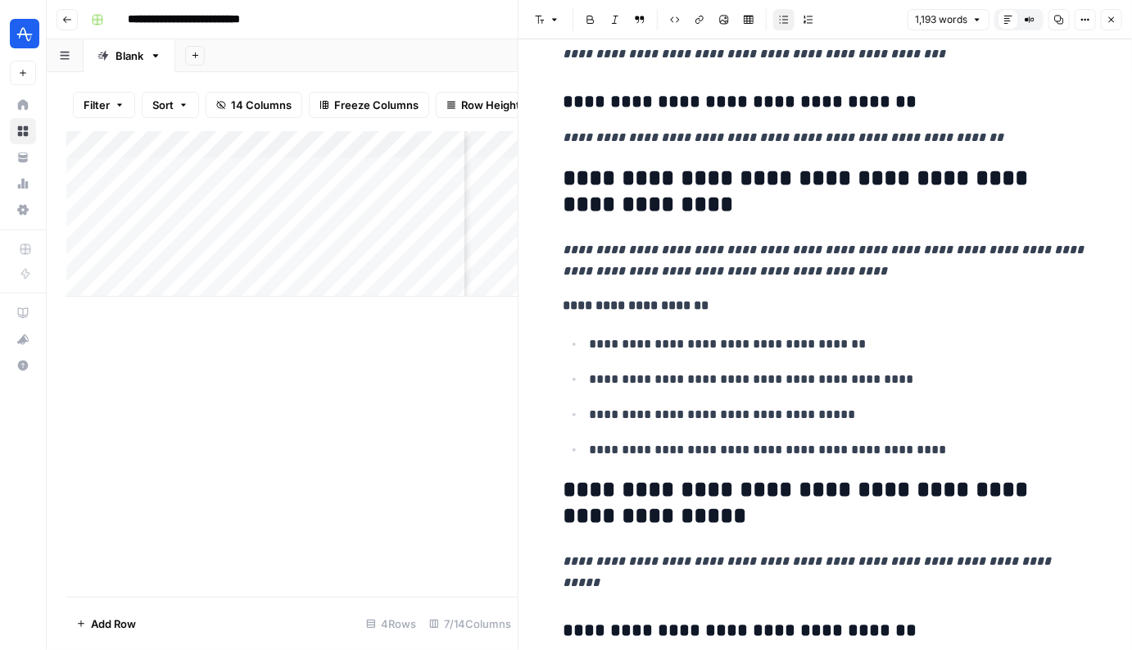
scroll to position [3168, 0]
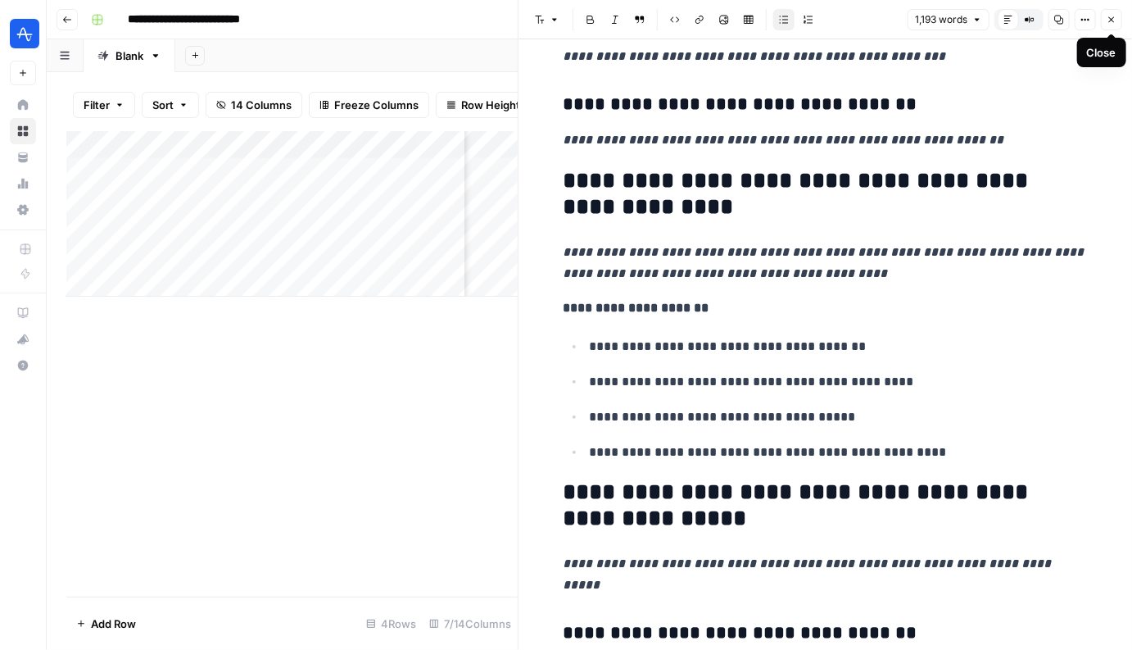
click at [1109, 18] on icon "button" at bounding box center [1112, 20] width 10 height 10
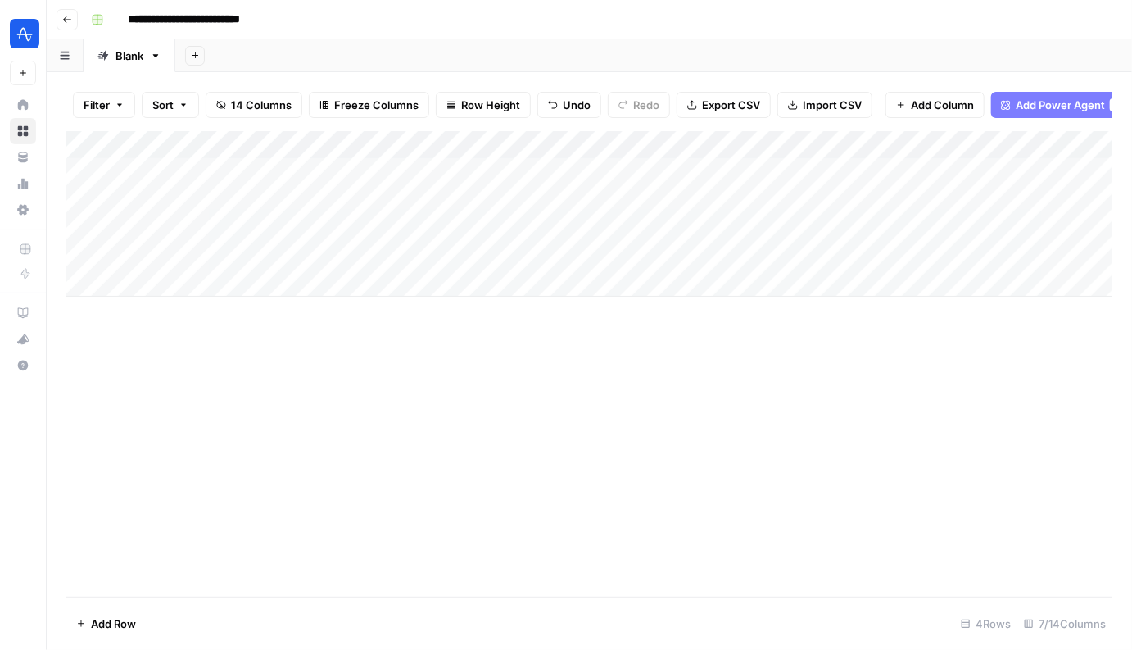
click at [630, 198] on div "Add Column" at bounding box center [589, 213] width 1046 height 165
click at [668, 197] on div "Add Column" at bounding box center [589, 213] width 1046 height 165
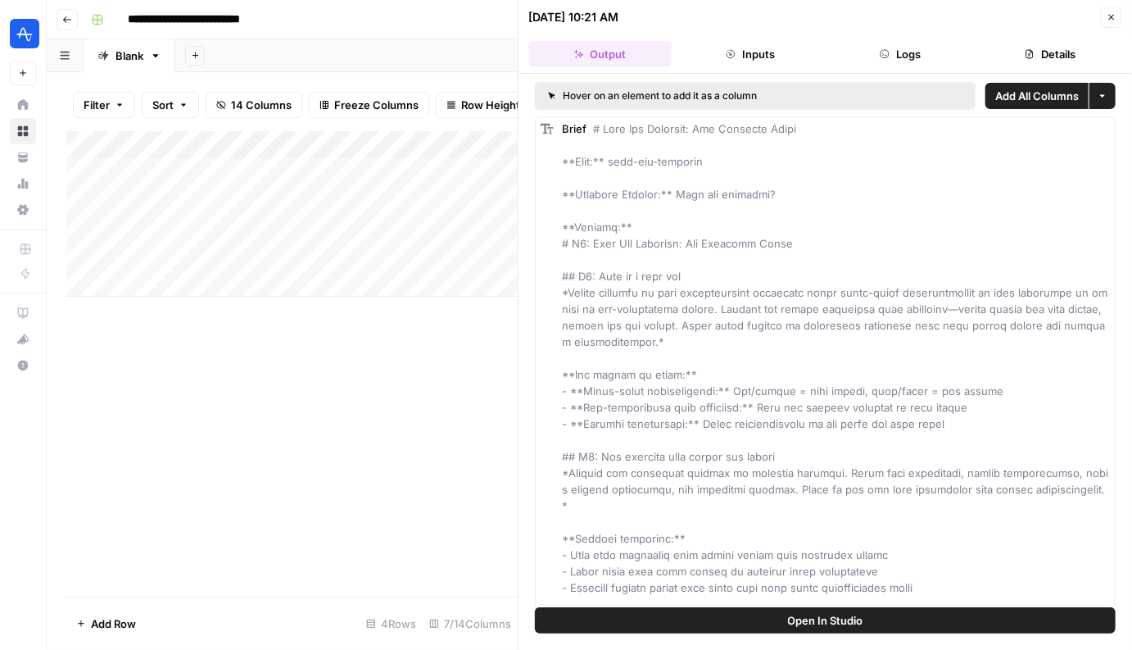
click at [1112, 24] on button "Close" at bounding box center [1111, 17] width 21 height 21
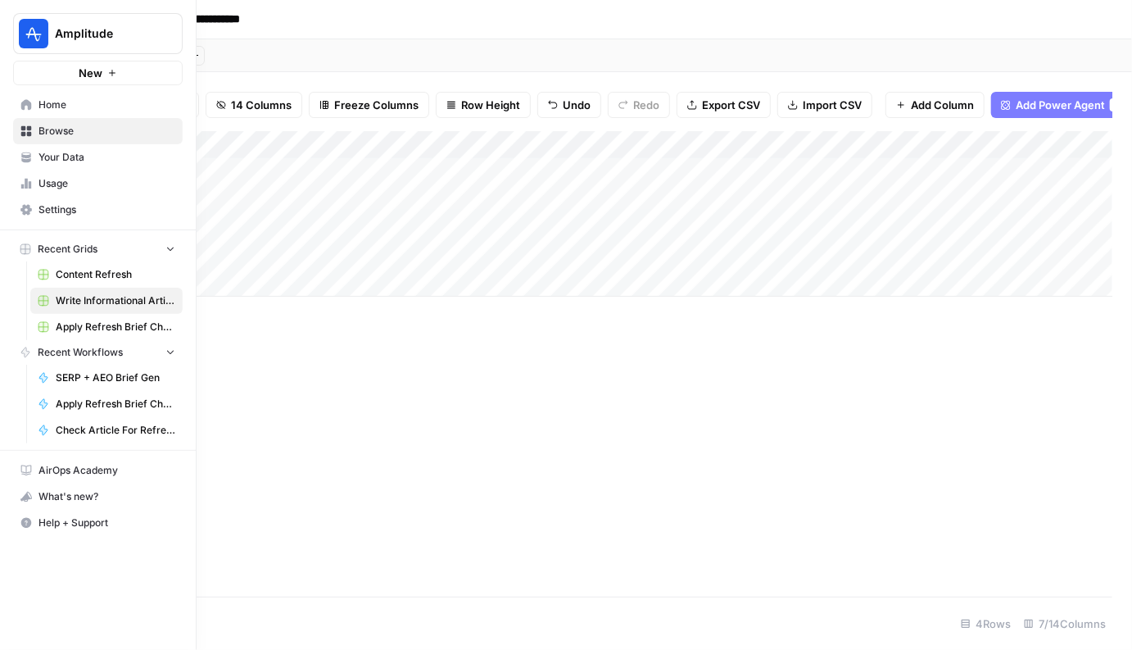
click at [43, 160] on span "Your Data" at bounding box center [106, 157] width 137 height 15
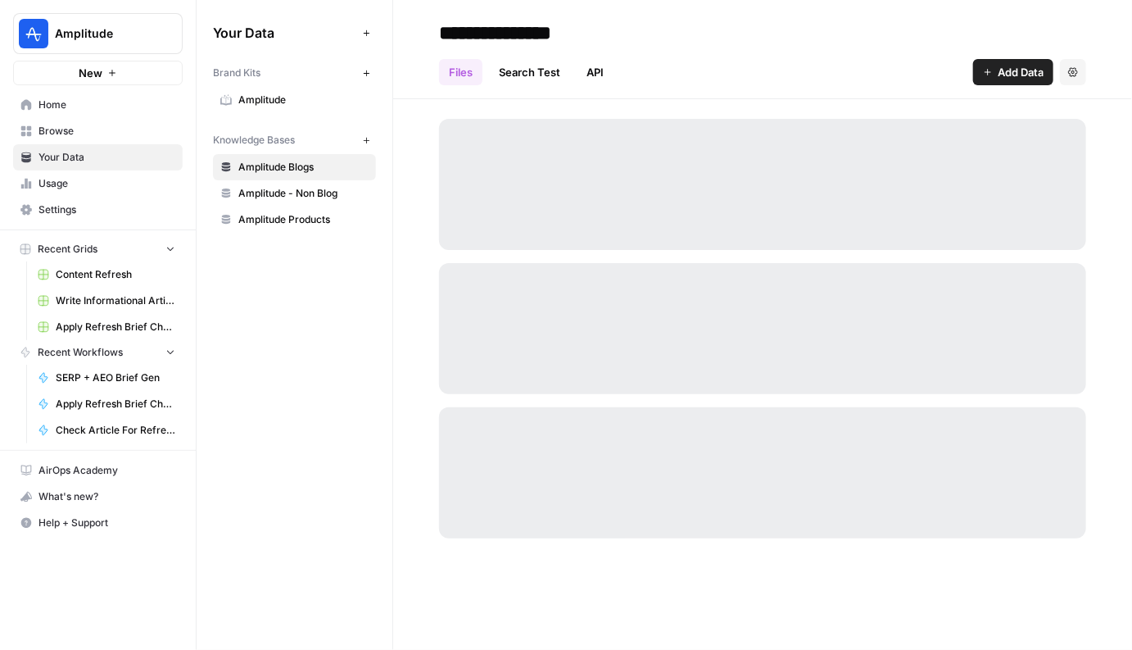
click at [288, 220] on span "Amplitude Products" at bounding box center [303, 219] width 130 height 15
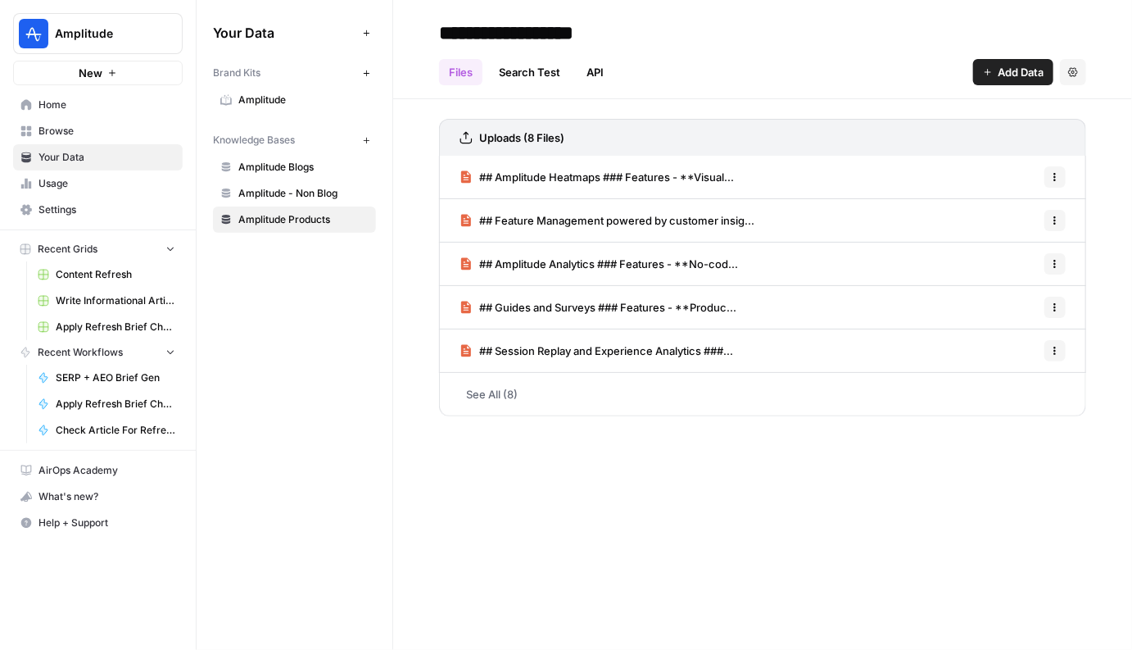
click at [827, 214] on div "## Feature Management powered by customer insig... Options" at bounding box center [762, 220] width 647 height 43
click at [695, 223] on span "## Feature Management powered by customer insig..." at bounding box center [616, 220] width 275 height 16
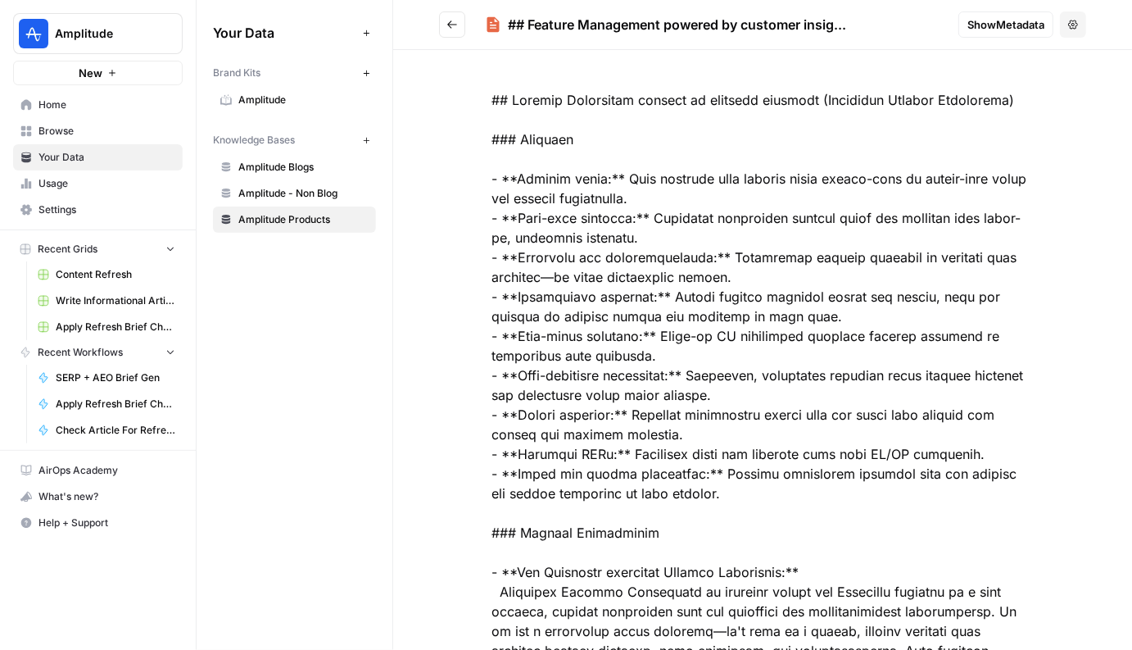
scroll to position [52, 0]
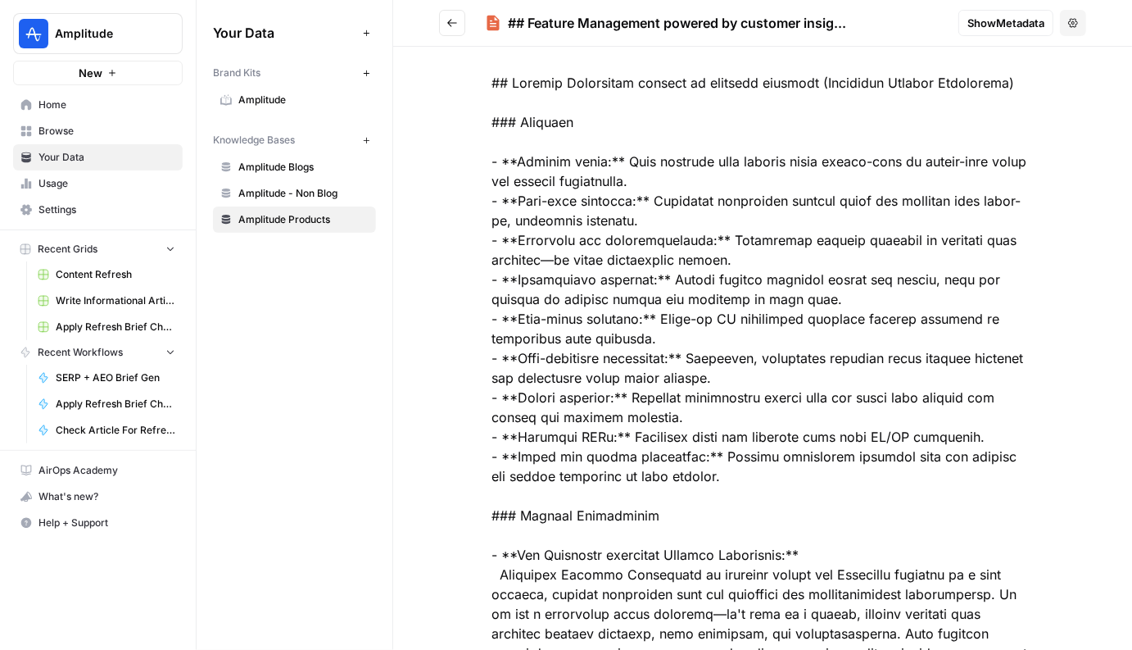
click at [447, 24] on icon "Go back" at bounding box center [451, 22] width 11 height 11
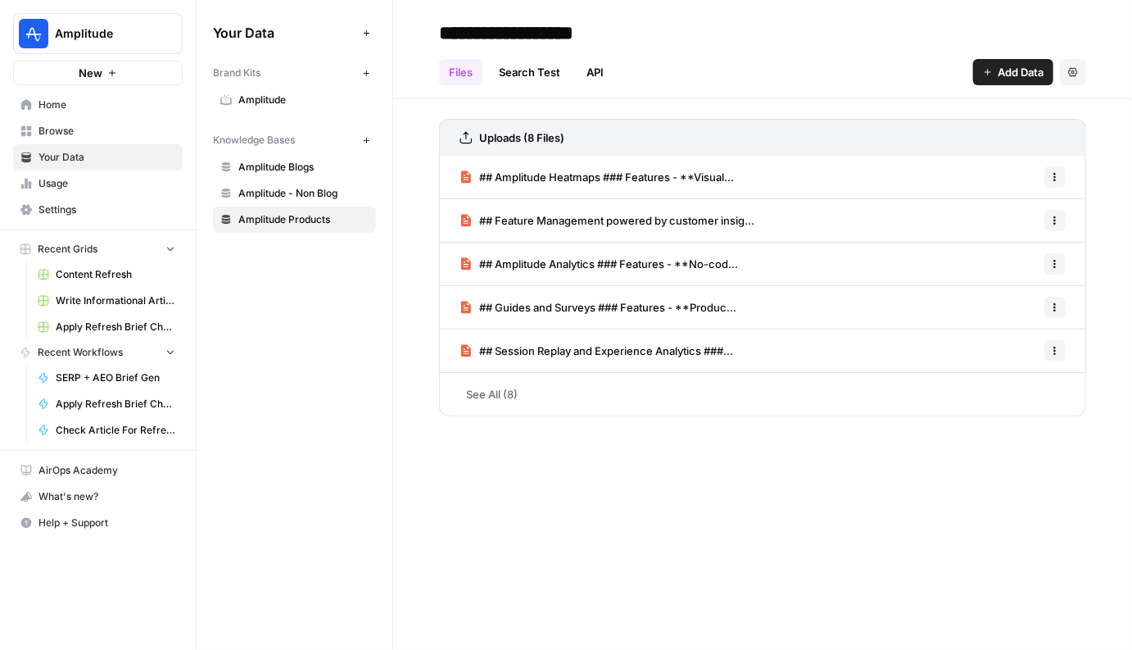
click at [578, 175] on span "## Amplitude Heatmaps ### Features - **Visual..." at bounding box center [606, 177] width 255 height 16
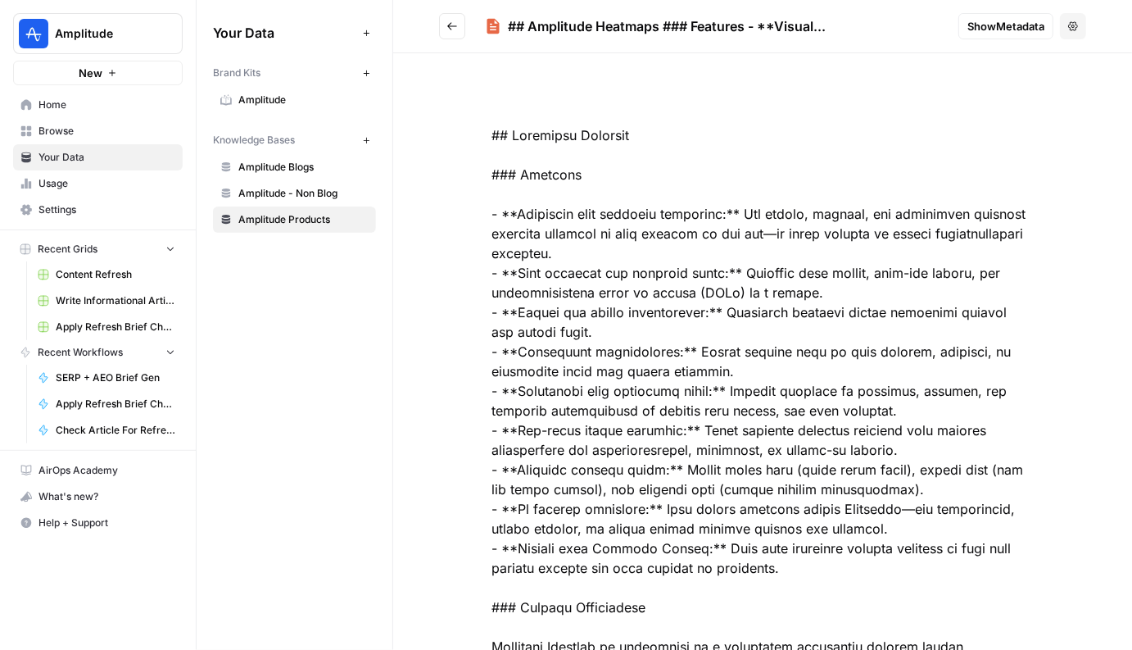
click at [445, 25] on button "Go back" at bounding box center [452, 26] width 26 height 26
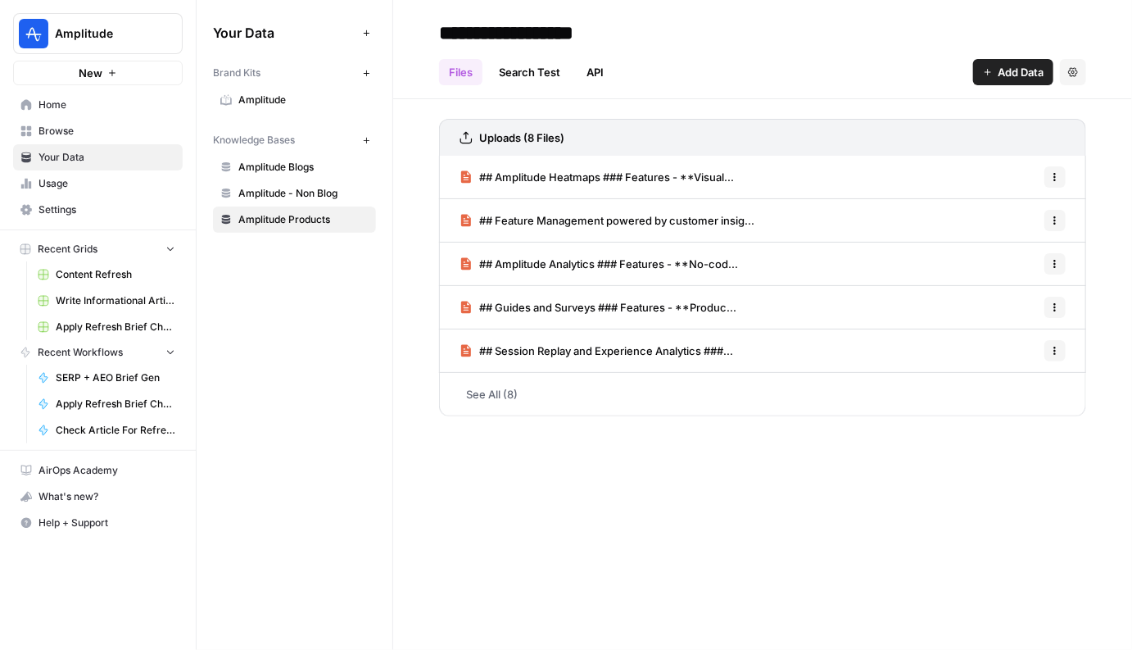
click at [528, 259] on span "## Amplitude Analytics ### Features - **No-cod..." at bounding box center [608, 264] width 259 height 16
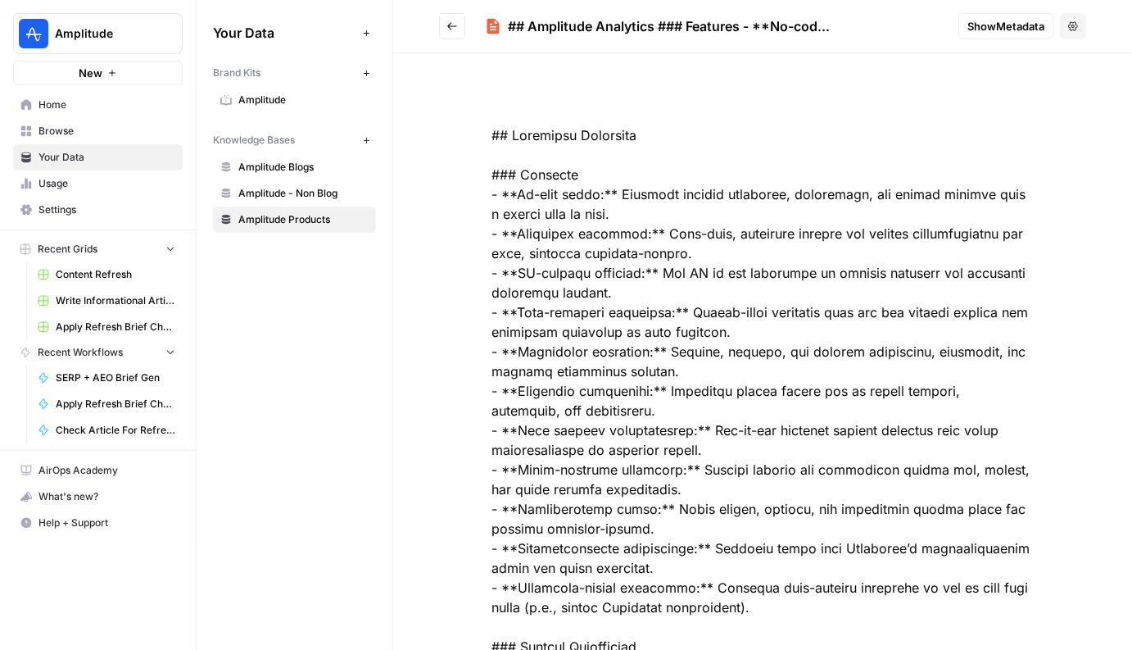
click at [451, 20] on icon "Go back" at bounding box center [451, 25] width 11 height 11
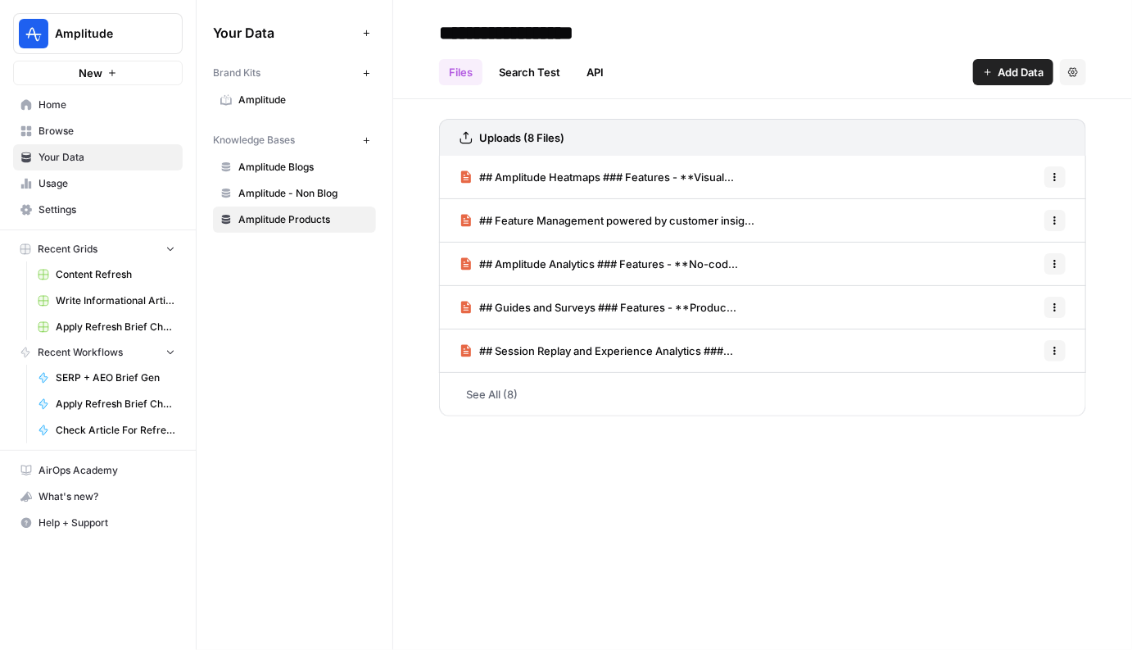
click at [688, 301] on span "## Guides and Surveys ### Features - **Produc..." at bounding box center [607, 307] width 257 height 16
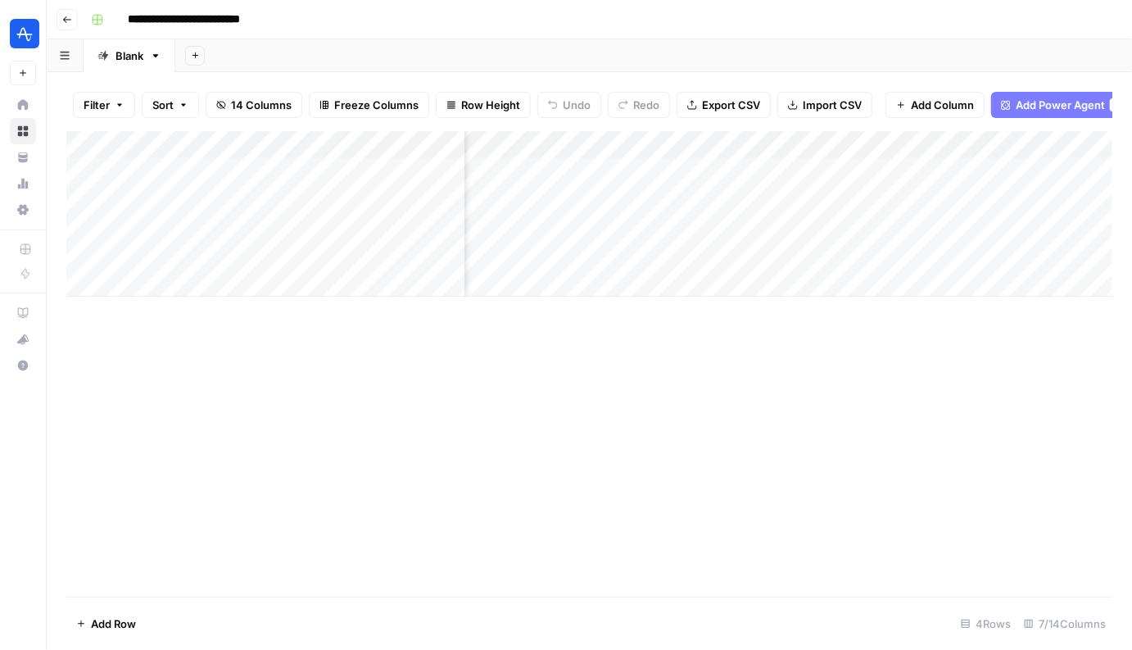
scroll to position [0, 544]
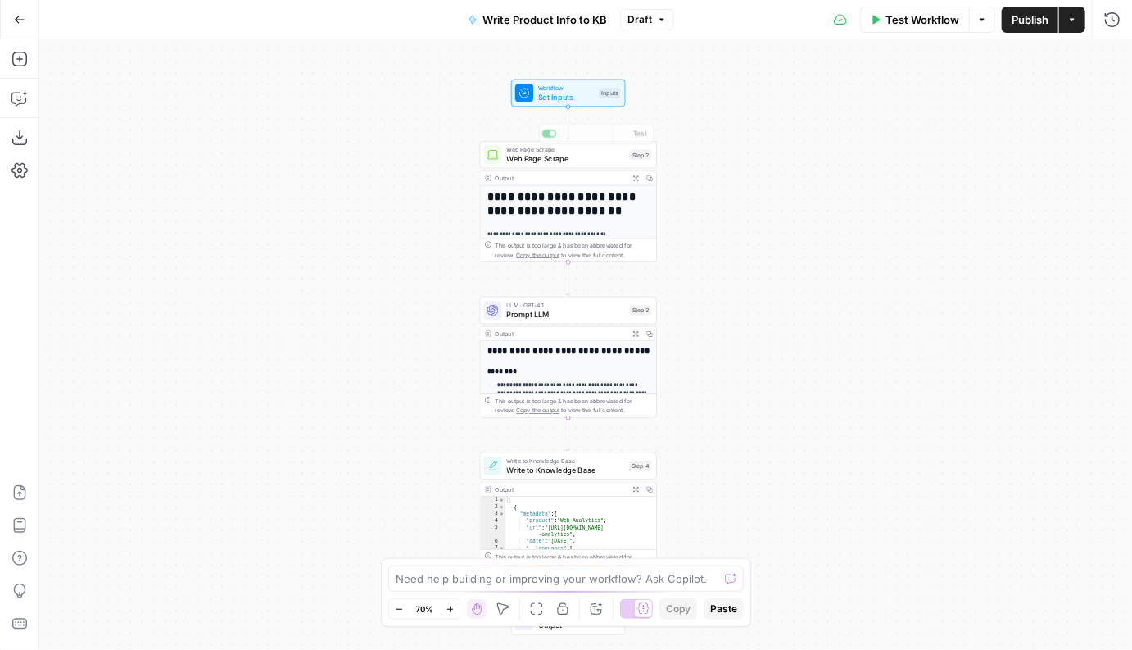
click at [580, 92] on span "Set Inputs" at bounding box center [566, 96] width 57 height 11
click at [698, 260] on div "**********" at bounding box center [585, 344] width 1093 height 610
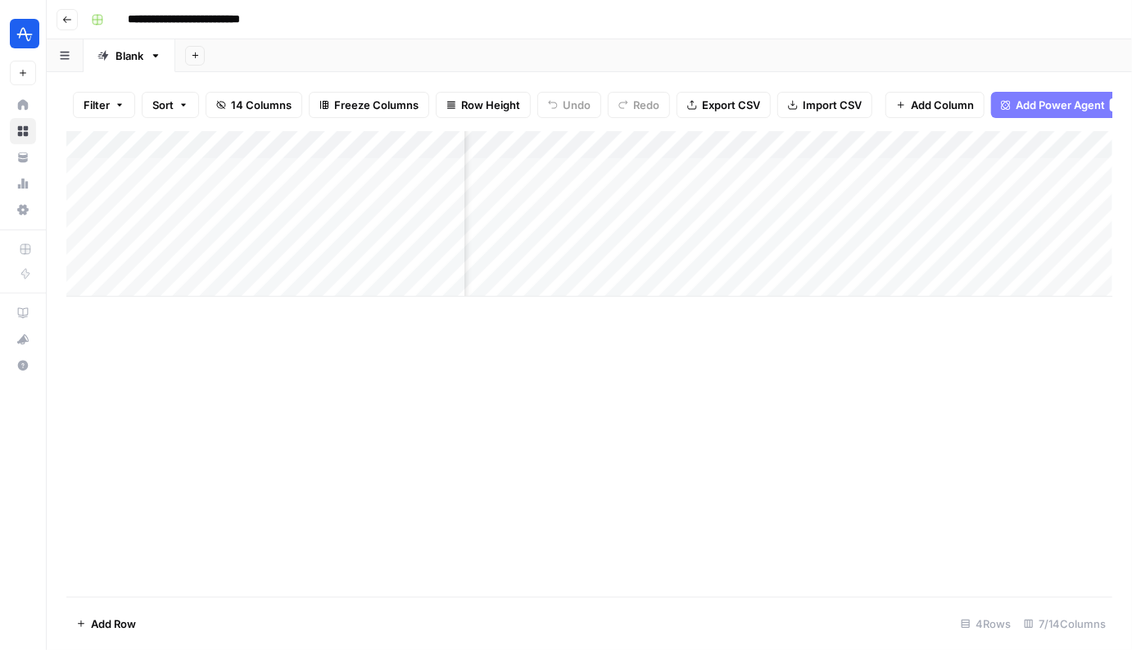
scroll to position [0, 544]
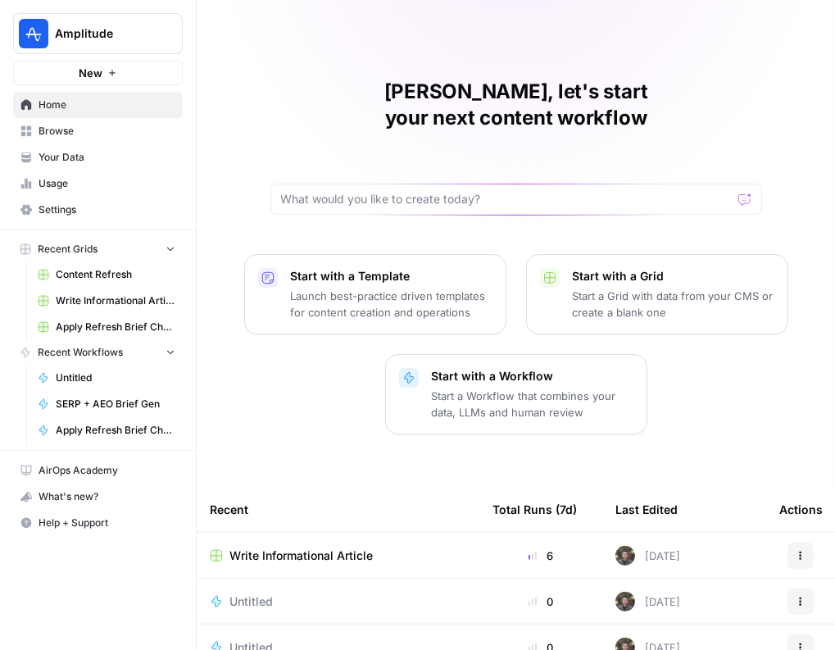
click at [772, 33] on div "[PERSON_NAME], let's start your next content workflow Start with a Template Lau…" at bounding box center [516, 440] width 638 height 880
click at [125, 275] on span "Content Refresh" at bounding box center [116, 274] width 120 height 15
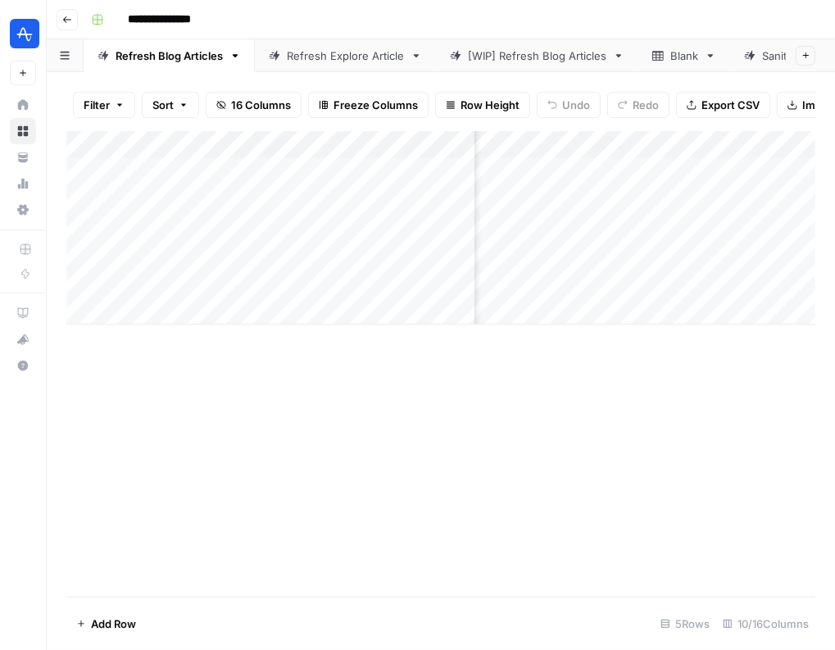
scroll to position [0, 1338]
click at [656, 174] on div "Add Column" at bounding box center [440, 227] width 749 height 193
click at [664, 173] on div "Add Column" at bounding box center [440, 227] width 749 height 193
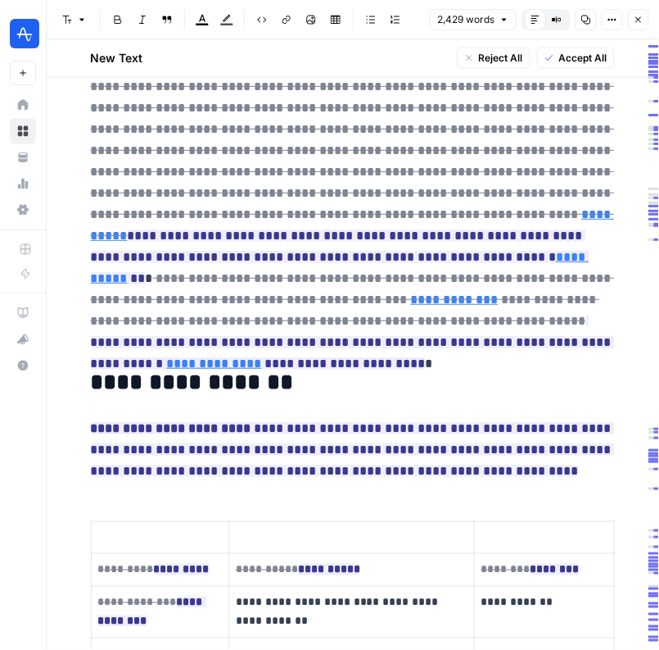
scroll to position [521, 0]
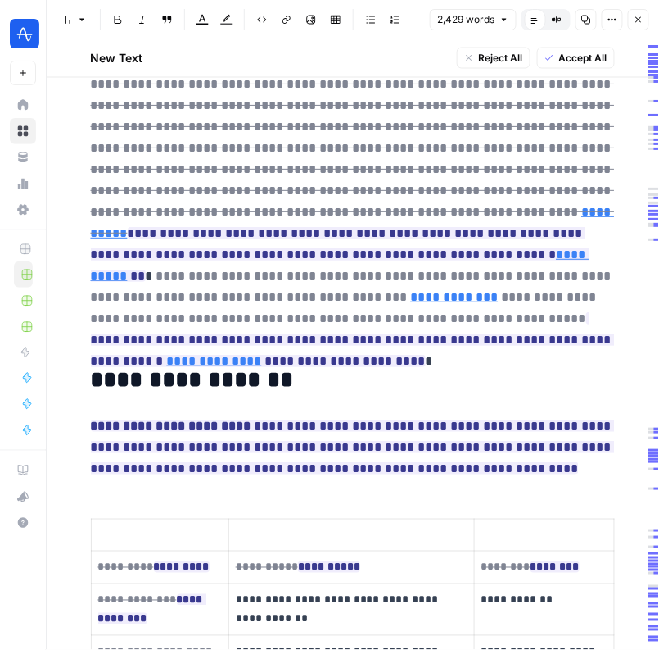
click at [263, 269] on del "**********" at bounding box center [353, 296] width 524 height 55
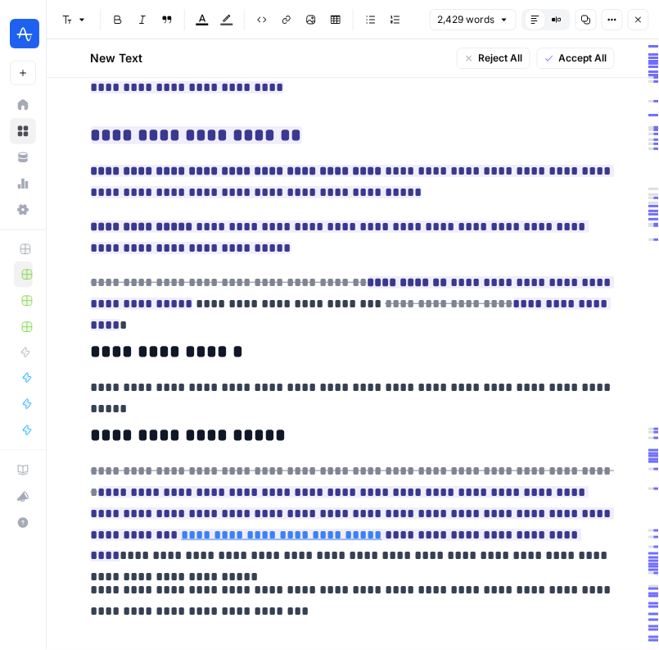
scroll to position [1986, 0]
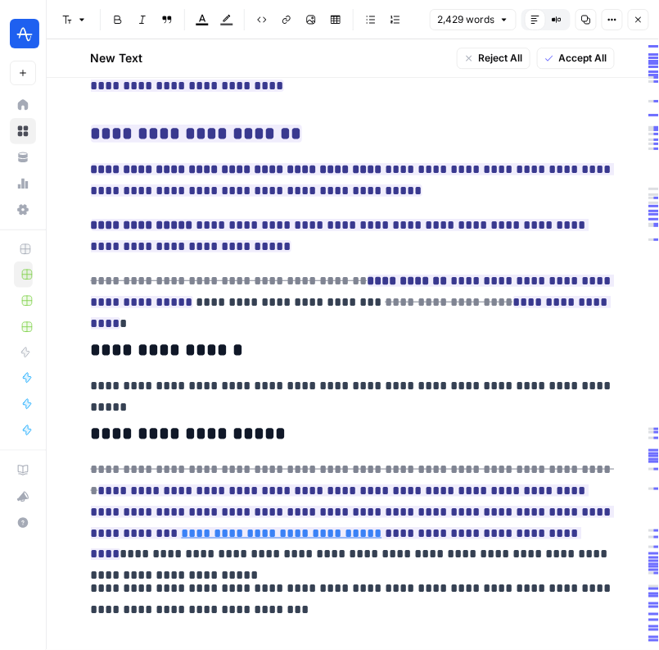
click at [426, 375] on p "**********" at bounding box center [353, 385] width 524 height 21
click at [407, 339] on h3 "**********" at bounding box center [353, 350] width 524 height 23
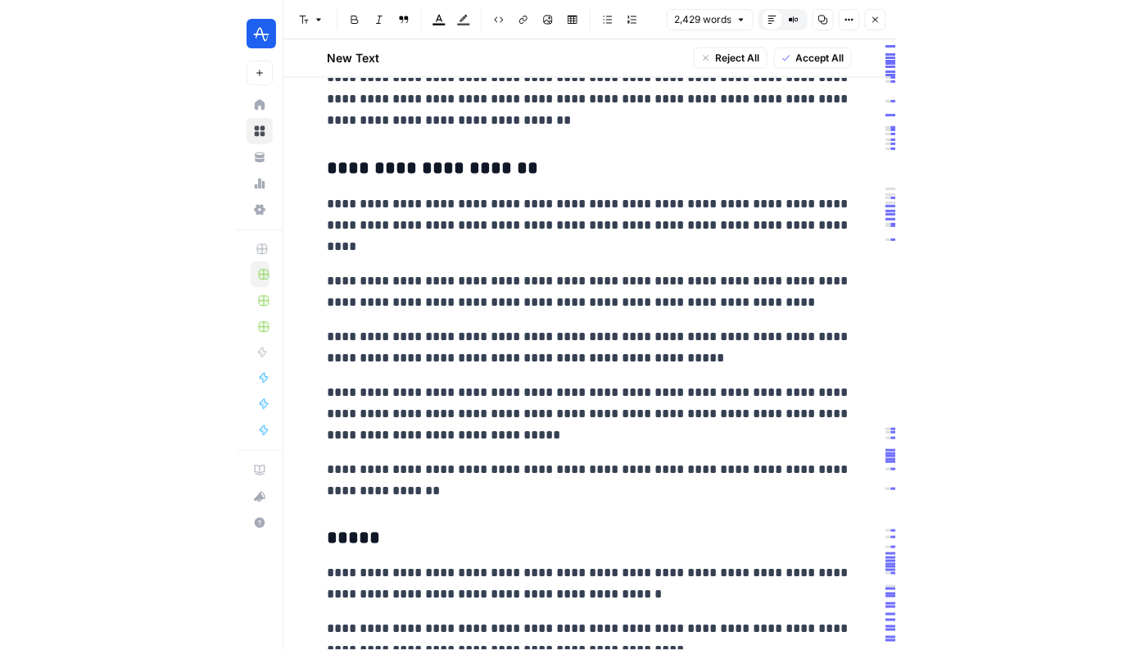
scroll to position [2602, 0]
